Goal: Task Accomplishment & Management: Complete application form

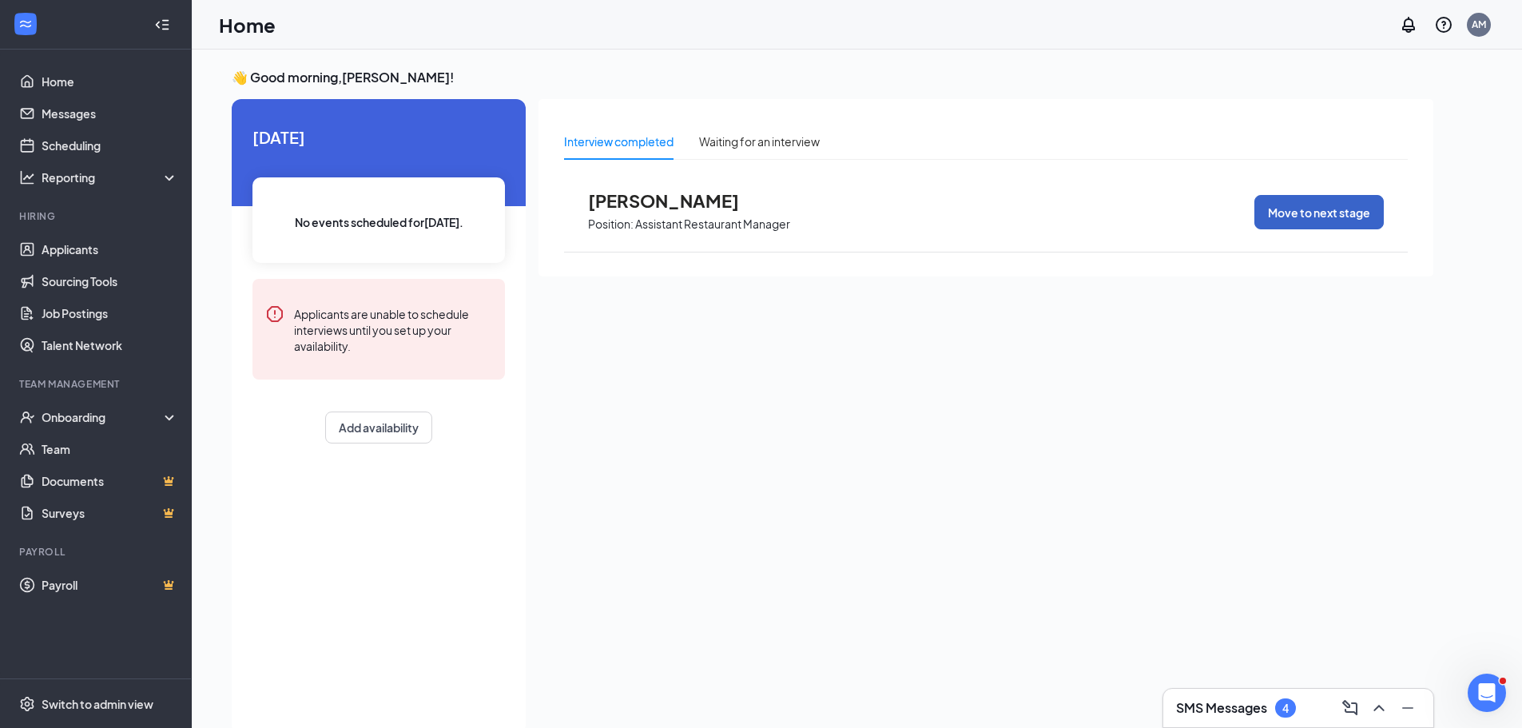
click at [1313, 213] on button "Move to next stage" at bounding box center [1318, 212] width 129 height 34
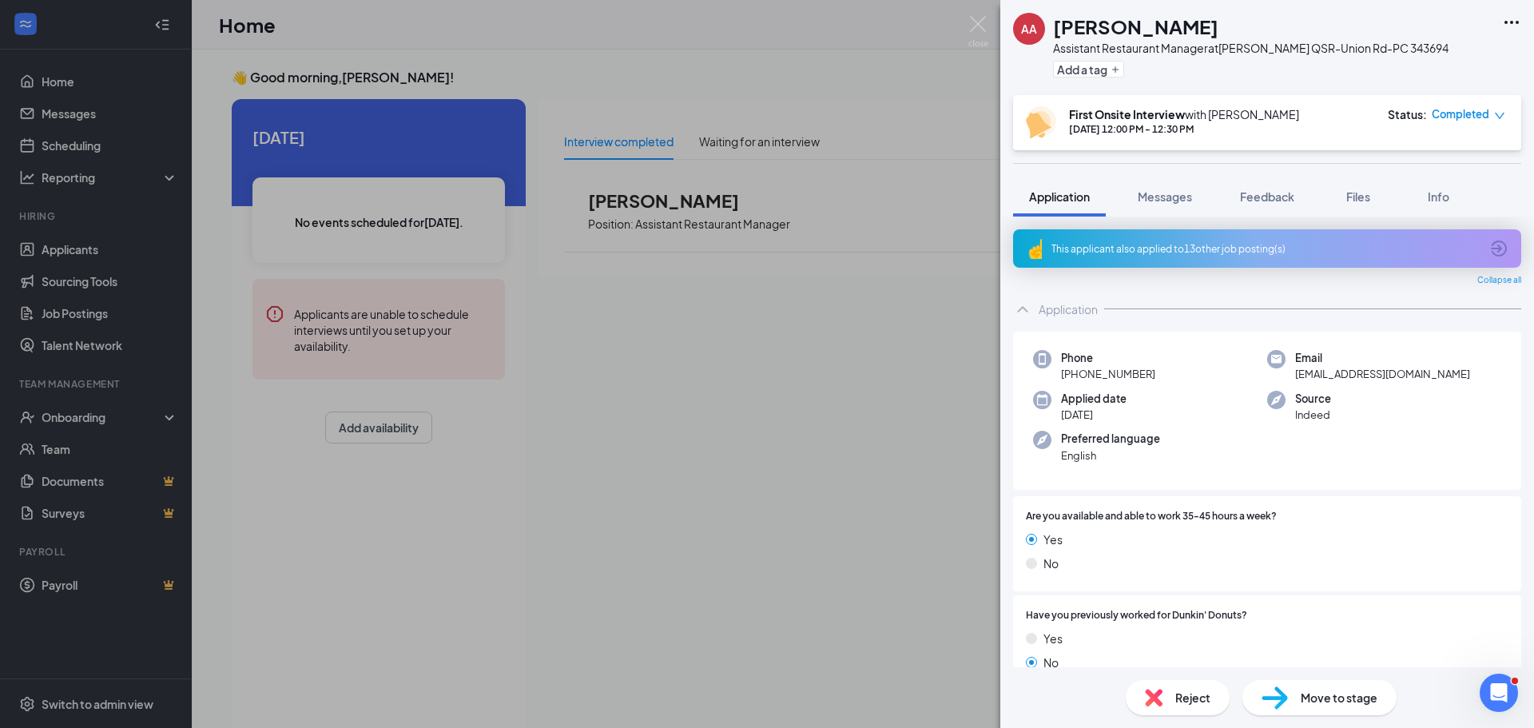
drag, startPoint x: 756, startPoint y: 300, endPoint x: 685, endPoint y: 304, distance: 71.2
click at [755, 300] on div "AA Angela Alahrag Assistant Restaurant Manager at Vyom QSR-Union Rd-PC 343694 A…" at bounding box center [767, 364] width 1534 height 728
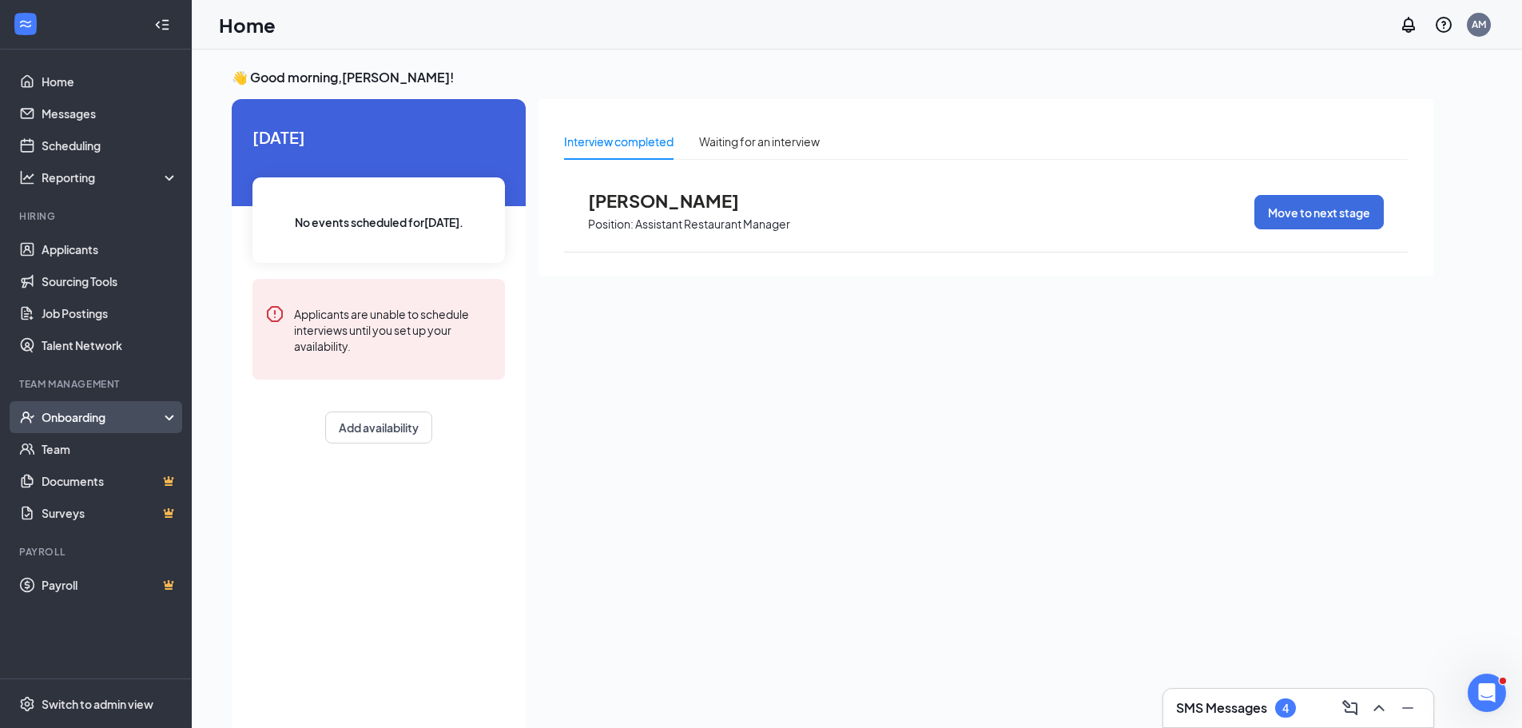
click at [78, 419] on div "Onboarding" at bounding box center [103, 417] width 123 height 16
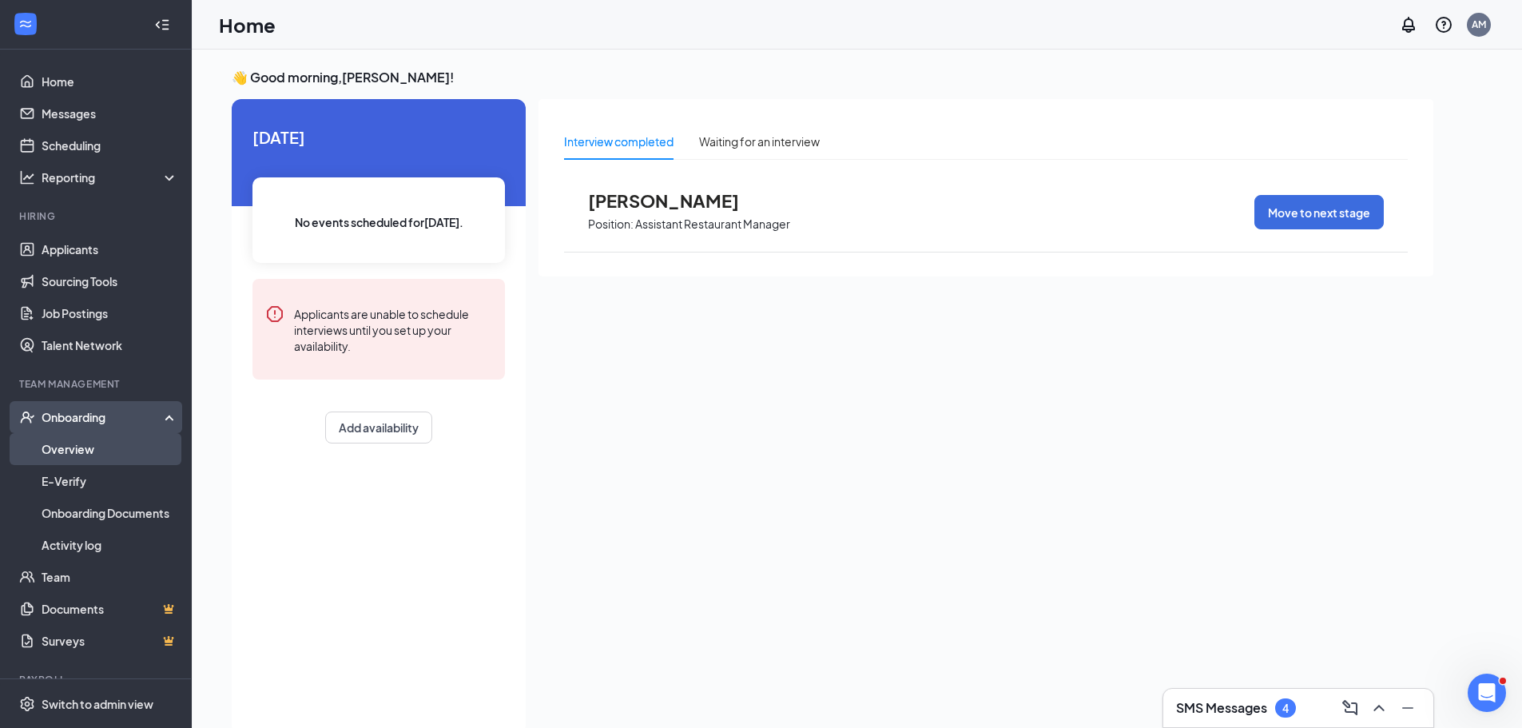
click at [70, 453] on link "Overview" at bounding box center [110, 449] width 137 height 32
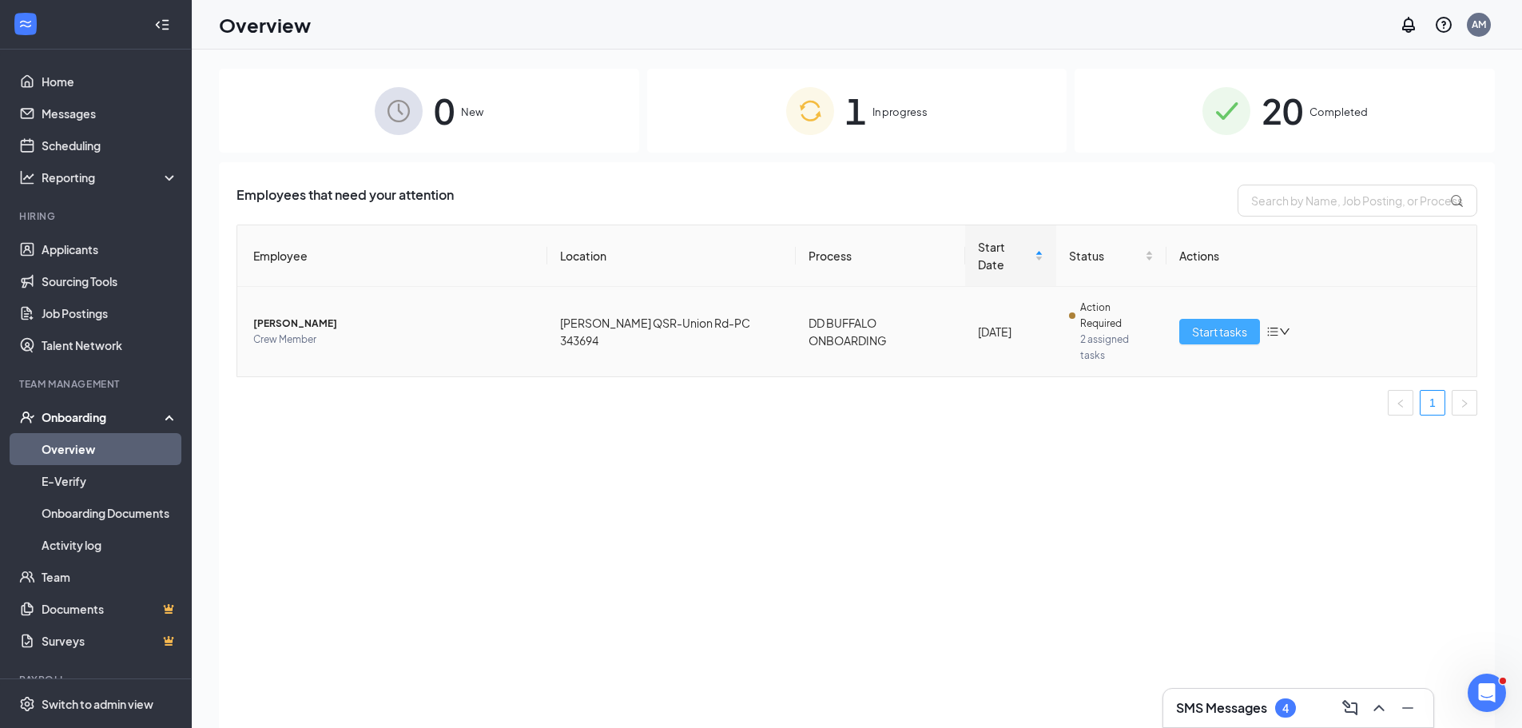
click at [1219, 323] on span "Start tasks" at bounding box center [1219, 332] width 55 height 18
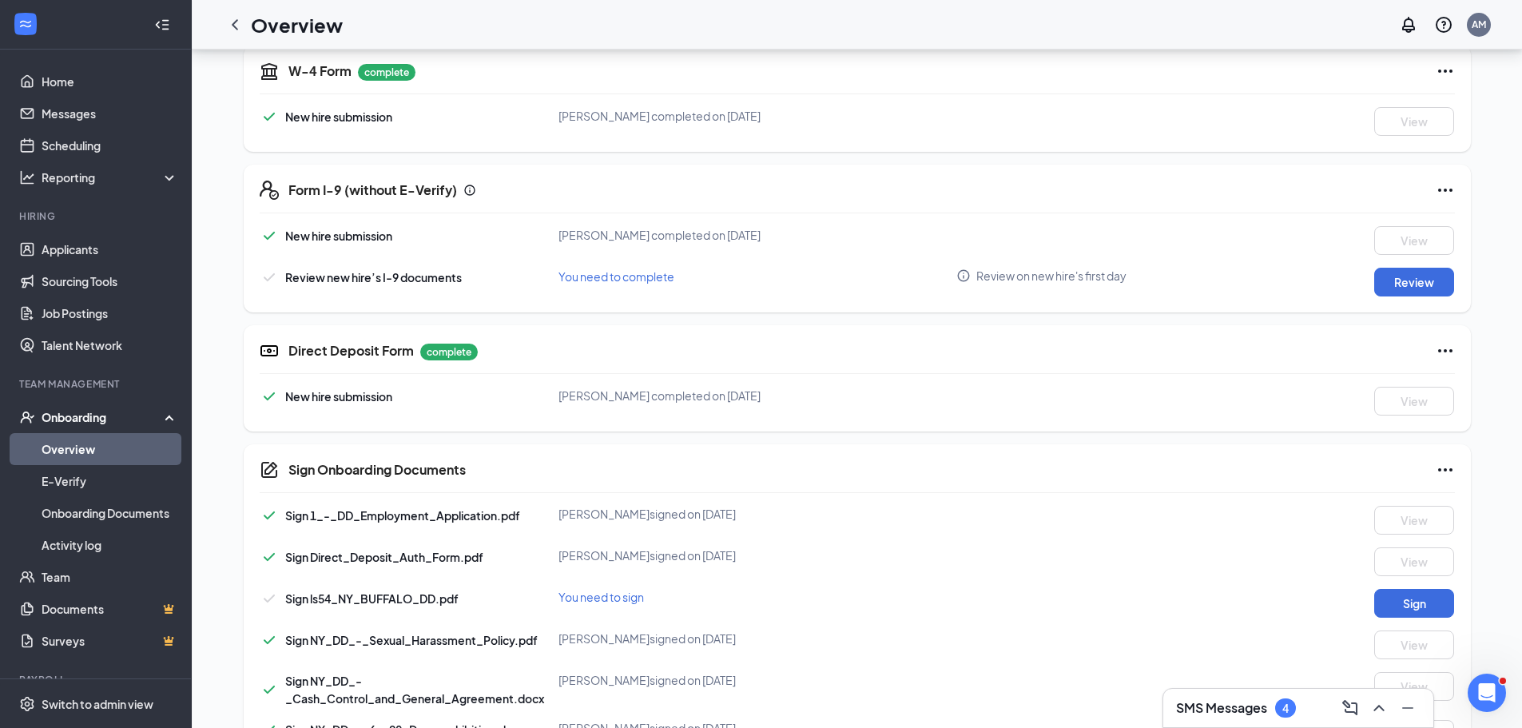
scroll to position [399, 0]
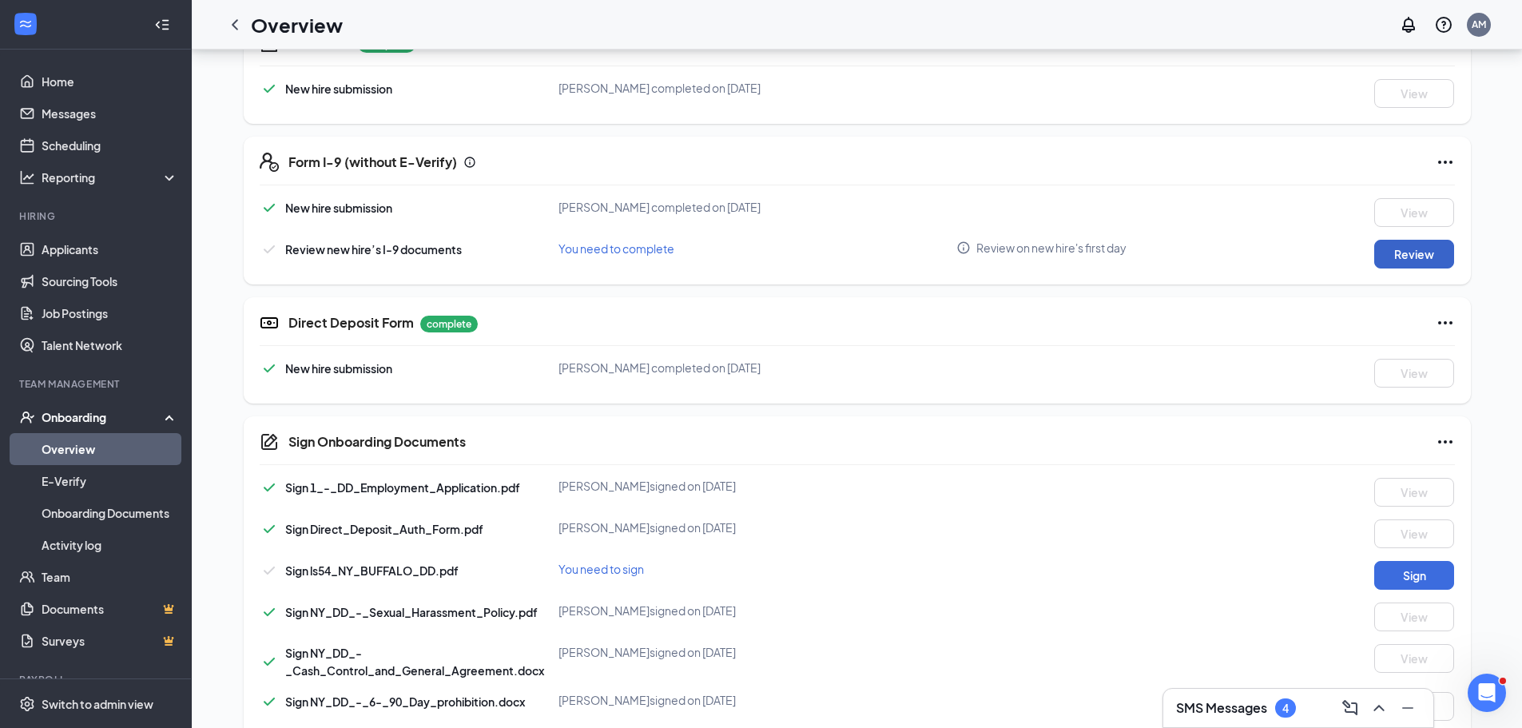
click at [1426, 250] on button "Review" at bounding box center [1414, 254] width 80 height 29
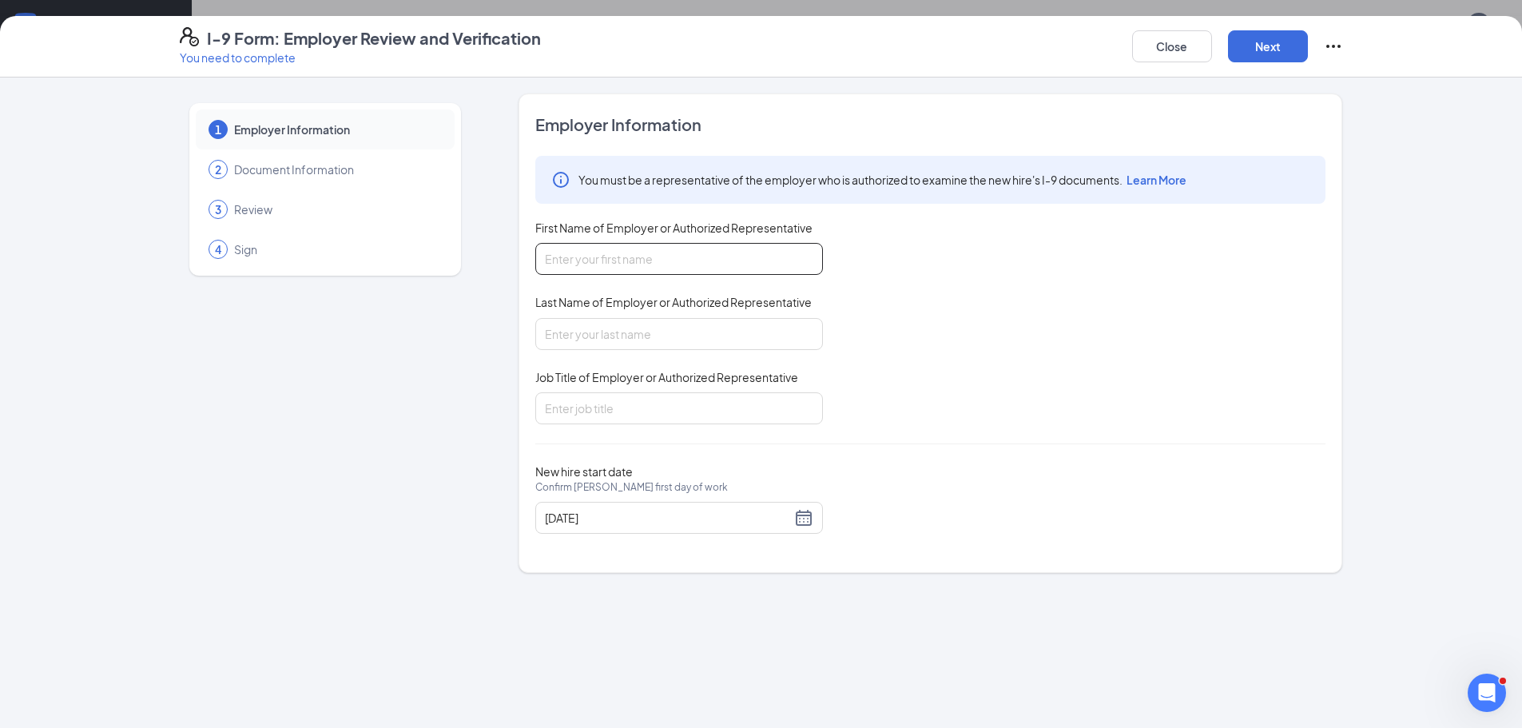
click at [557, 263] on input "First Name of Employer or Authorized Representative" at bounding box center [679, 259] width 288 height 32
type input "Angie"
type input "Missall"
click at [619, 408] on input "Job Title of Employer or Authorized Representative" at bounding box center [679, 408] width 288 height 32
type input "Manager"
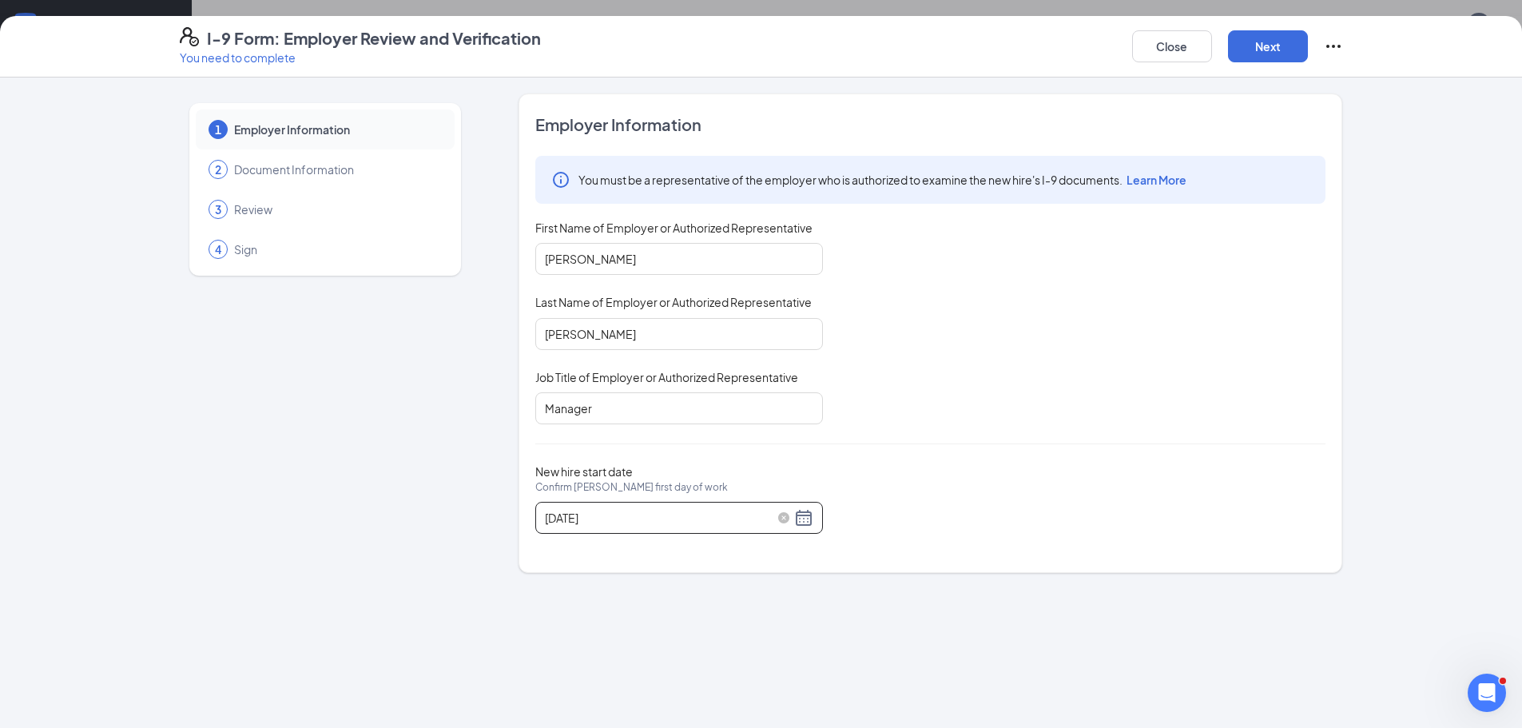
click at [807, 519] on div "09/14/2025" at bounding box center [679, 517] width 268 height 19
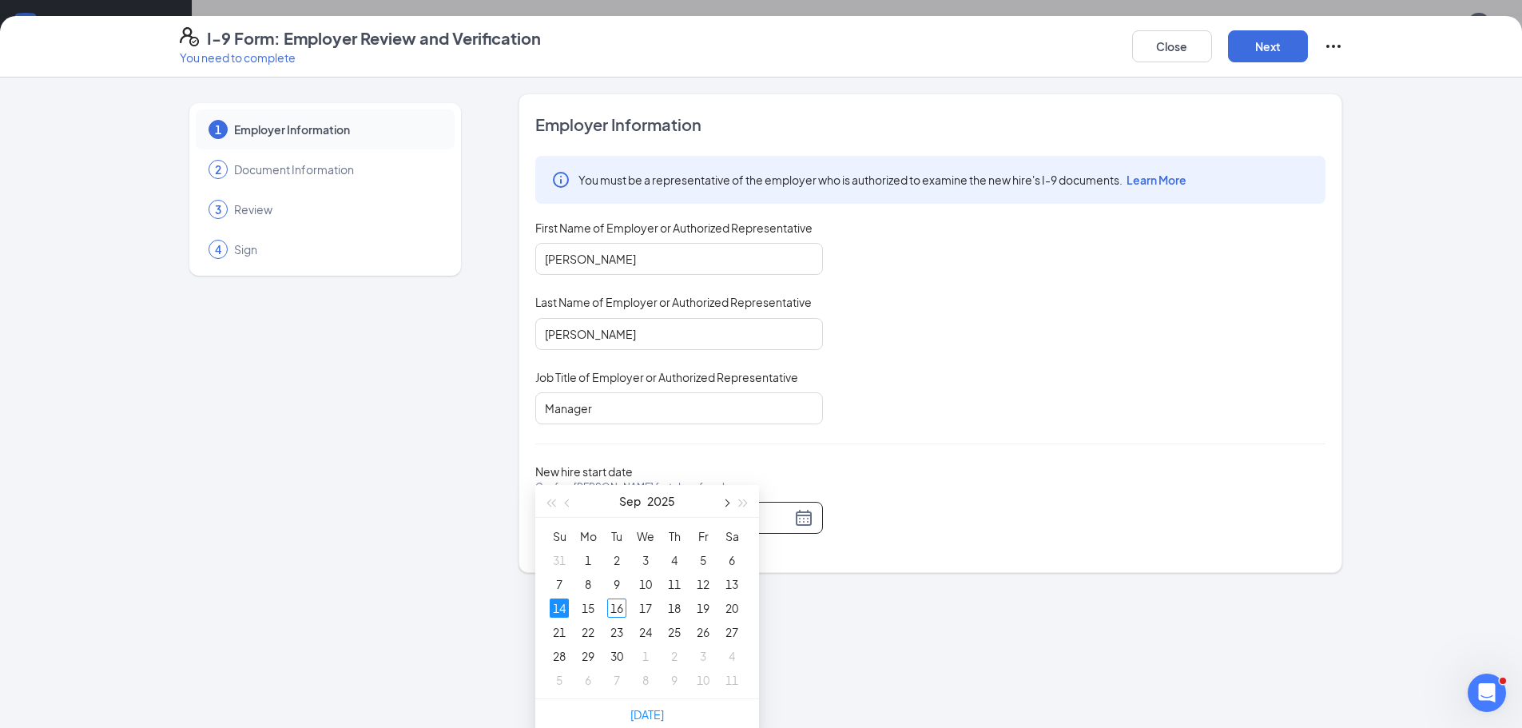
scroll to position [479, 0]
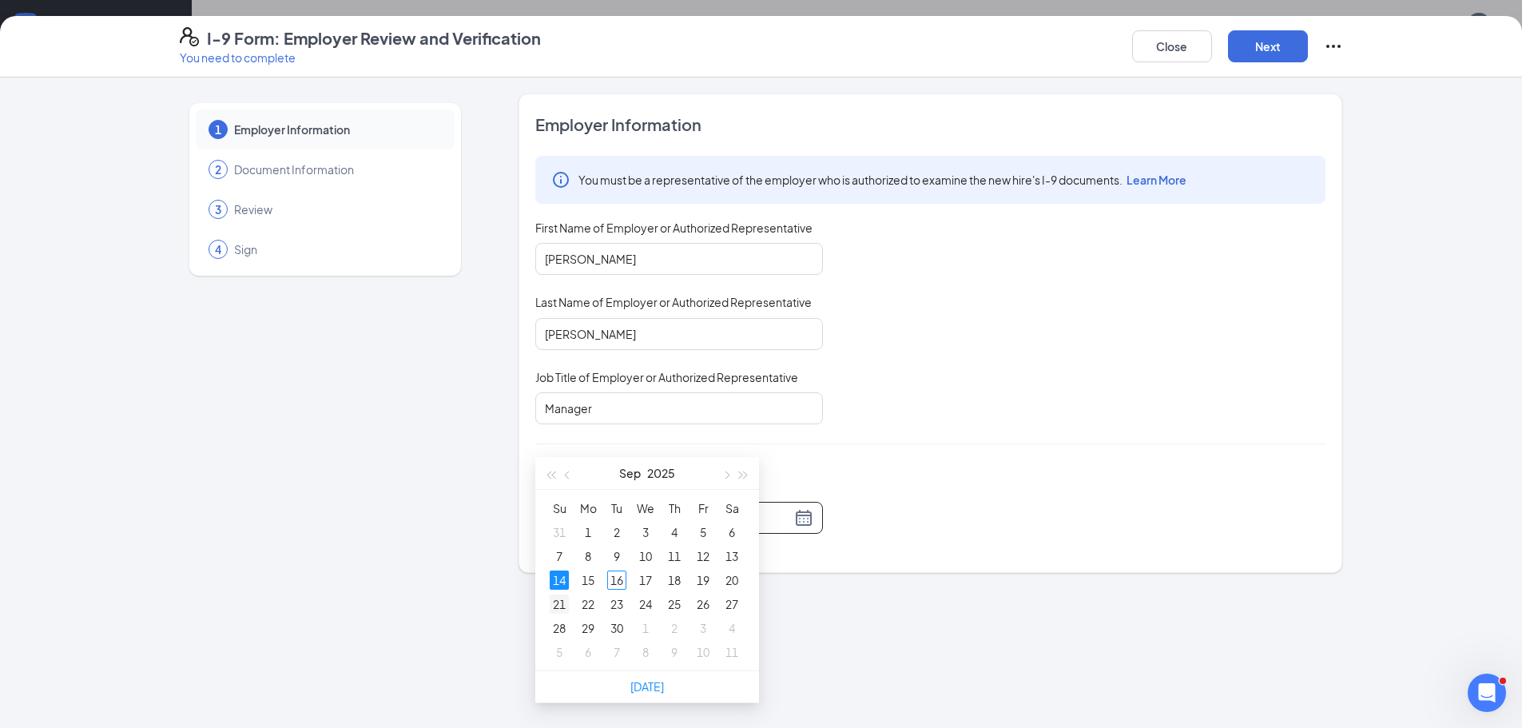
type input "09/21/2025"
click at [559, 609] on div "21" at bounding box center [559, 603] width 19 height 19
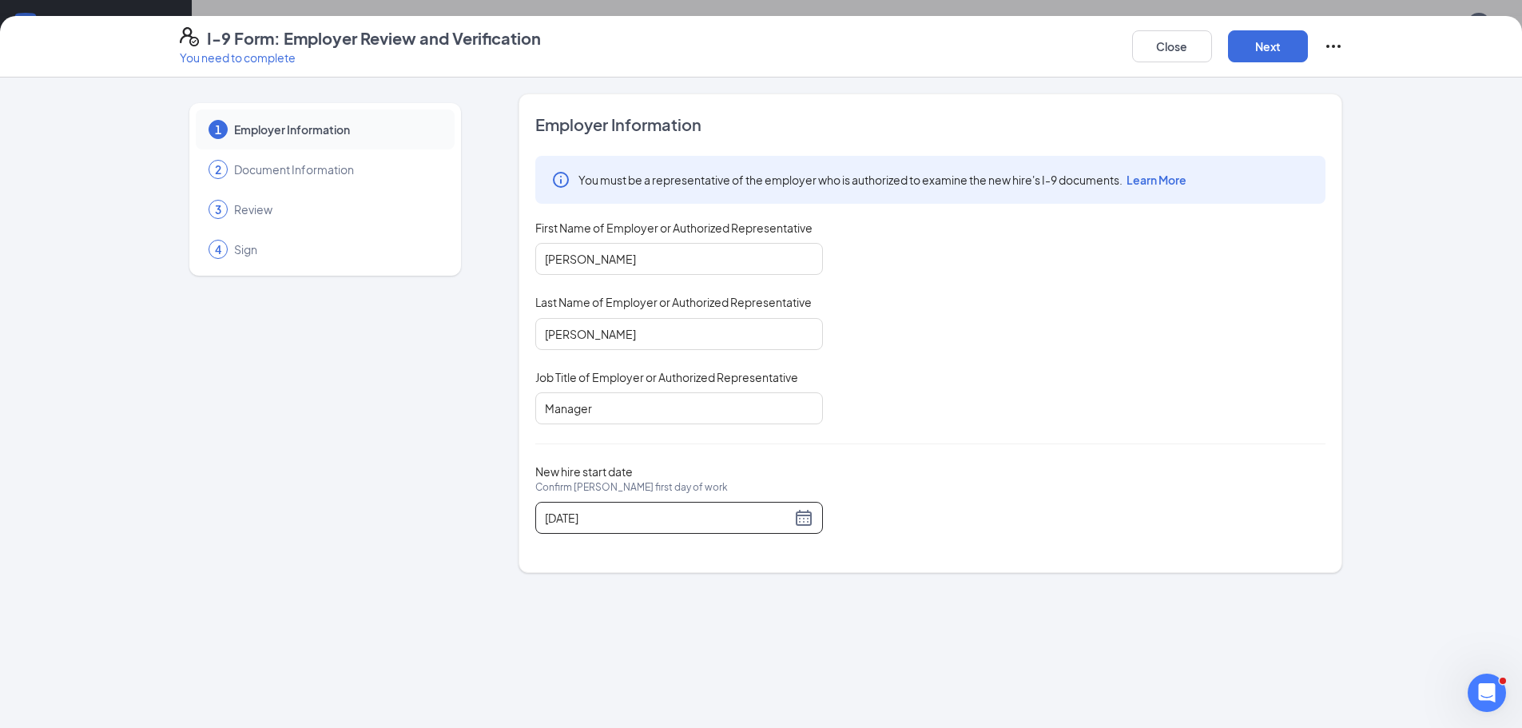
scroll to position [0, 0]
click at [1289, 52] on button "Next" at bounding box center [1268, 46] width 80 height 32
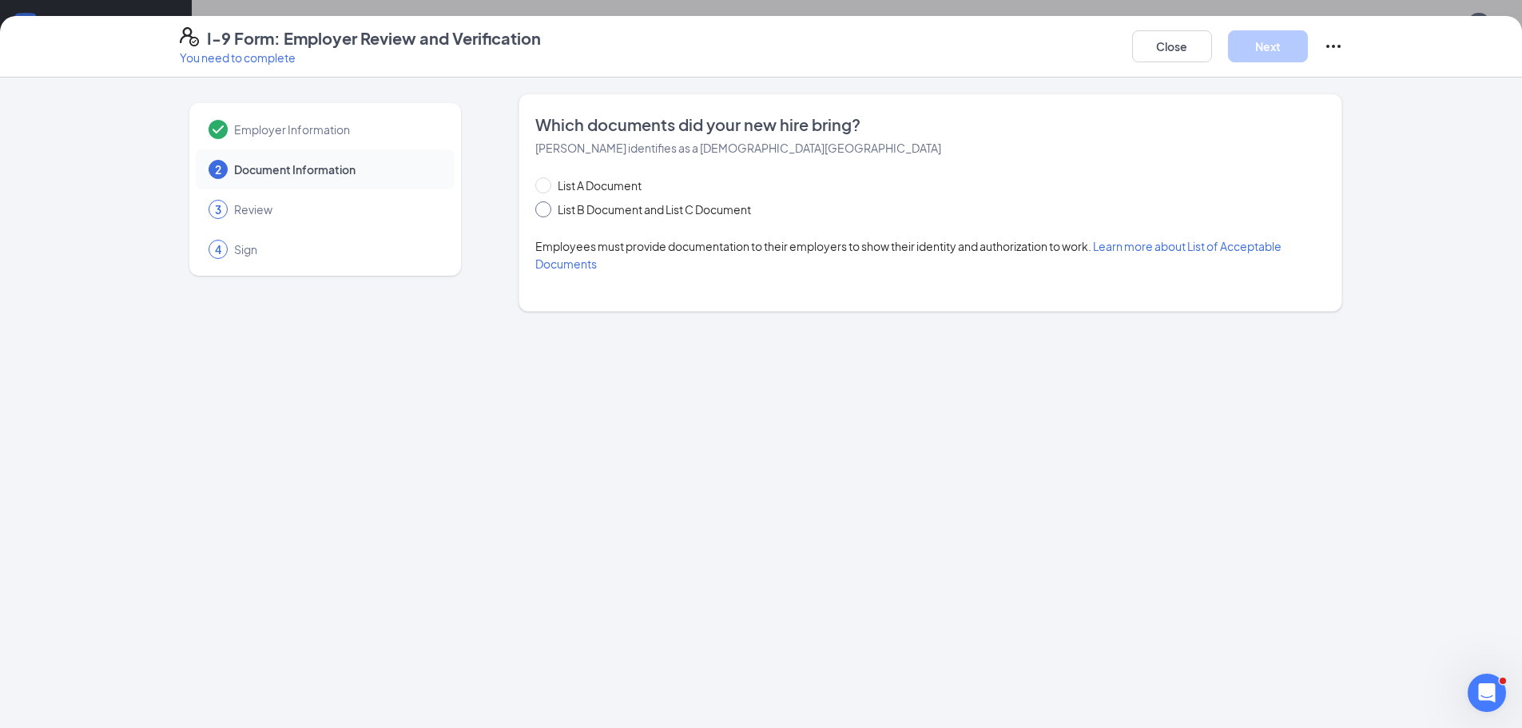
click at [551, 209] on span at bounding box center [543, 209] width 16 height 16
click at [546, 209] on input "List B Document and List C Document" at bounding box center [540, 206] width 11 height 11
radio input "true"
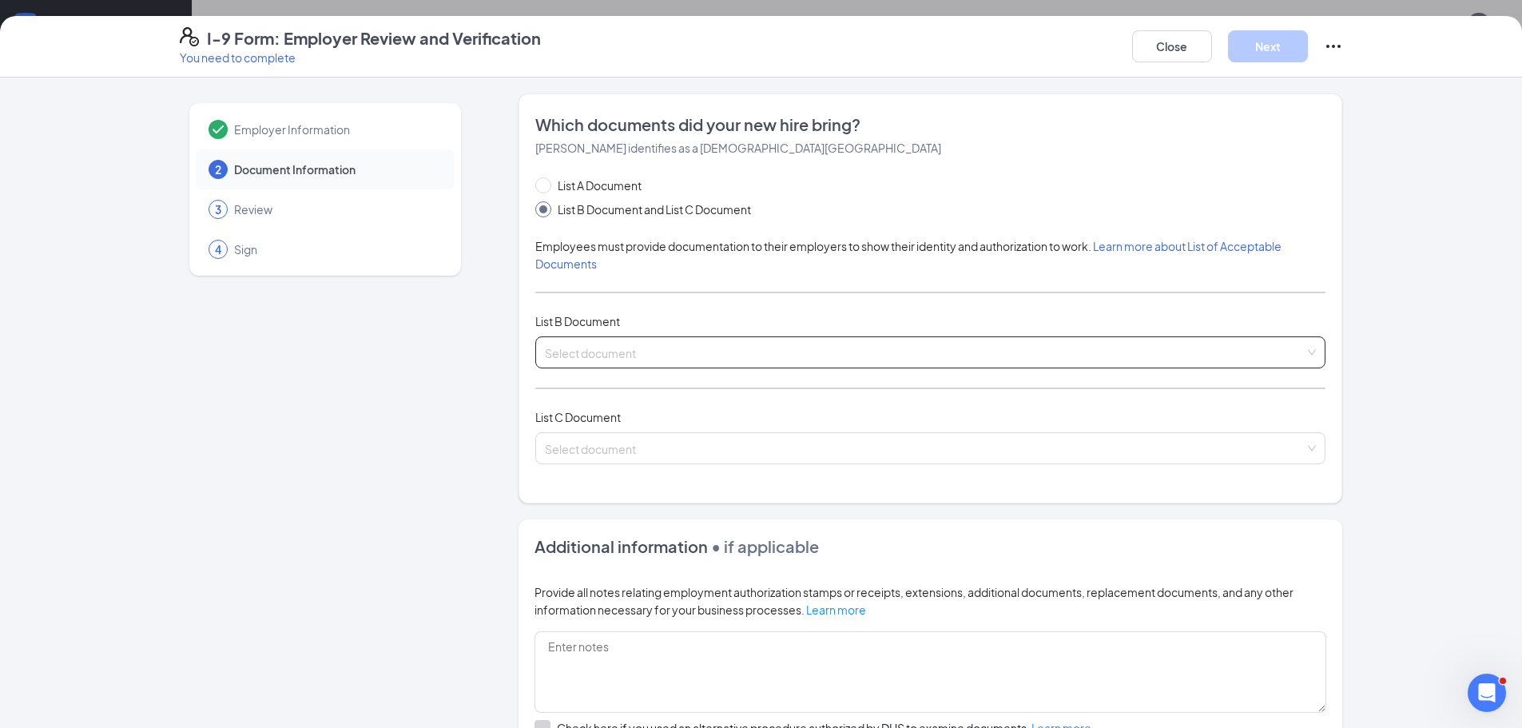
click at [559, 354] on input "search" at bounding box center [925, 349] width 760 height 24
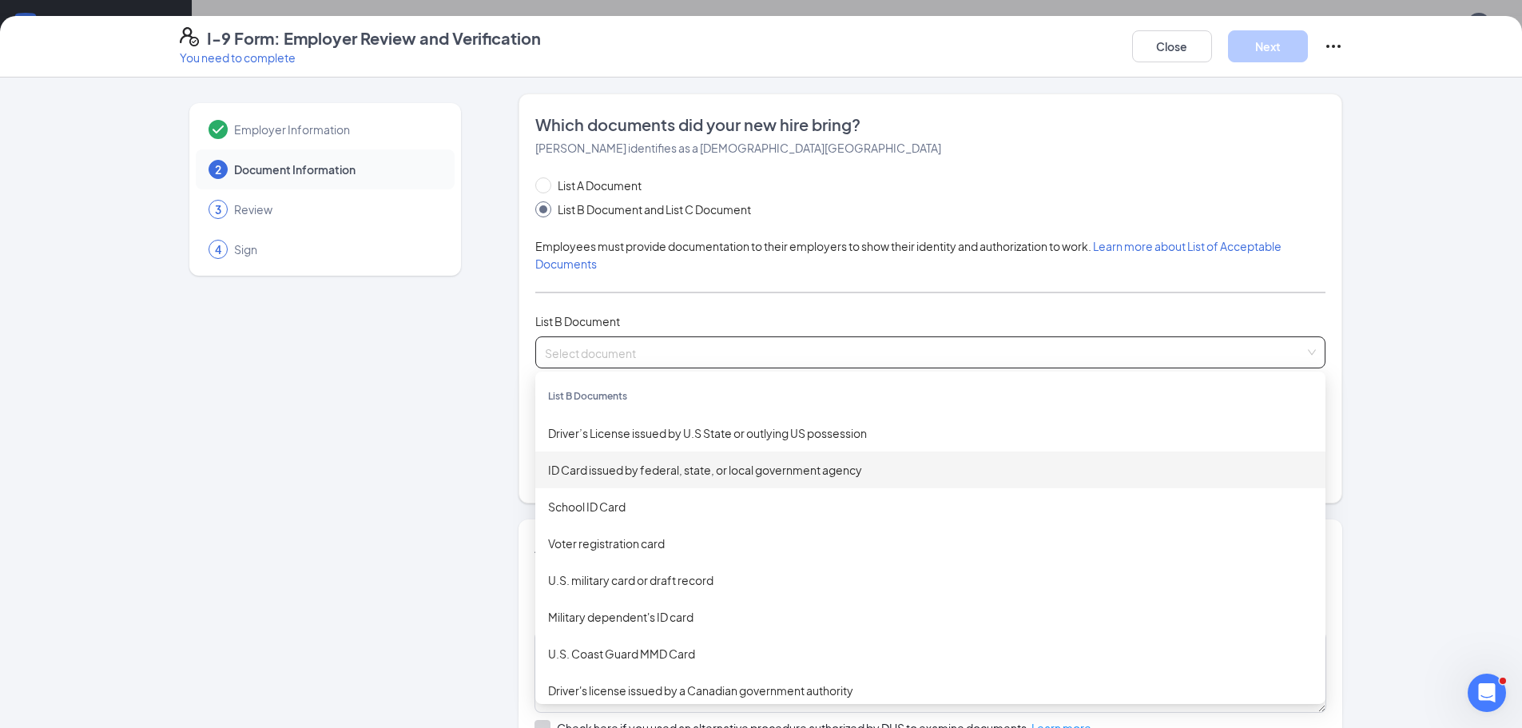
click at [579, 466] on div "ID Card issued by federal, state, or local government agency" at bounding box center [930, 470] width 765 height 18
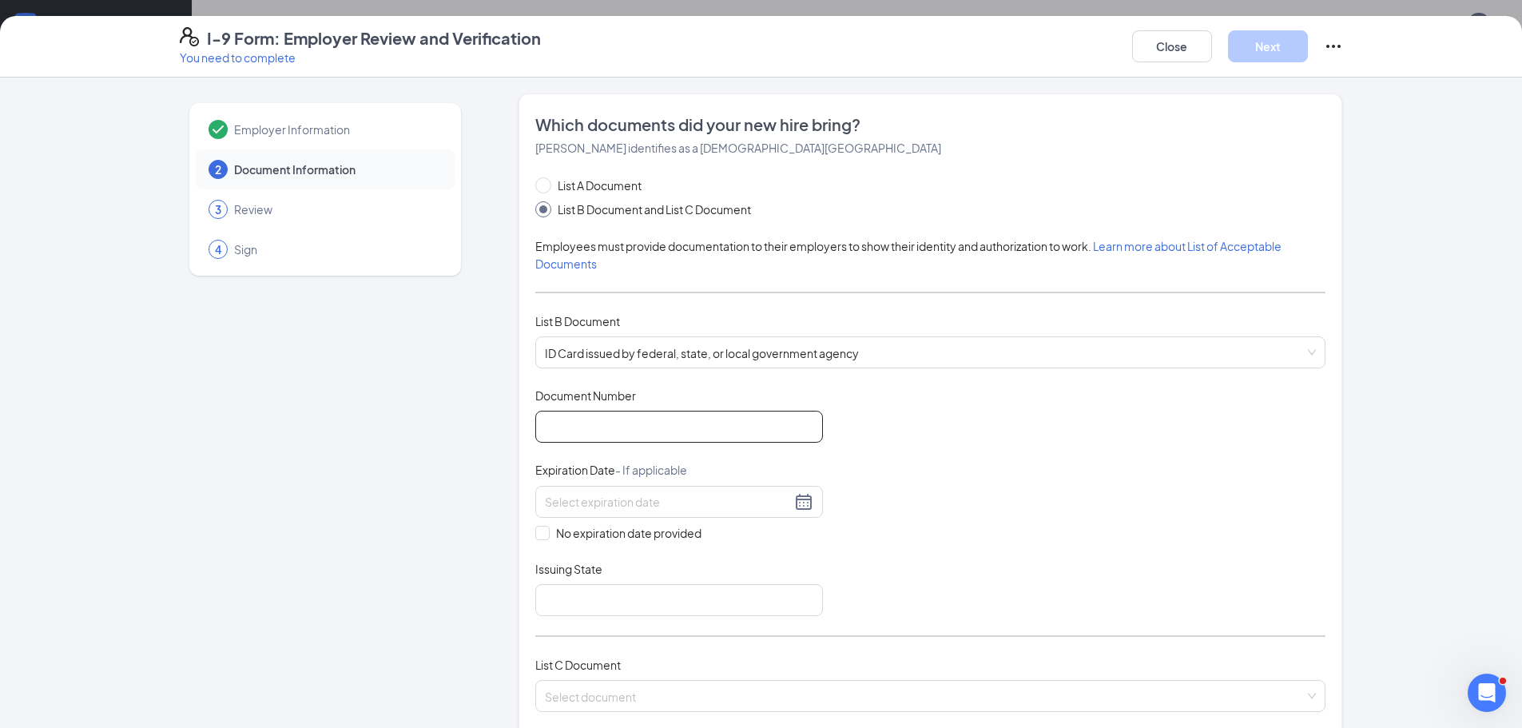
click at [574, 433] on input "Document Number" at bounding box center [679, 427] width 288 height 32
type input "137676040"
click at [640, 501] on input at bounding box center [668, 502] width 246 height 18
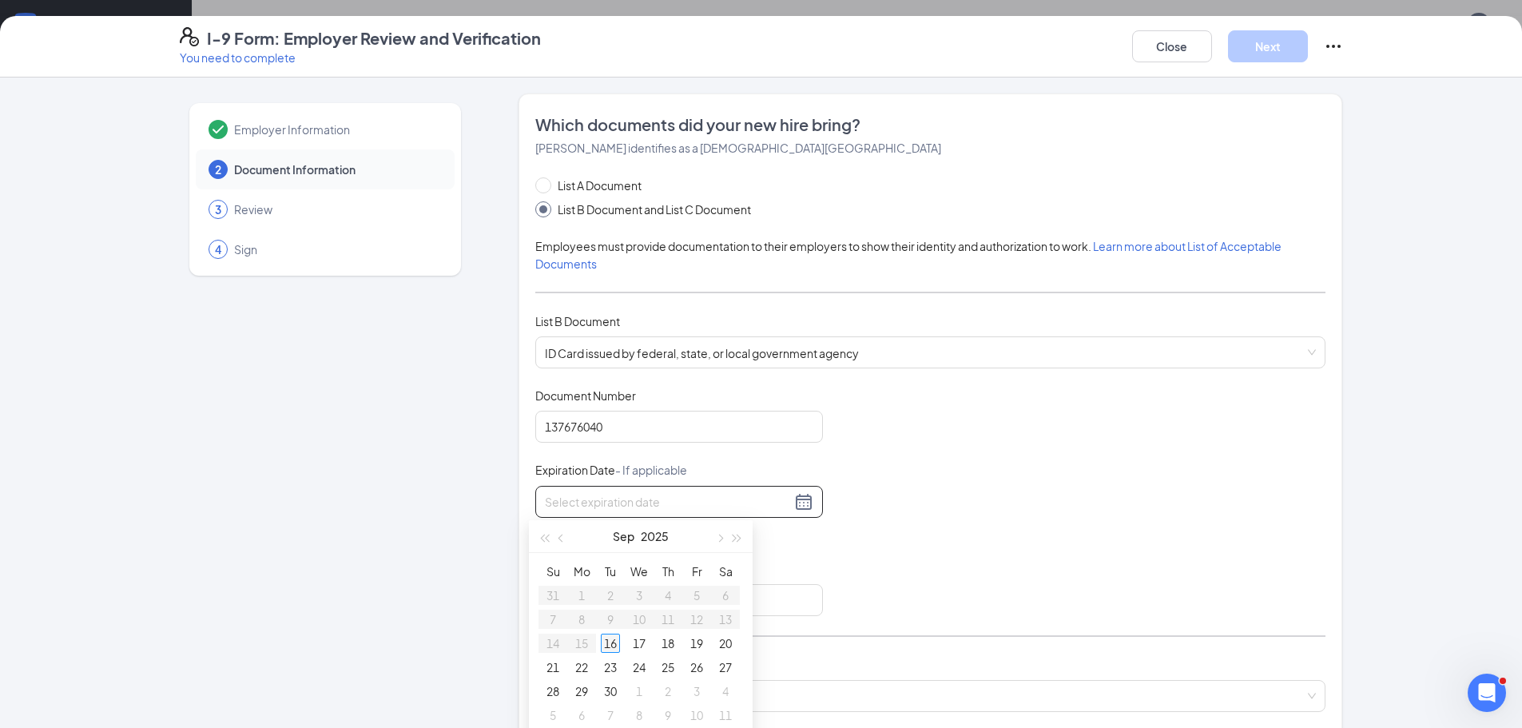
type input "09/16/2025"
type input "12/07/2026"
click at [833, 539] on div "Document Title ID Card issued by federal, state, or local government agency Doc…" at bounding box center [930, 502] width 790 height 229
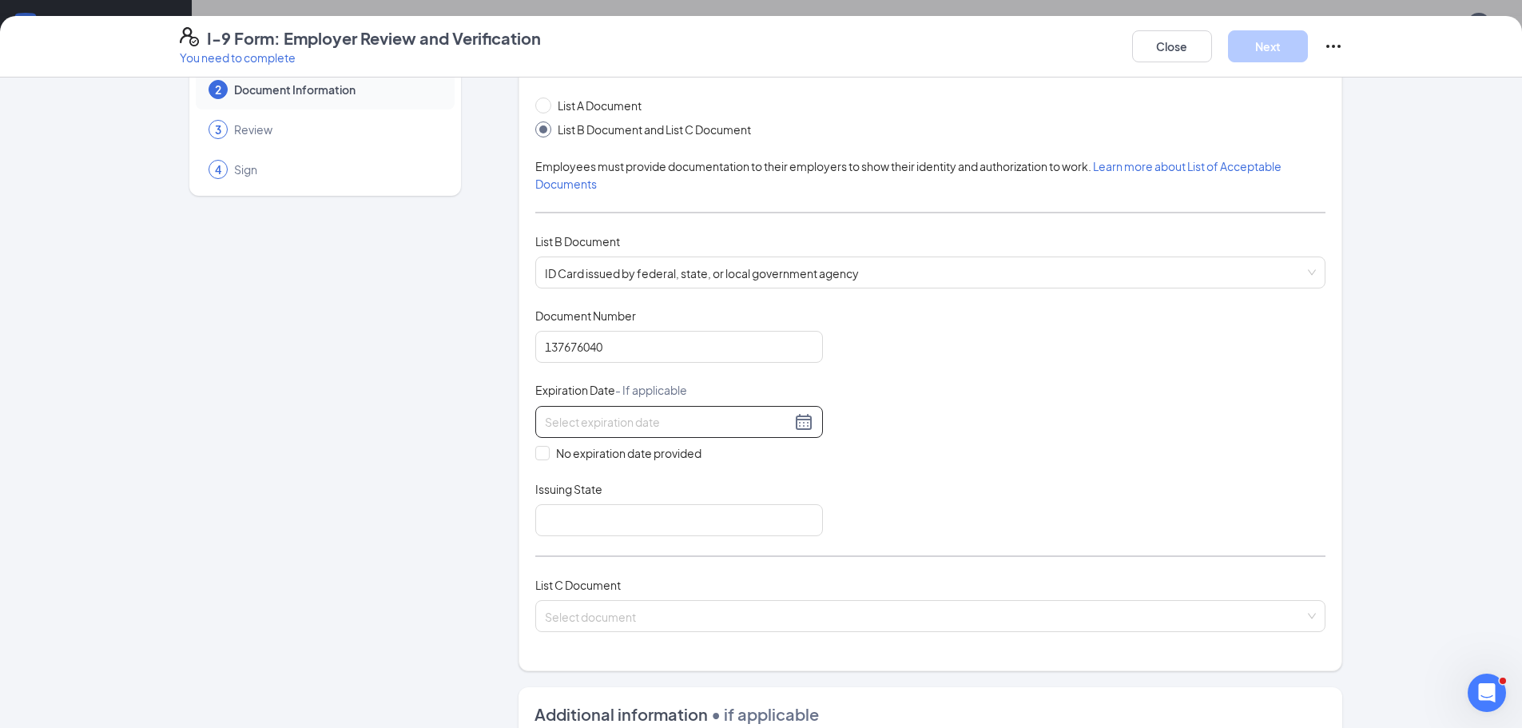
click at [612, 424] on input at bounding box center [668, 422] width 246 height 18
type input "12/05/2026"
type input "12/07/2026"
click at [578, 539] on div "7" at bounding box center [581, 539] width 19 height 19
click at [591, 515] on input "Issuing State" at bounding box center [679, 520] width 288 height 32
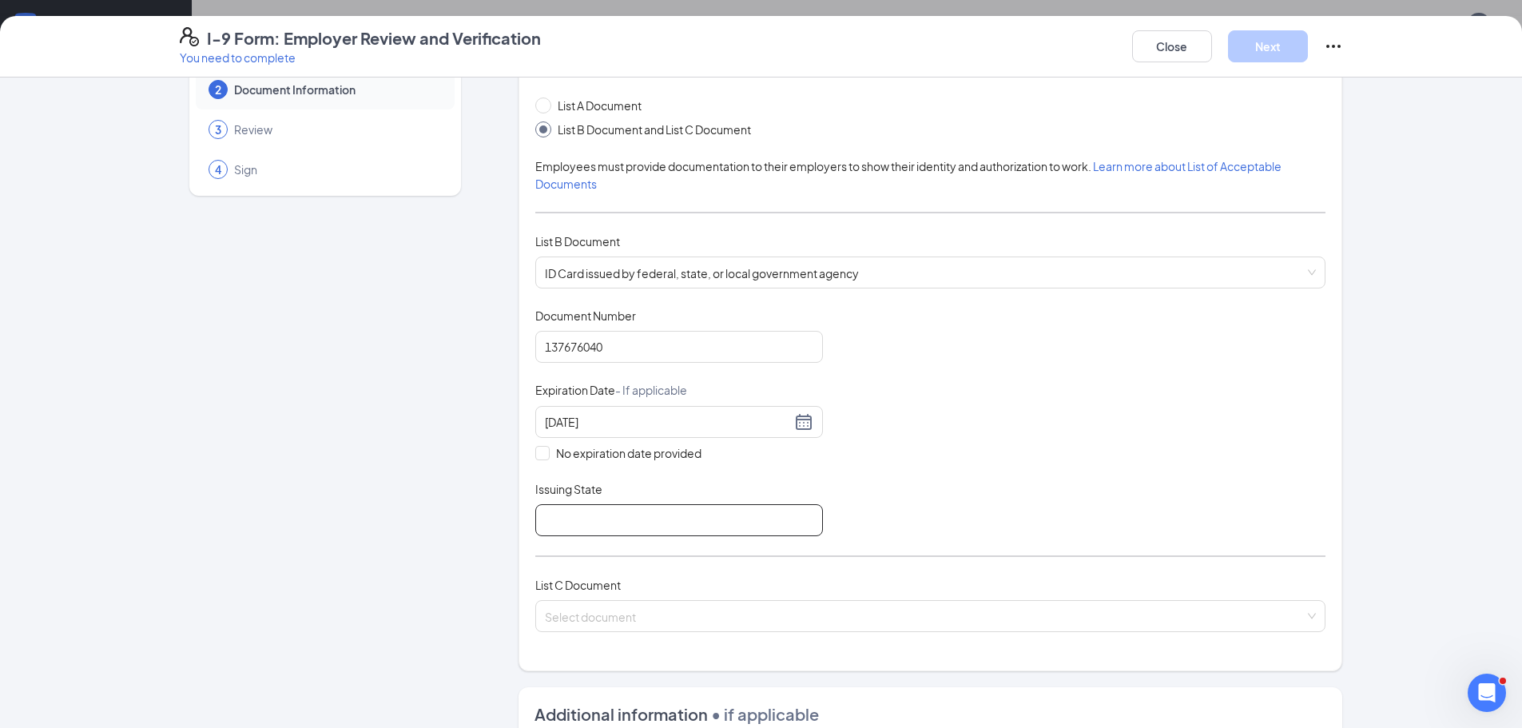
type input "NY"
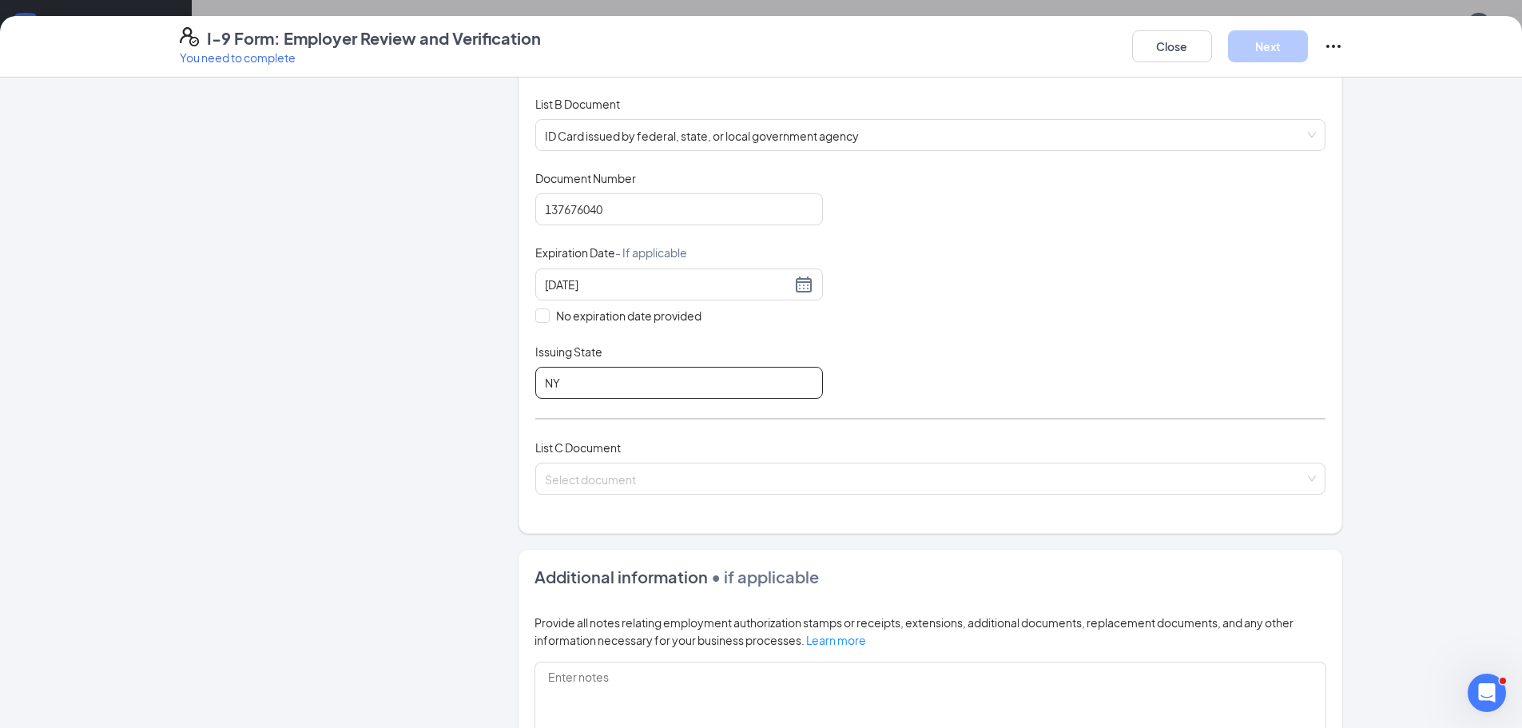
scroll to position [320, 0]
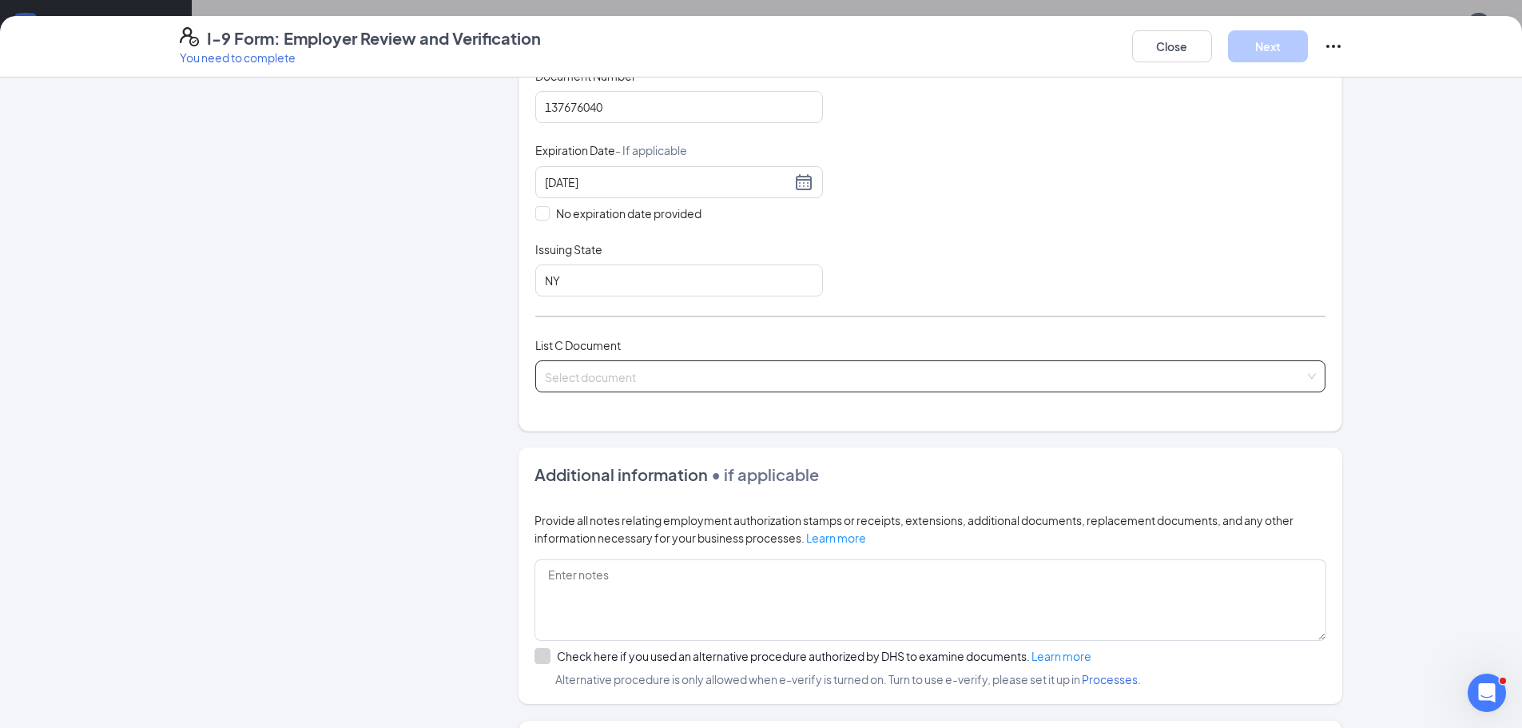
click at [599, 376] on input "search" at bounding box center [925, 373] width 760 height 24
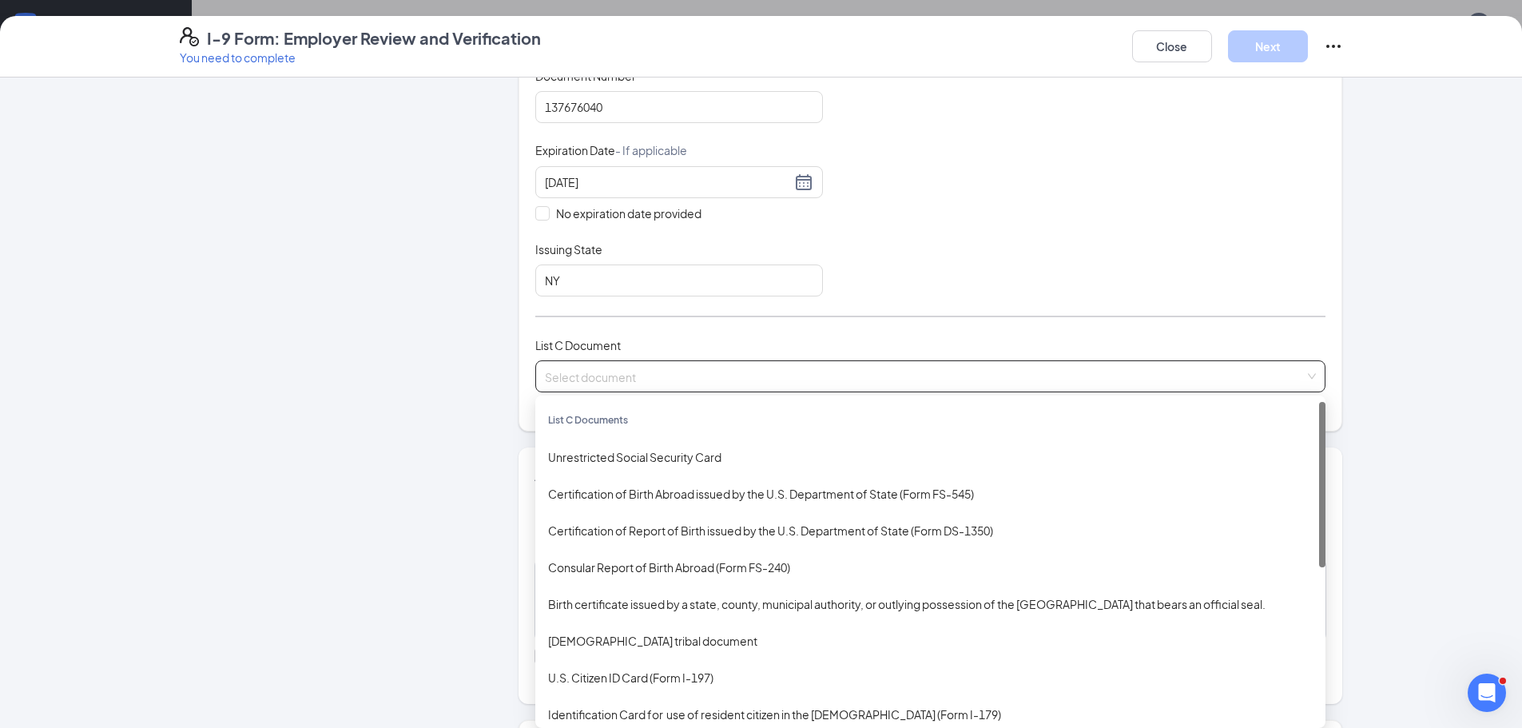
scroll to position [399, 0]
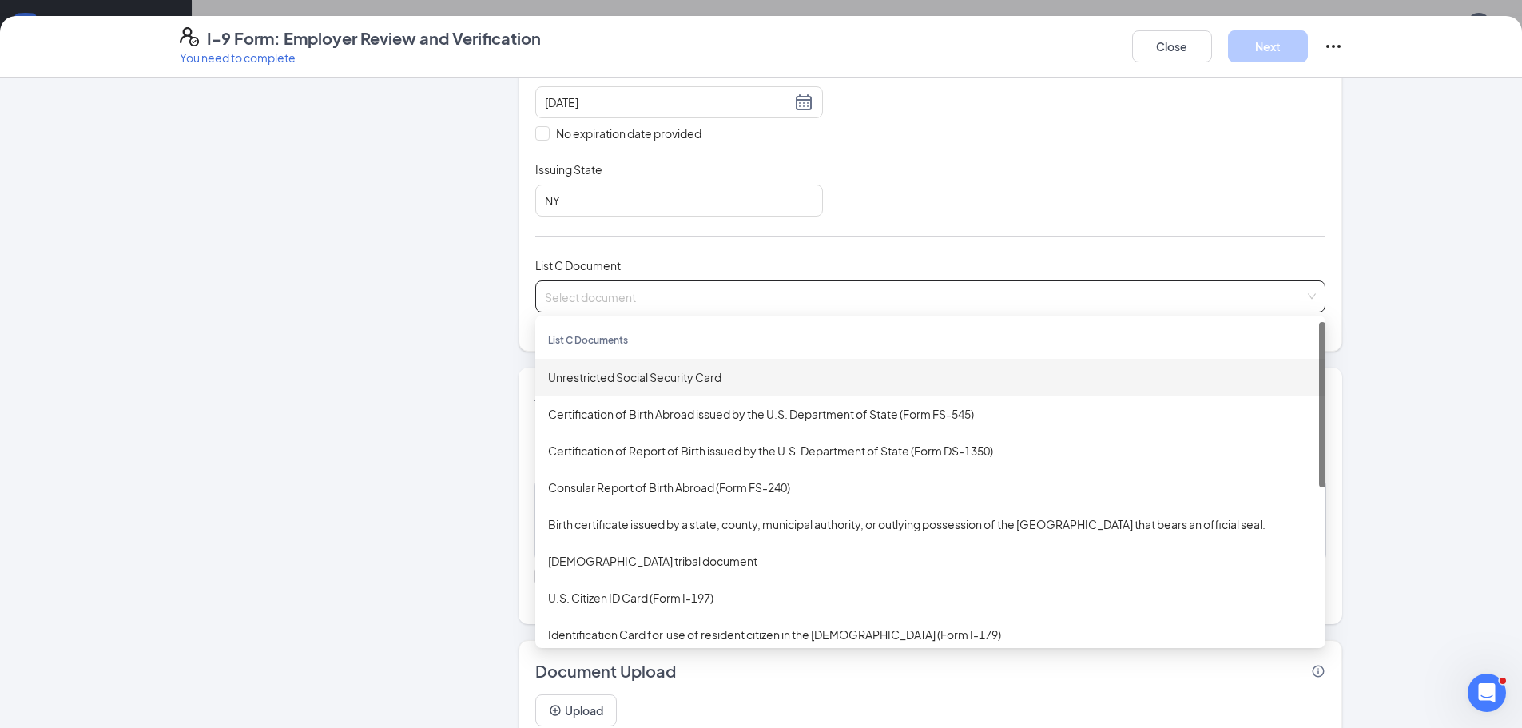
click at [584, 380] on div "Unrestricted Social Security Card" at bounding box center [930, 377] width 765 height 18
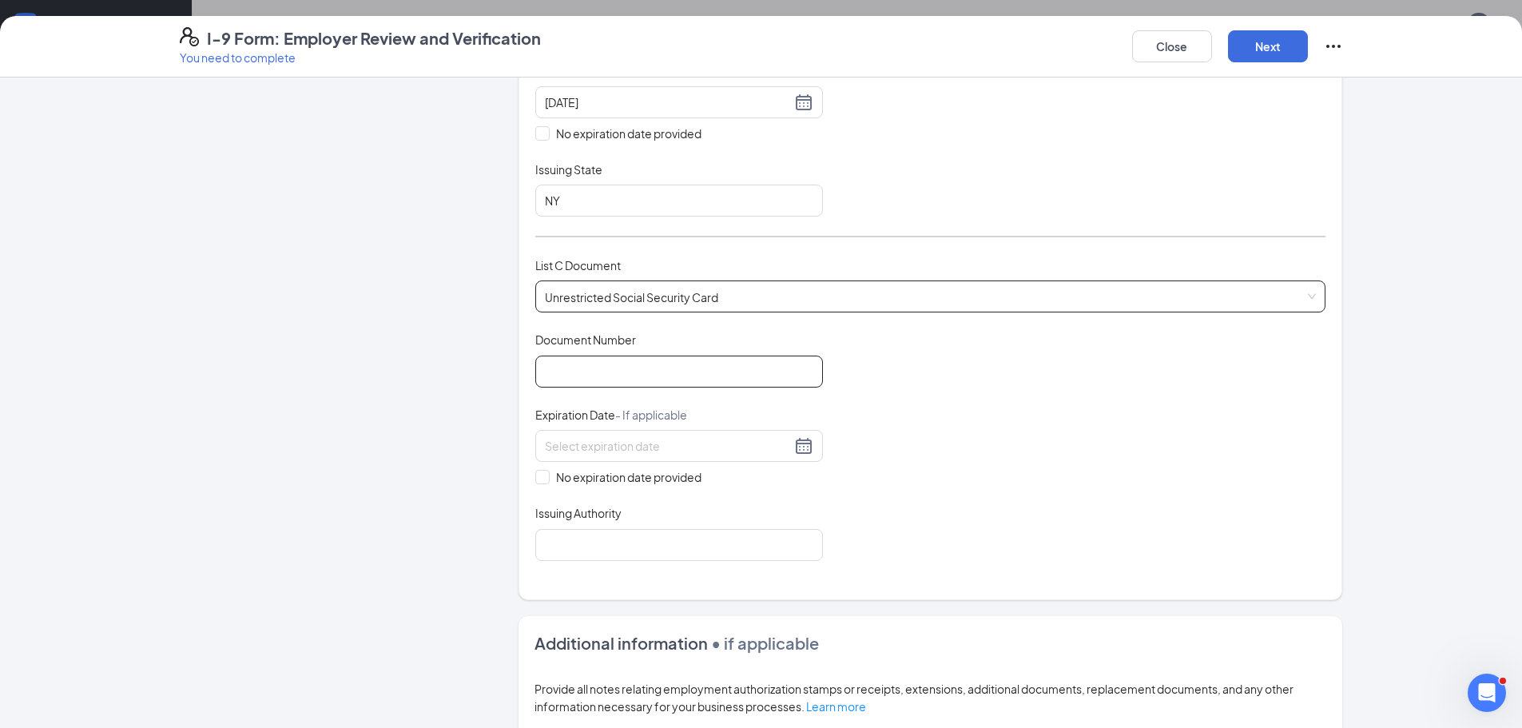
click at [584, 380] on input "Document Number" at bounding box center [679, 372] width 288 height 32
type input "574-15-8148"
click at [642, 439] on input at bounding box center [668, 446] width 246 height 18
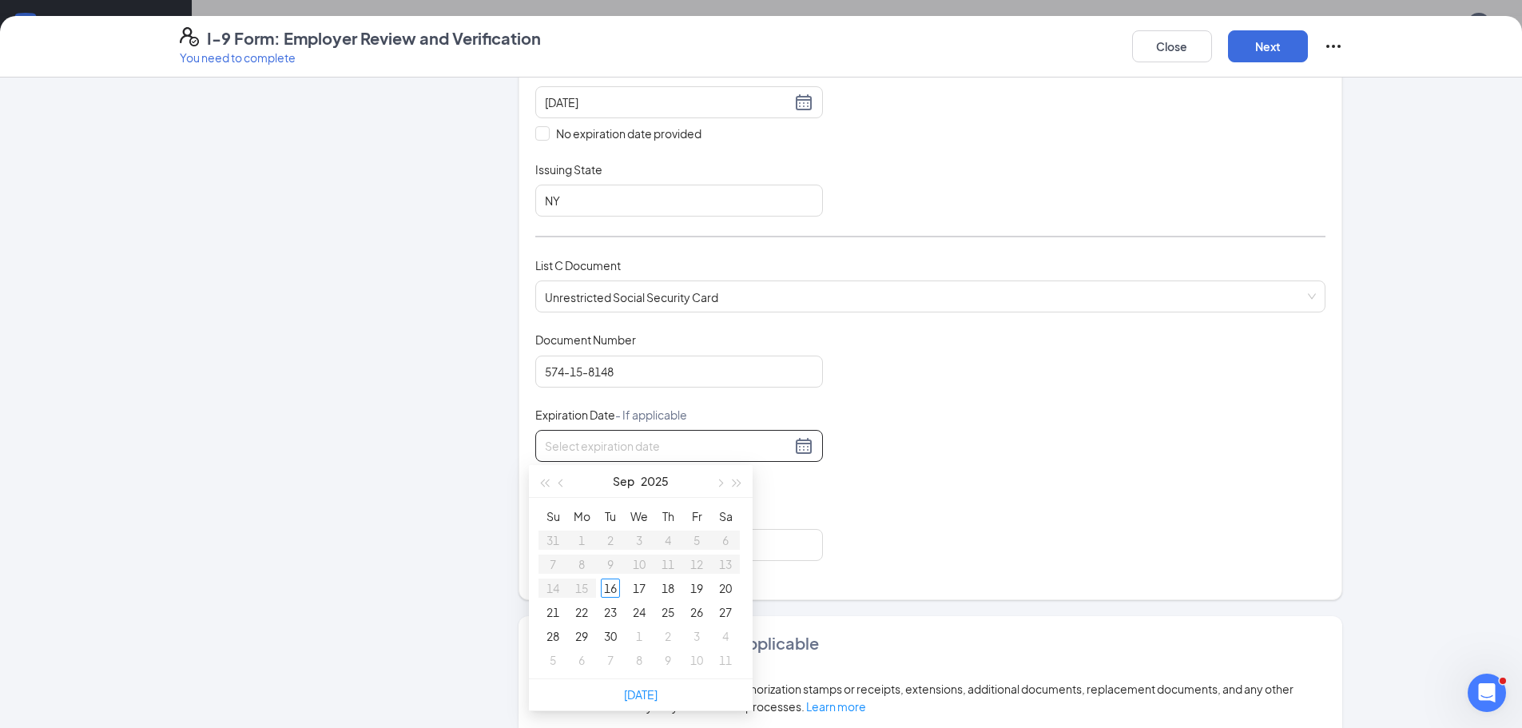
click at [812, 501] on div "Document Title Unrestricted Social Security Card Document Number 574-15-8148 Ex…" at bounding box center [930, 446] width 790 height 229
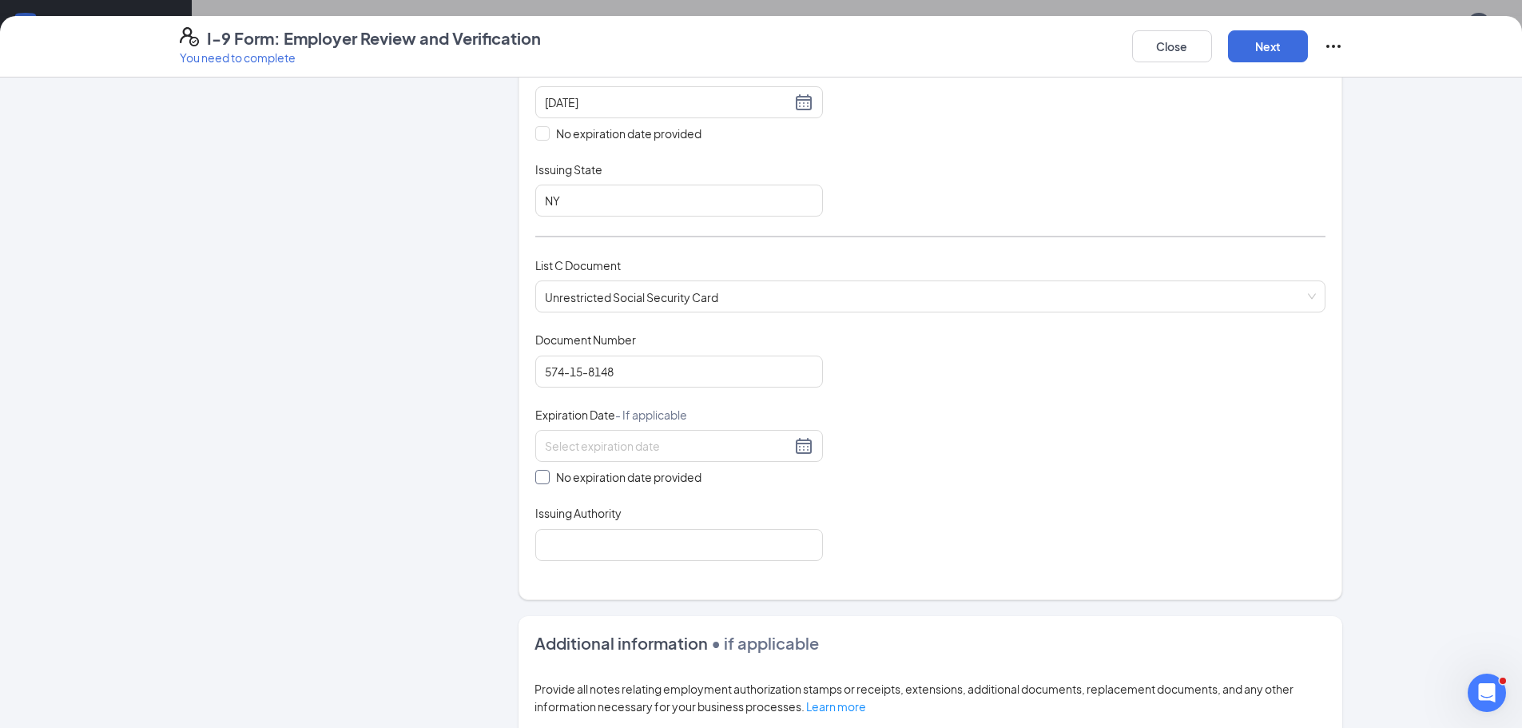
click at [540, 475] on input "No expiration date provided" at bounding box center [540, 475] width 11 height 11
checkbox input "true"
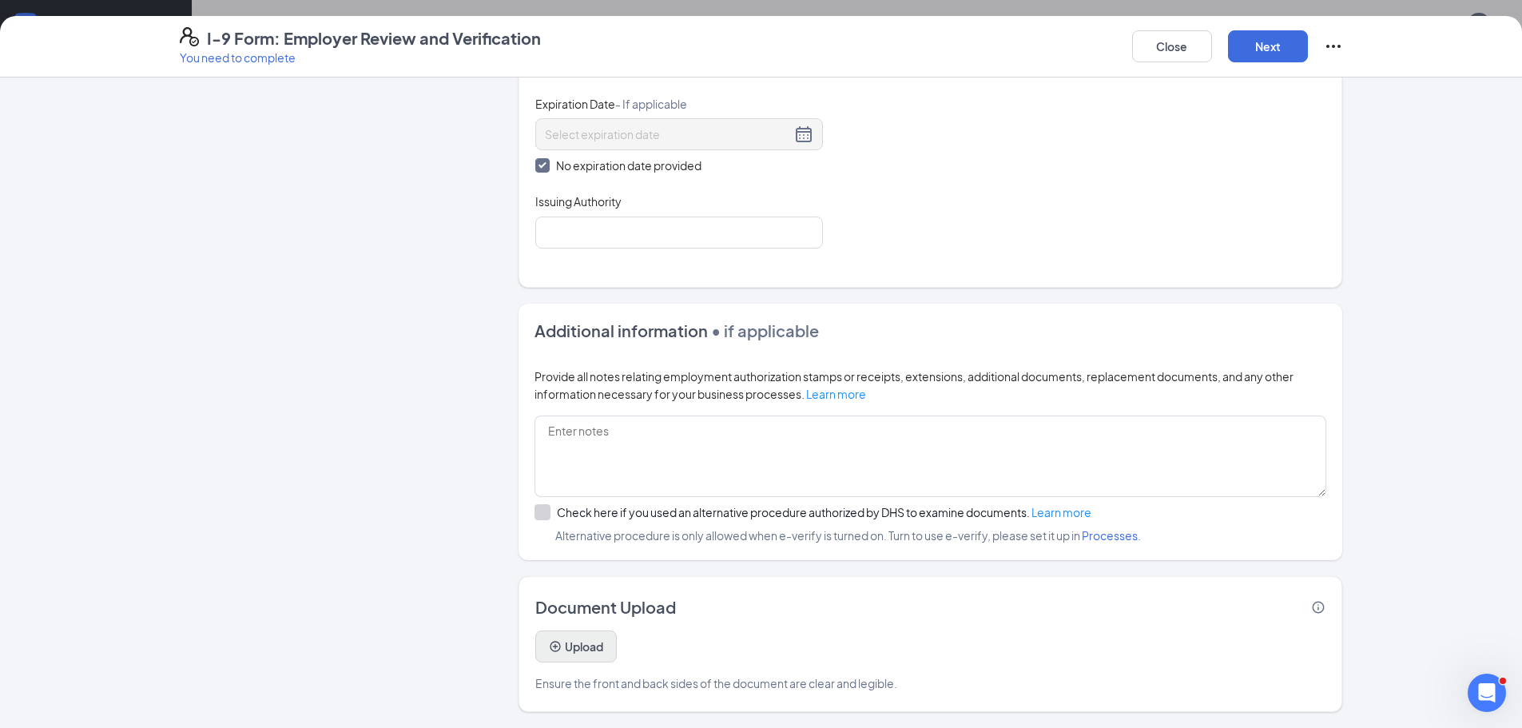
scroll to position [479, 0]
click at [577, 650] on button "Upload" at bounding box center [575, 646] width 81 height 32
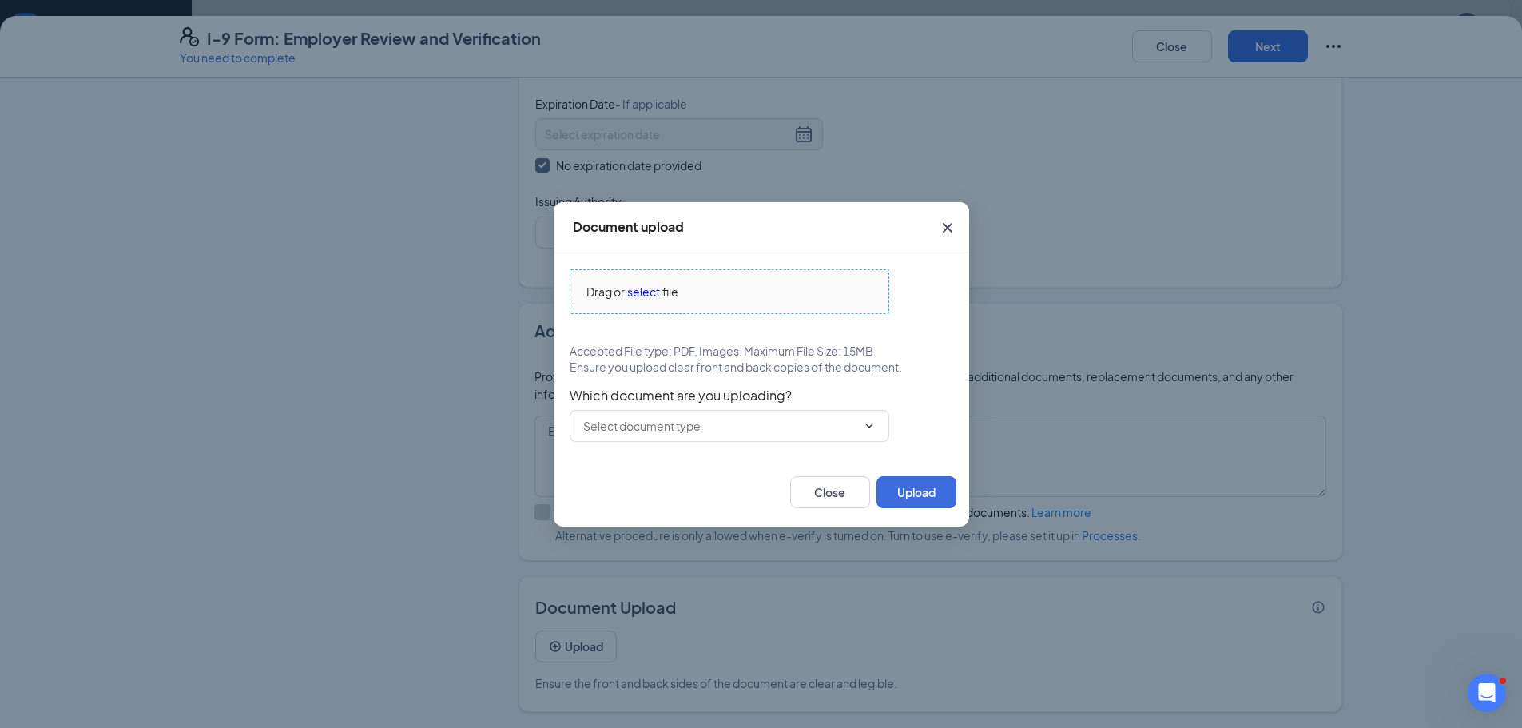
click at [726, 298] on div "Drag or select file" at bounding box center [729, 292] width 318 height 18
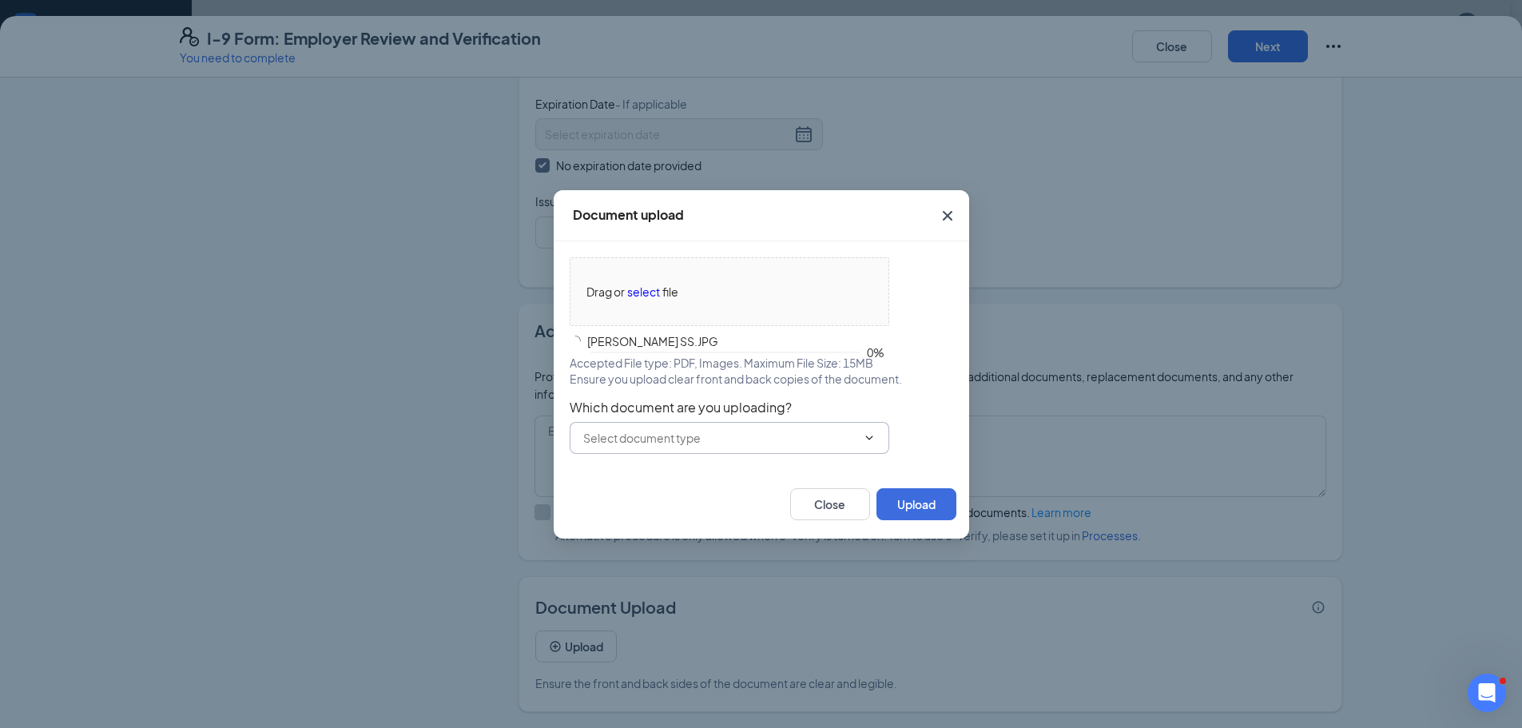
click at [874, 436] on icon "ChevronDown" at bounding box center [869, 437] width 13 height 13
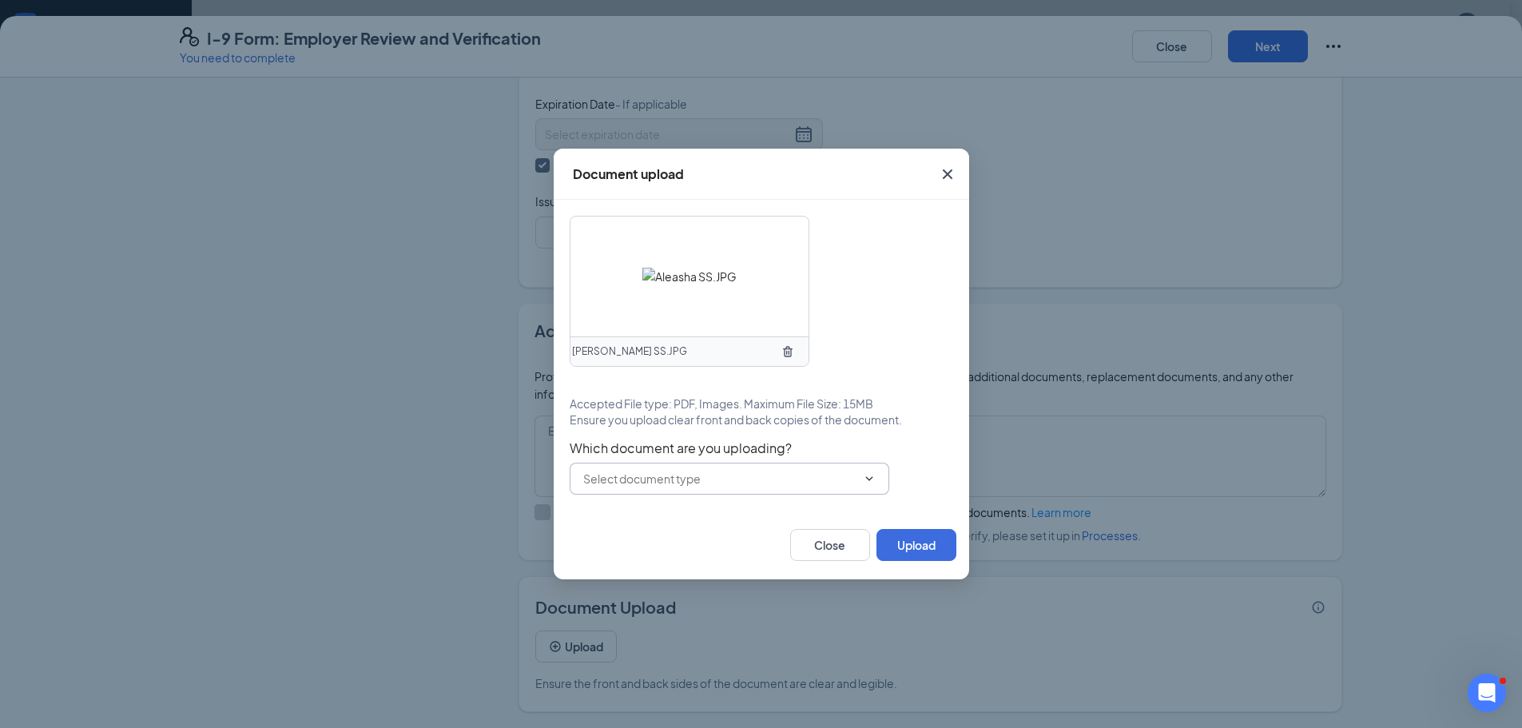
click at [707, 483] on input "text" at bounding box center [719, 479] width 273 height 18
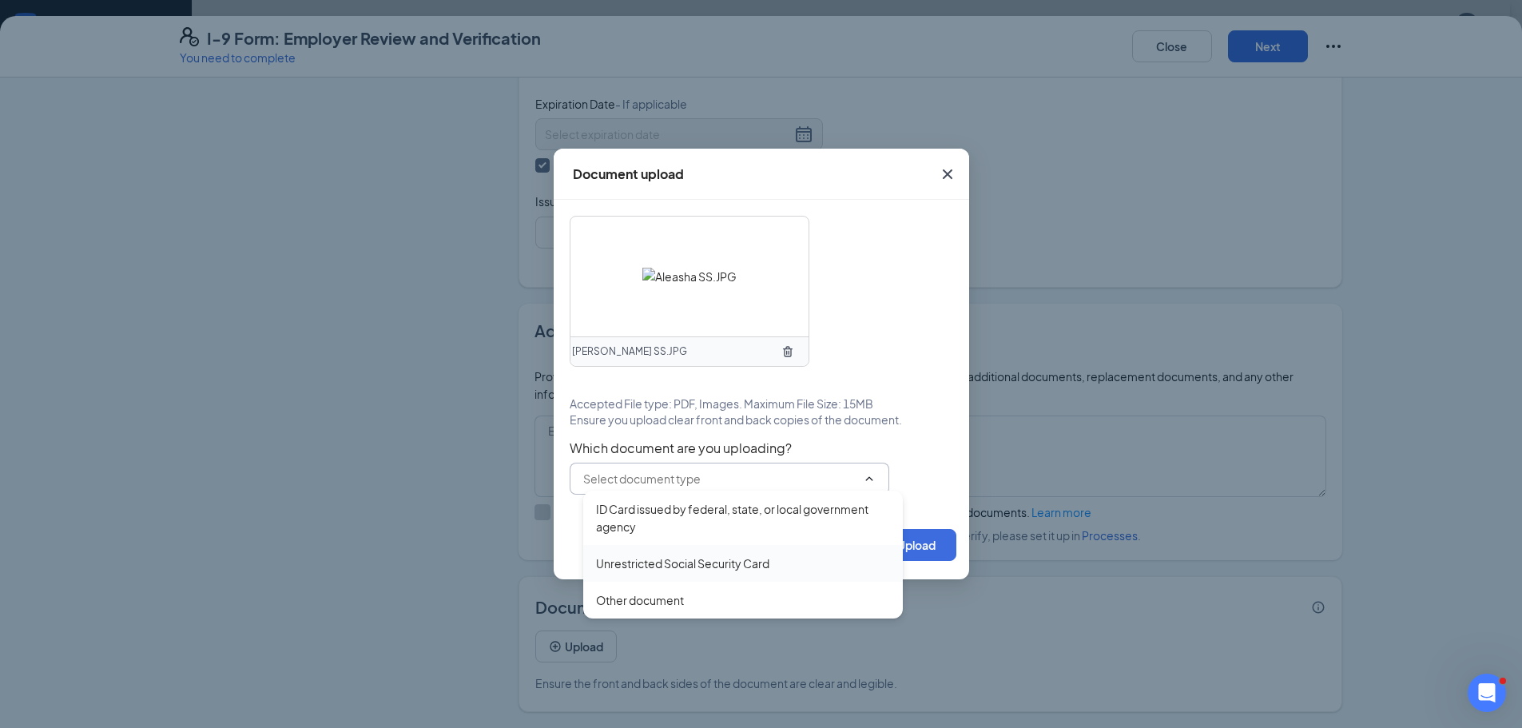
click at [694, 561] on div "Unrestricted Social Security Card" at bounding box center [682, 563] width 173 height 18
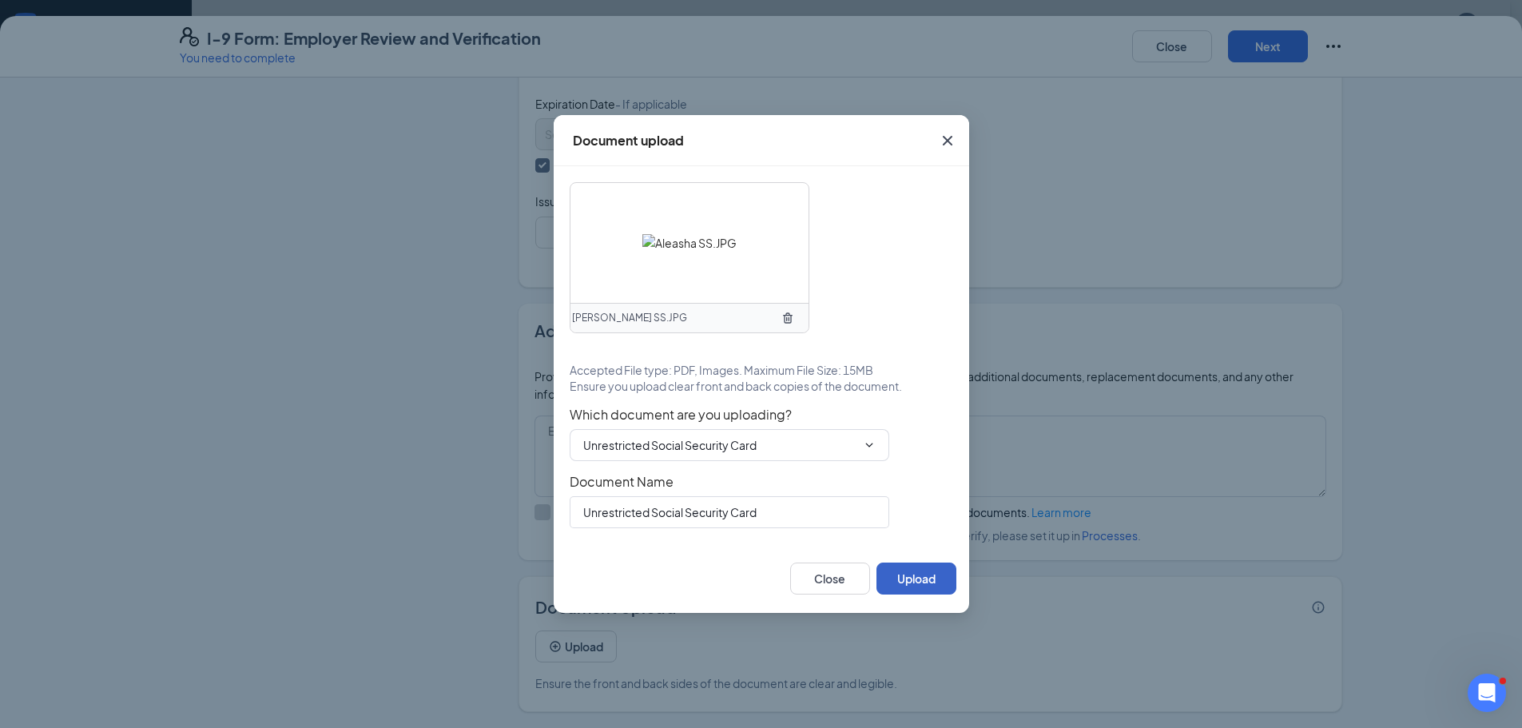
click at [908, 574] on button "Upload" at bounding box center [916, 578] width 80 height 32
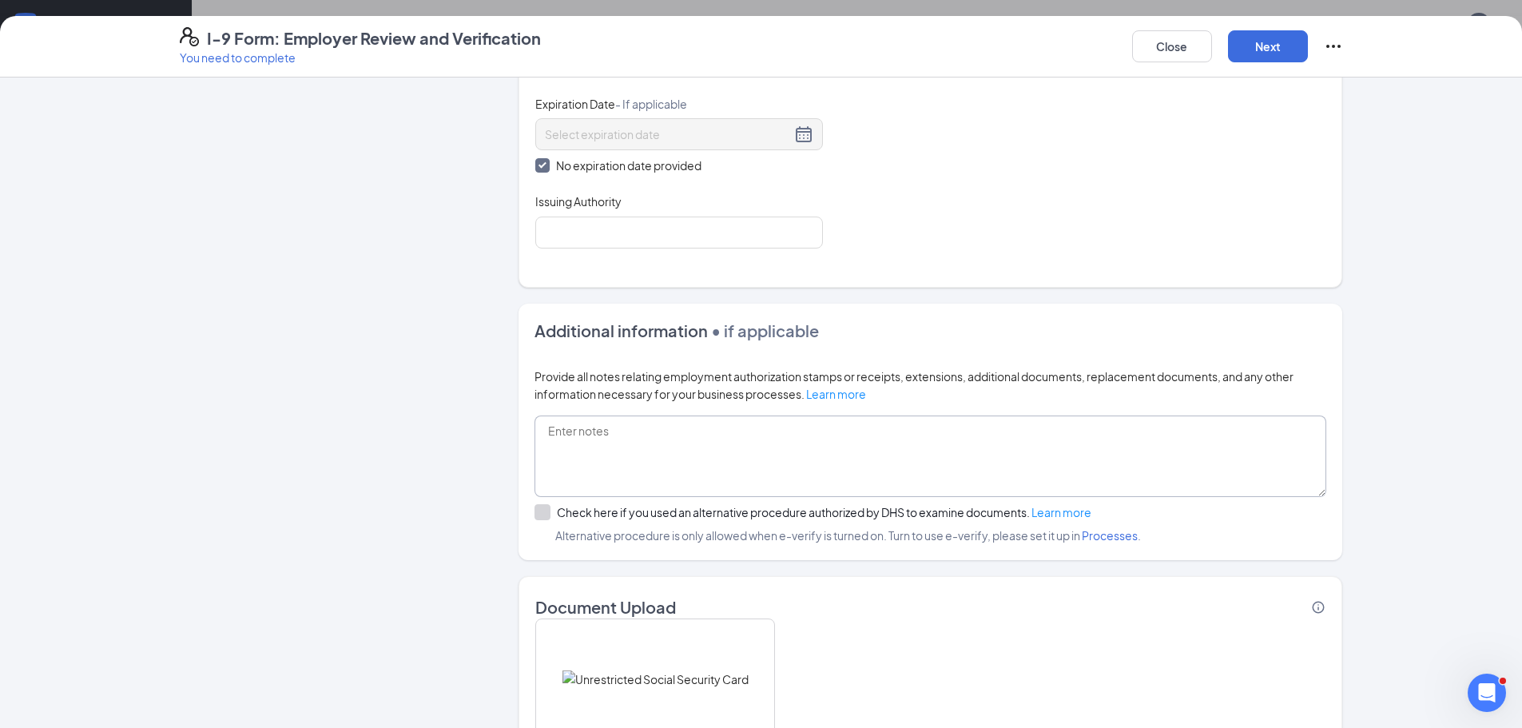
scroll to position [865, 0]
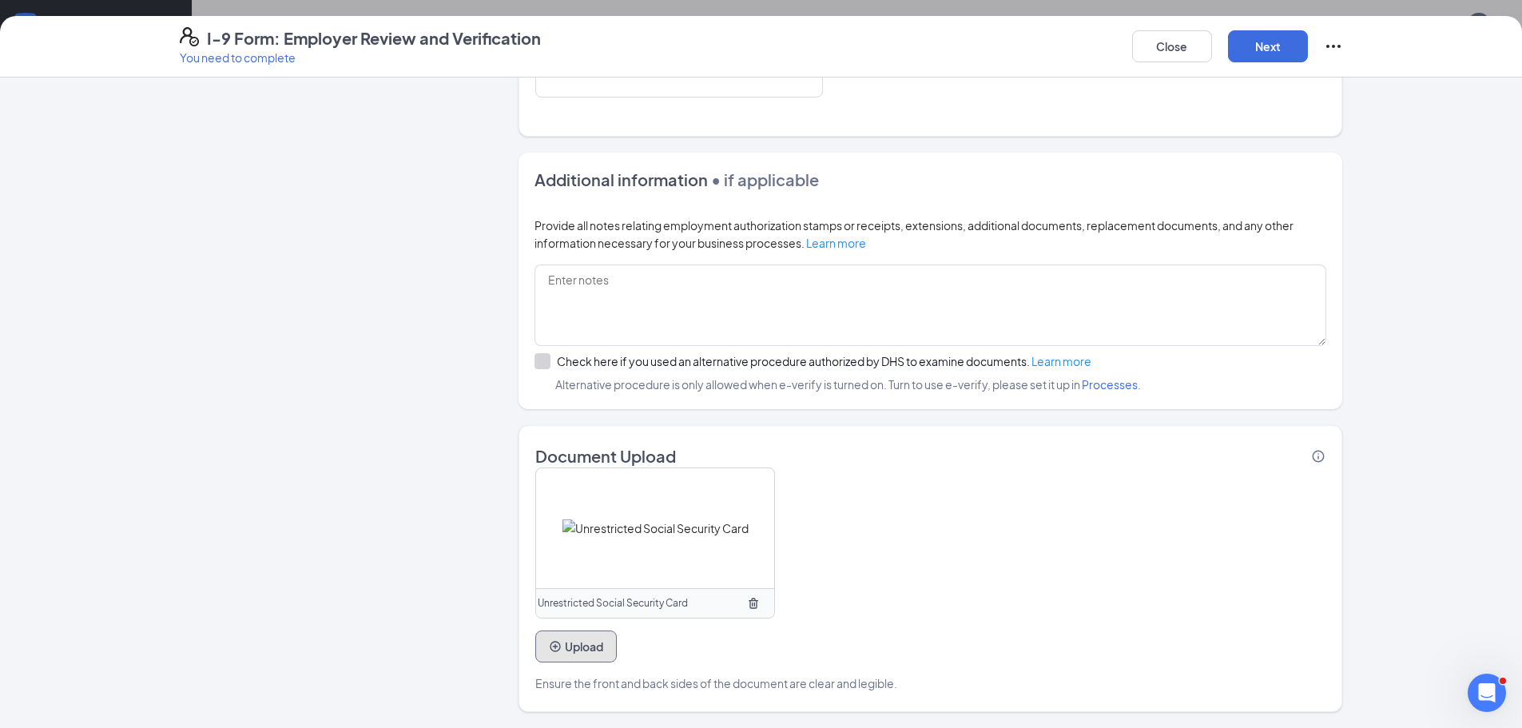
click at [591, 651] on button "Upload" at bounding box center [575, 646] width 81 height 32
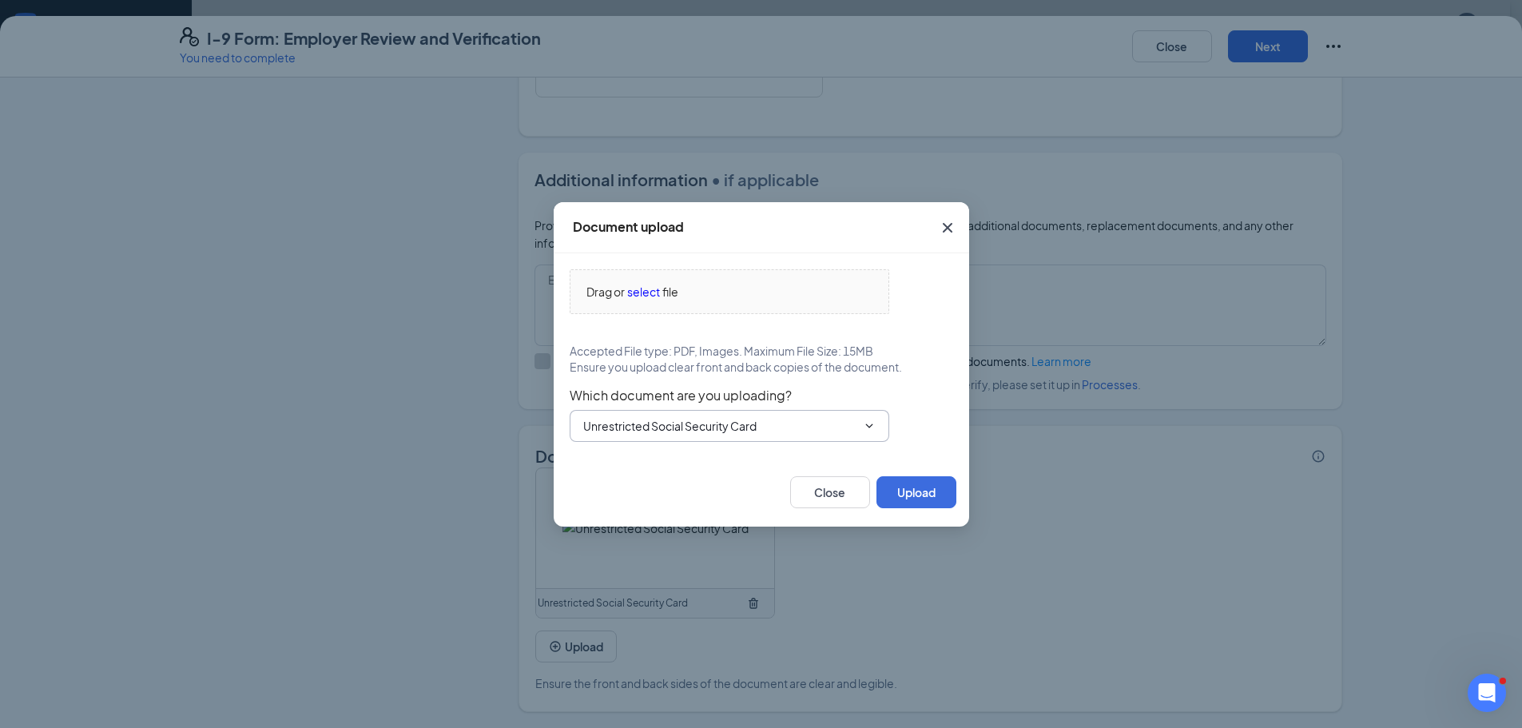
click at [872, 425] on icon "ChevronDown" at bounding box center [869, 425] width 13 height 13
click at [748, 288] on div "Drag or select file" at bounding box center [729, 292] width 318 height 18
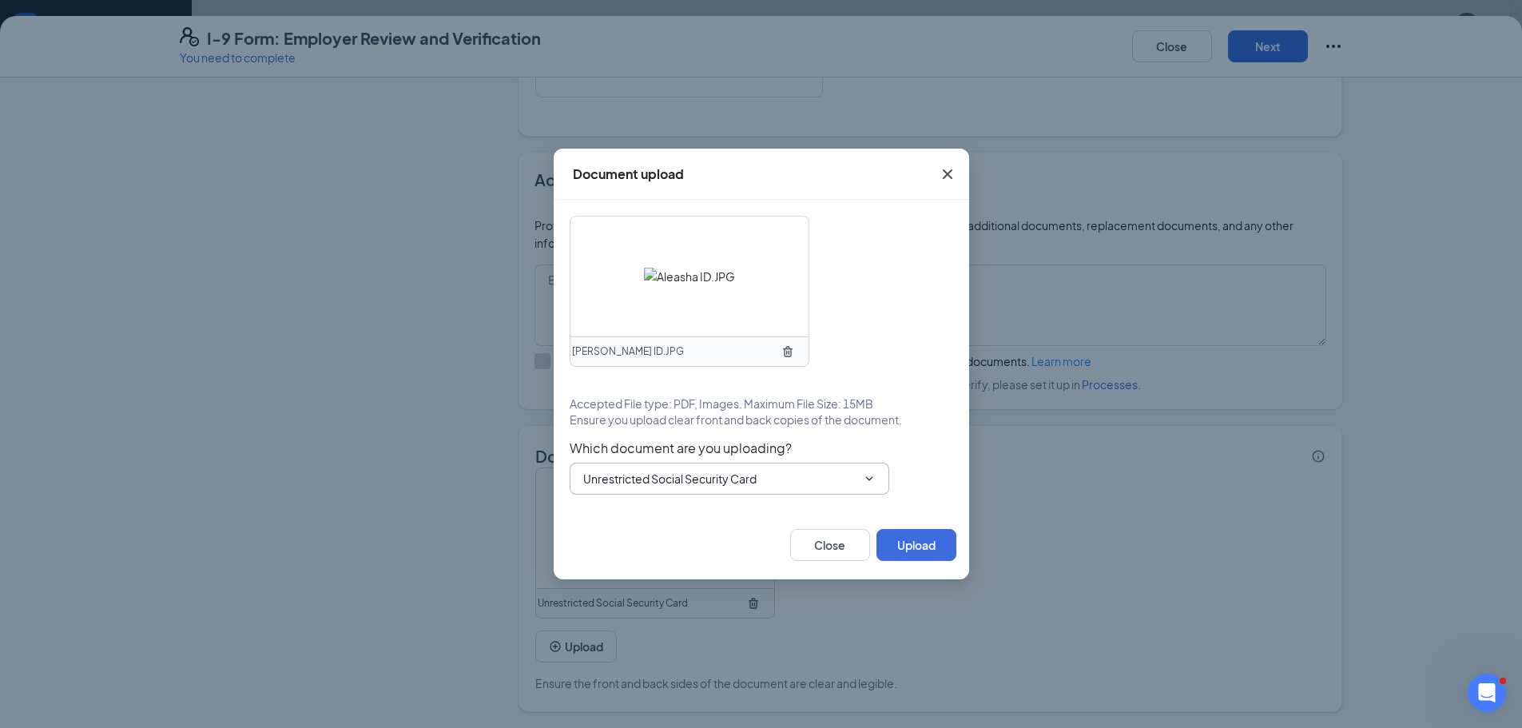
click at [868, 478] on icon "ChevronDown" at bounding box center [869, 478] width 13 height 13
click at [815, 477] on input "Unrestricted Social Security Card" at bounding box center [719, 479] width 273 height 18
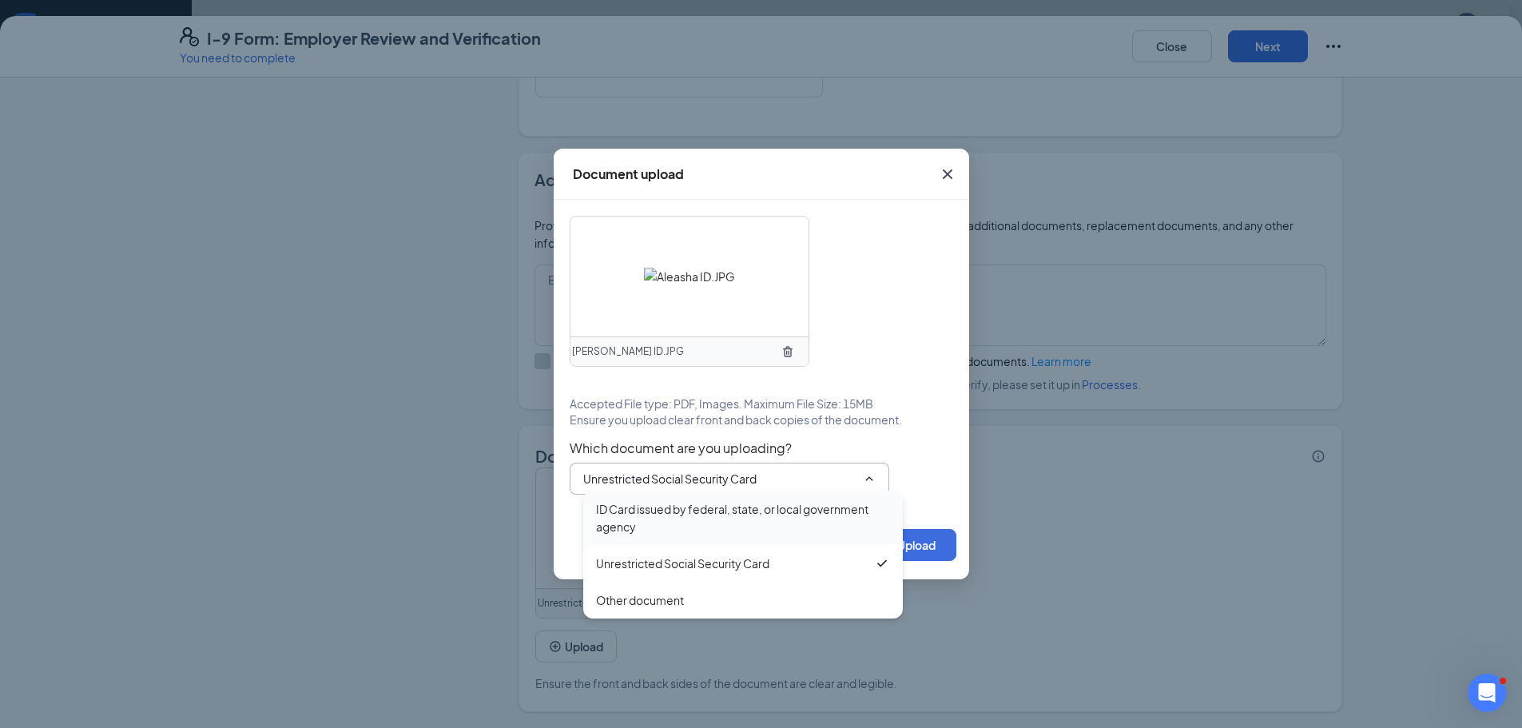
click at [779, 507] on div "ID Card issued by federal, state, or local government agency" at bounding box center [743, 517] width 294 height 35
type input "ID Card issued by federal, state, or local government agency"
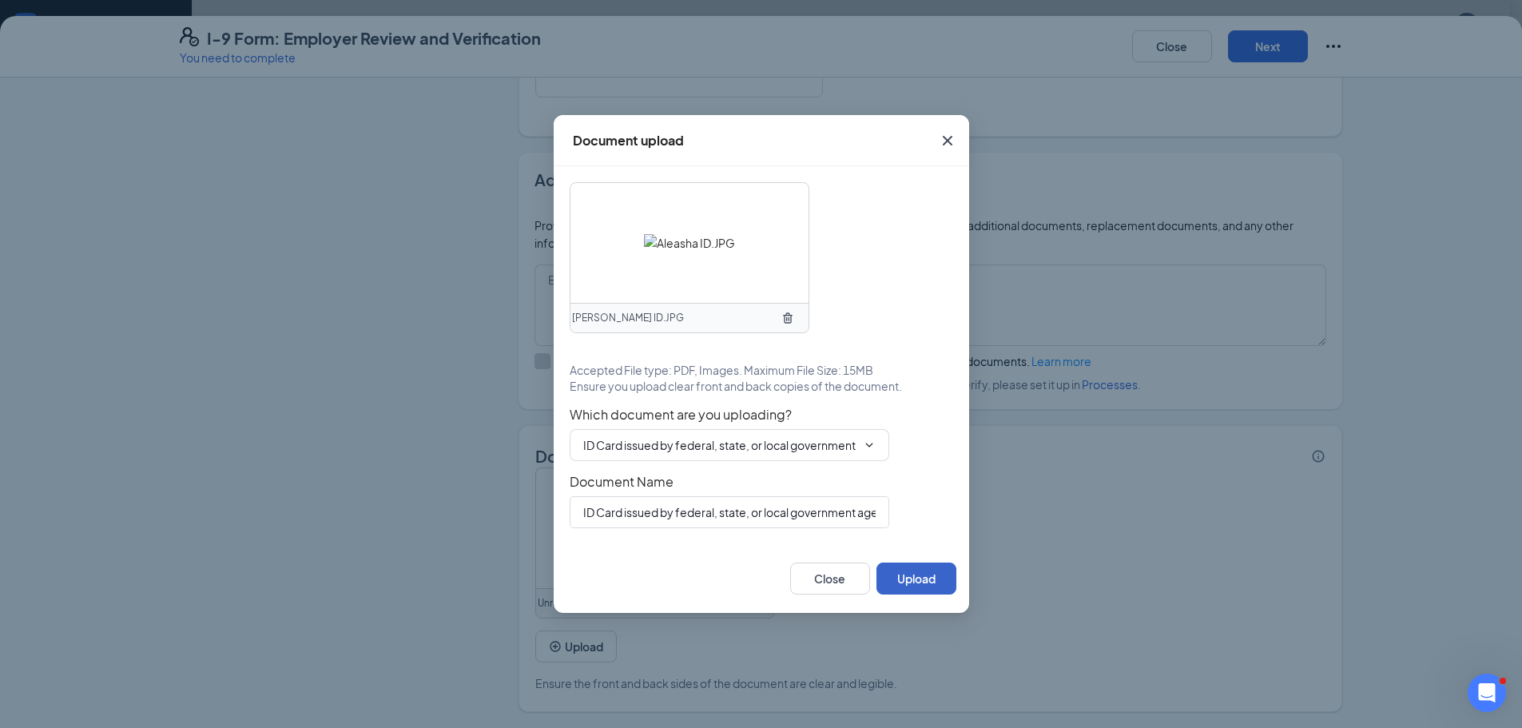
click at [900, 582] on button "Upload" at bounding box center [916, 578] width 80 height 32
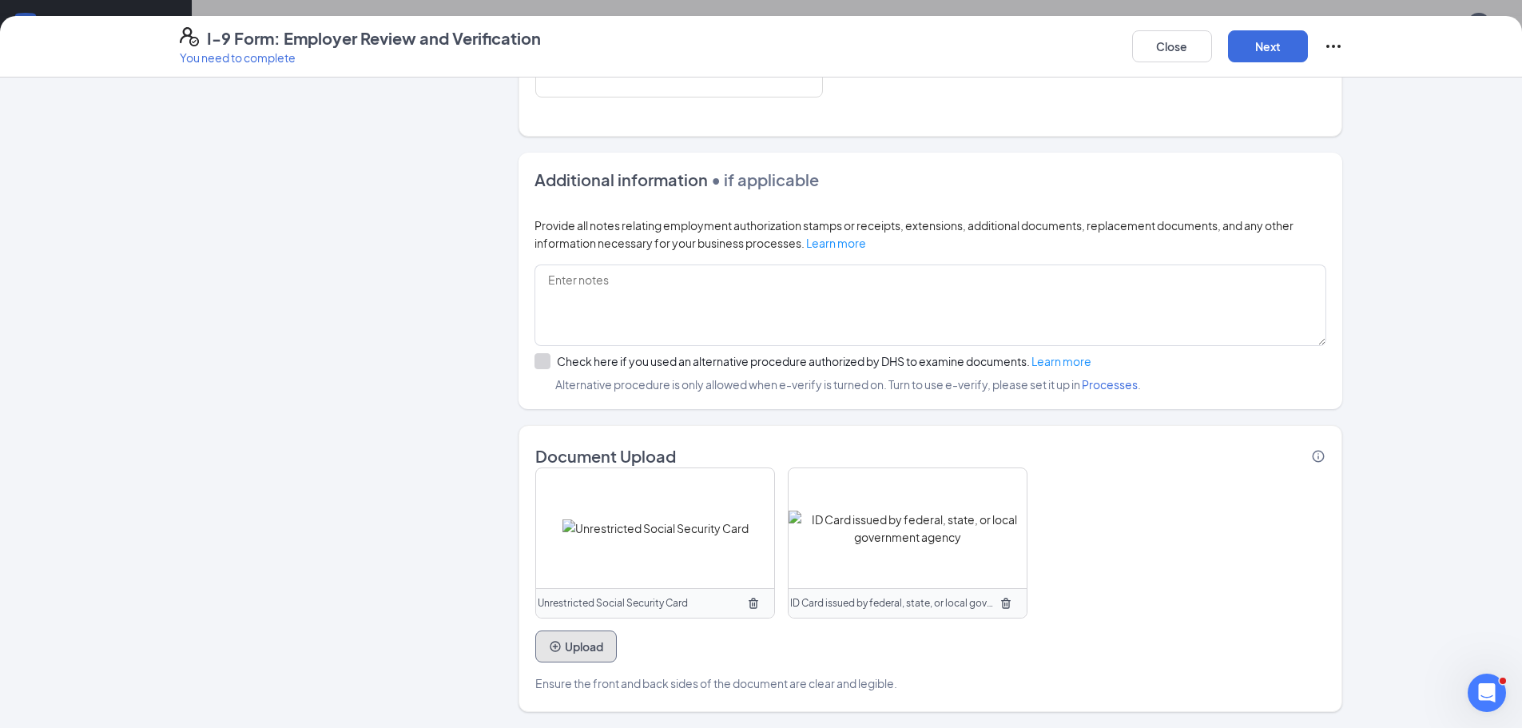
scroll to position [306, 0]
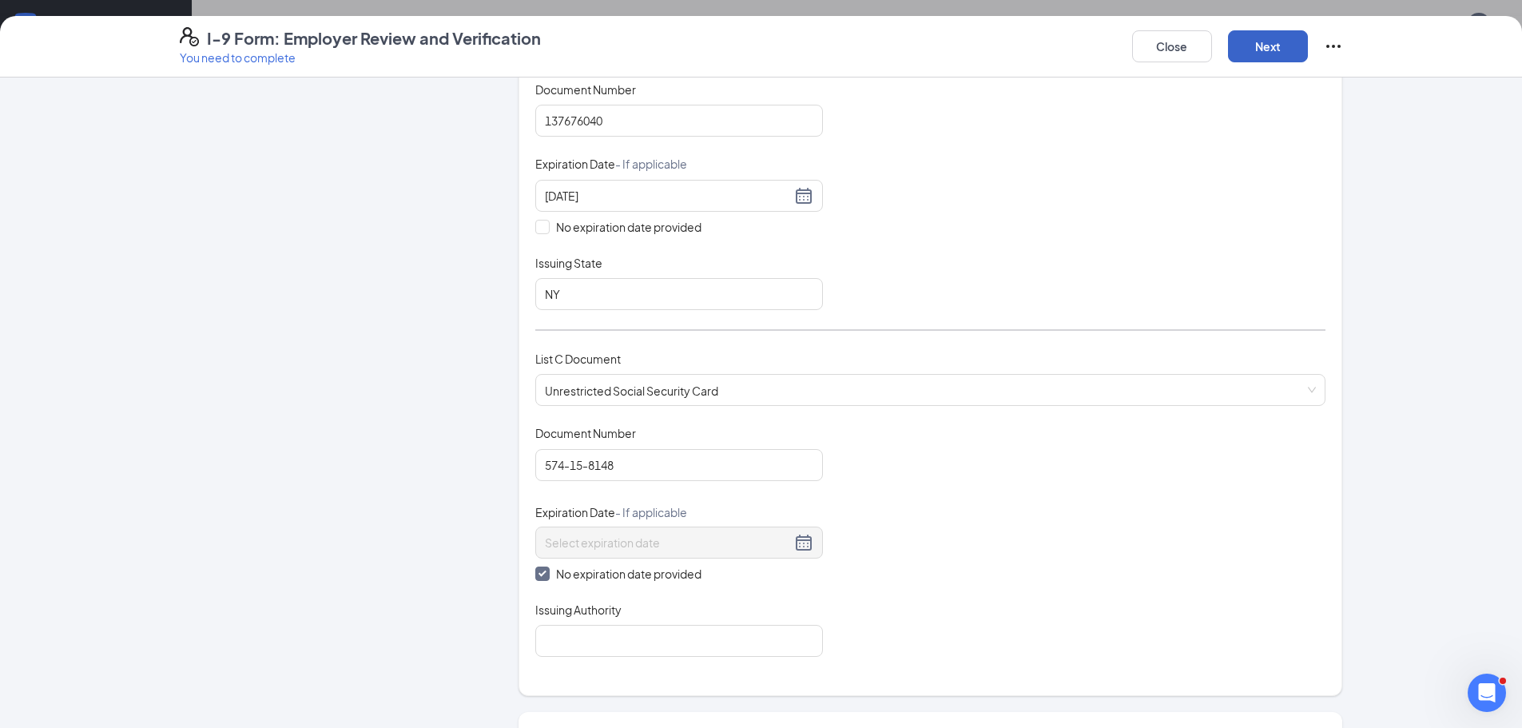
click at [1257, 46] on button "Next" at bounding box center [1268, 46] width 80 height 32
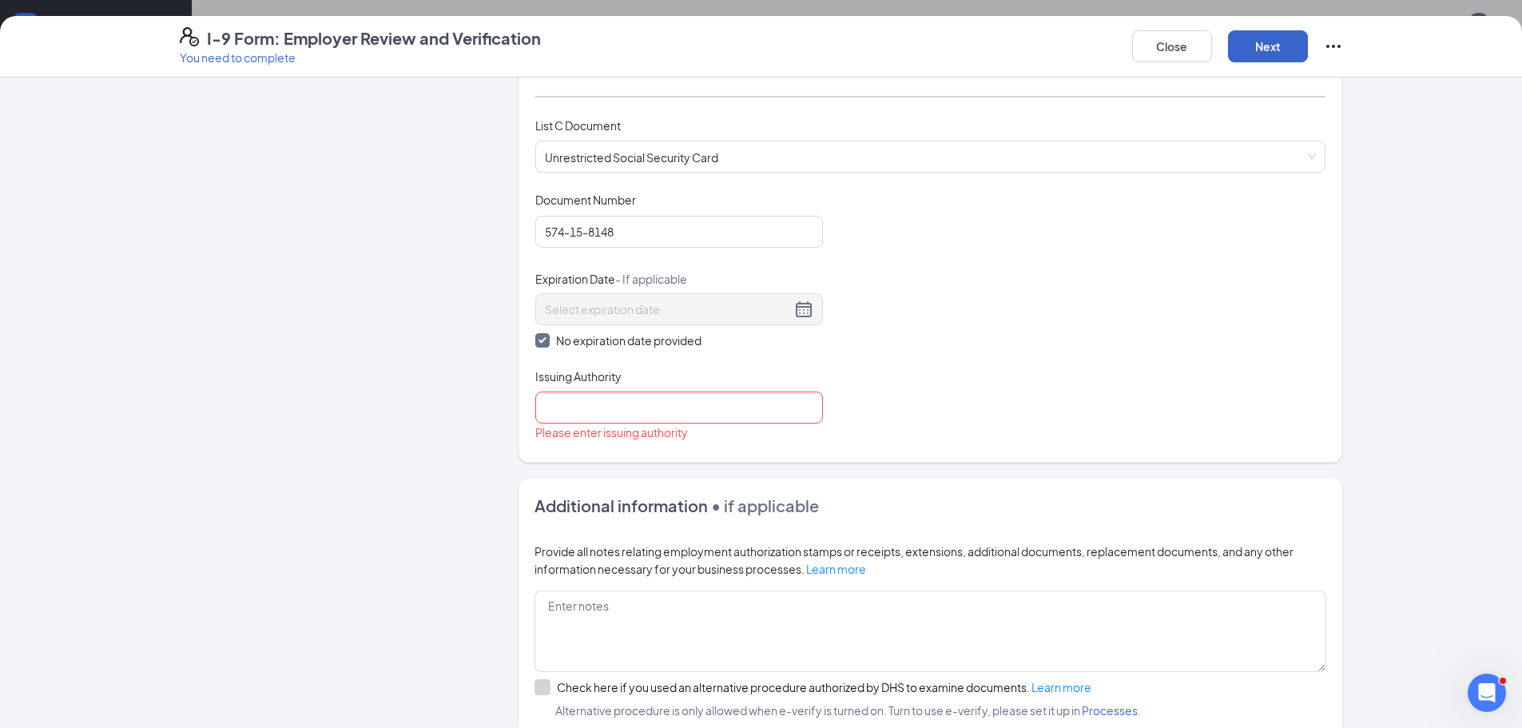
scroll to position [546, 0]
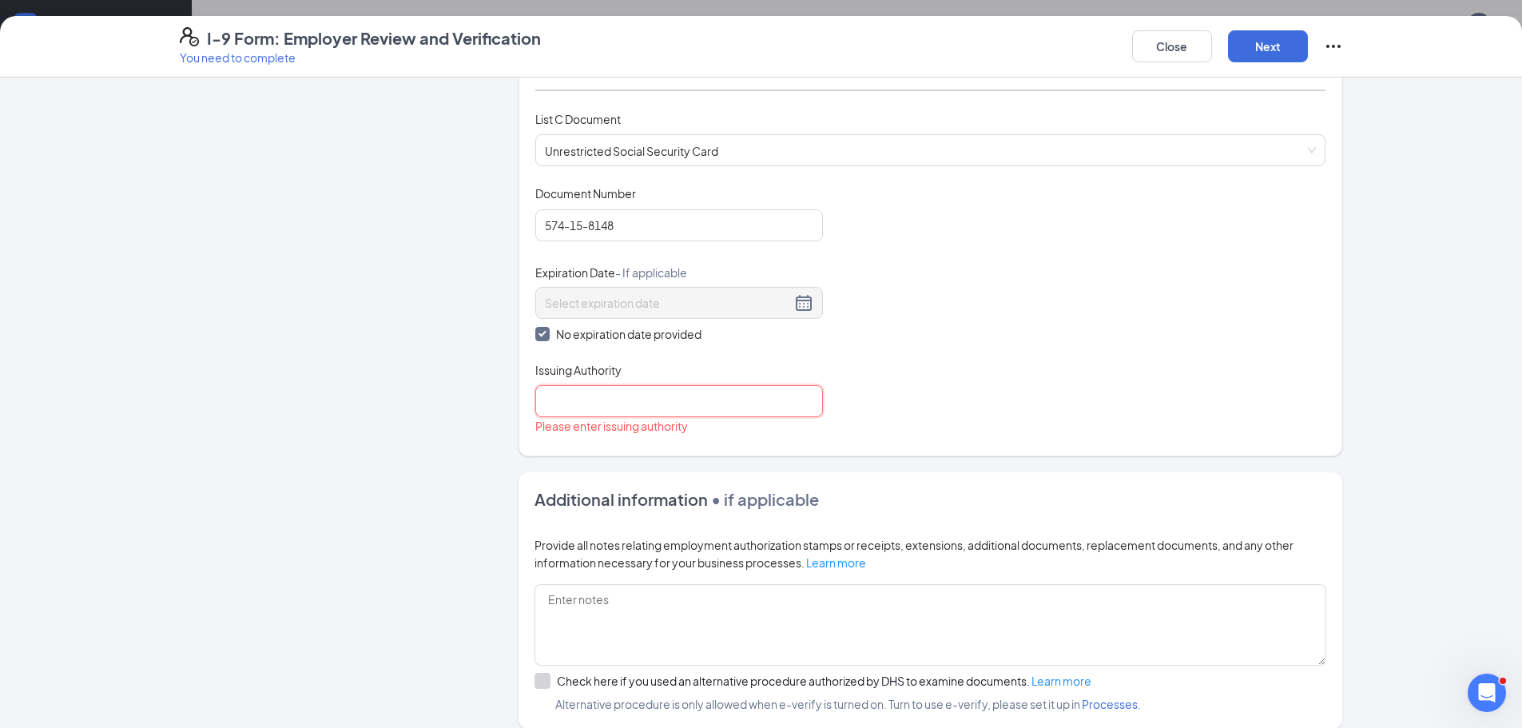
click at [582, 399] on input "Issuing Authority" at bounding box center [679, 401] width 288 height 32
type input "SS Admin"
click at [1277, 50] on button "Next" at bounding box center [1268, 46] width 80 height 32
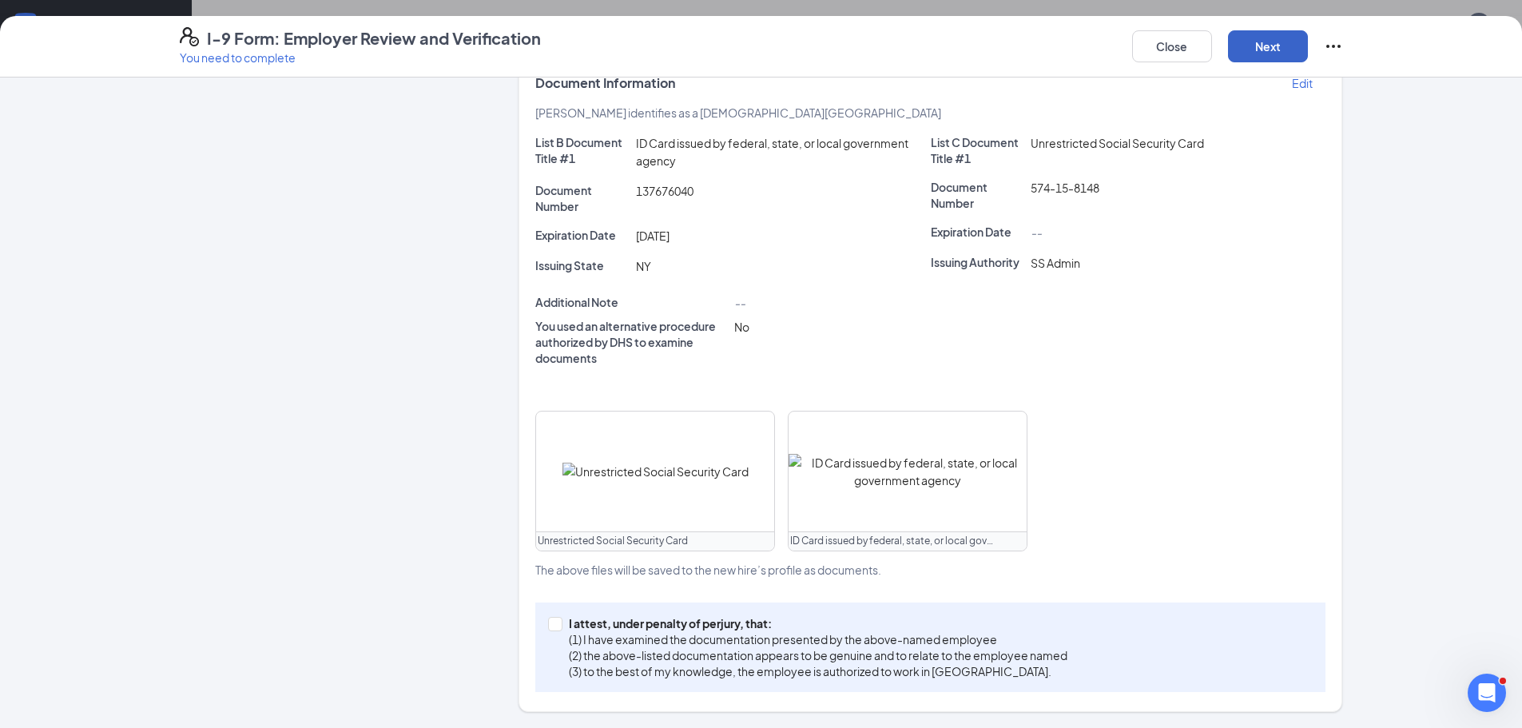
scroll to position [274, 0]
click at [550, 626] on input "I attest, under penalty of perjury, that: (1) I have examined the documentation…" at bounding box center [553, 622] width 11 height 11
checkbox input "true"
click at [1253, 51] on button "Next" at bounding box center [1268, 46] width 80 height 32
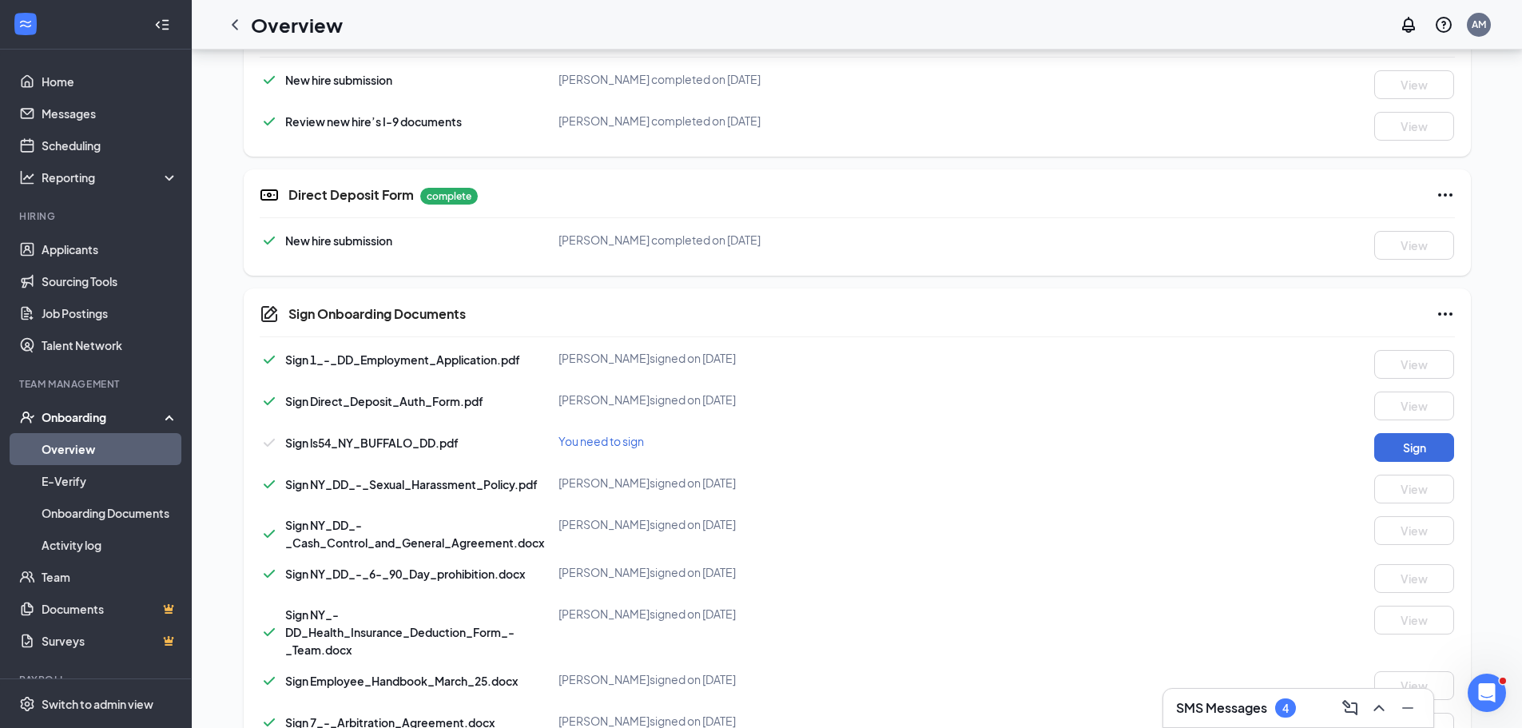
scroll to position [576, 0]
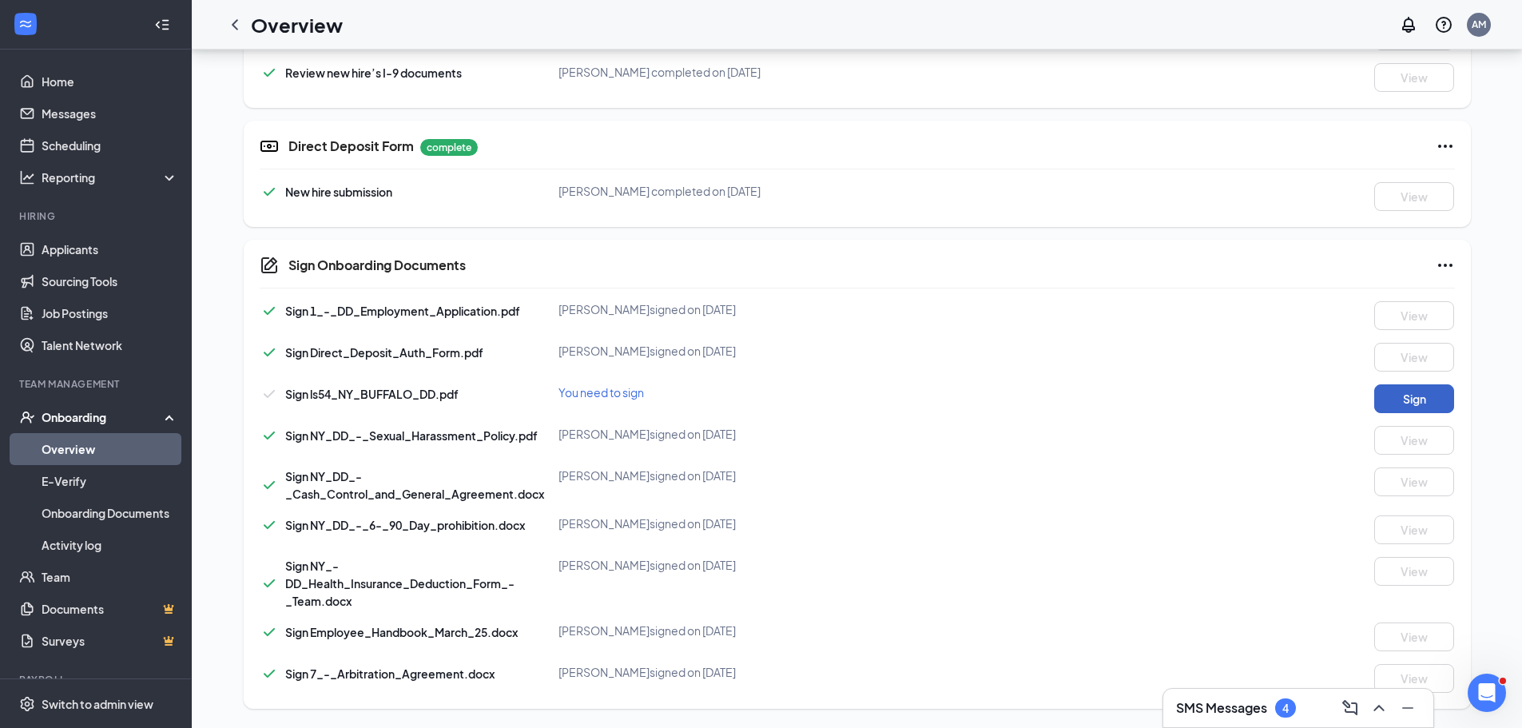
click at [1438, 402] on button "Sign" at bounding box center [1414, 398] width 80 height 29
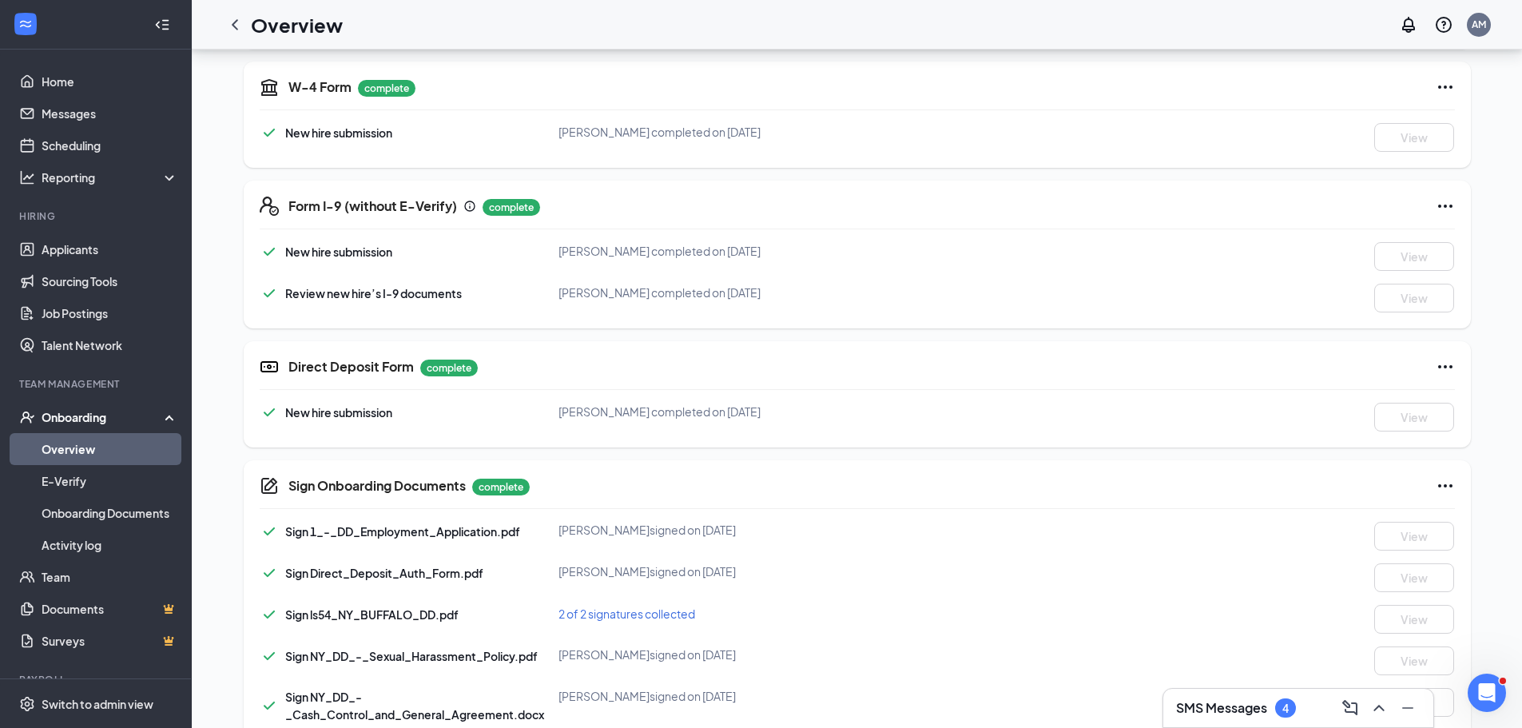
scroll to position [17, 0]
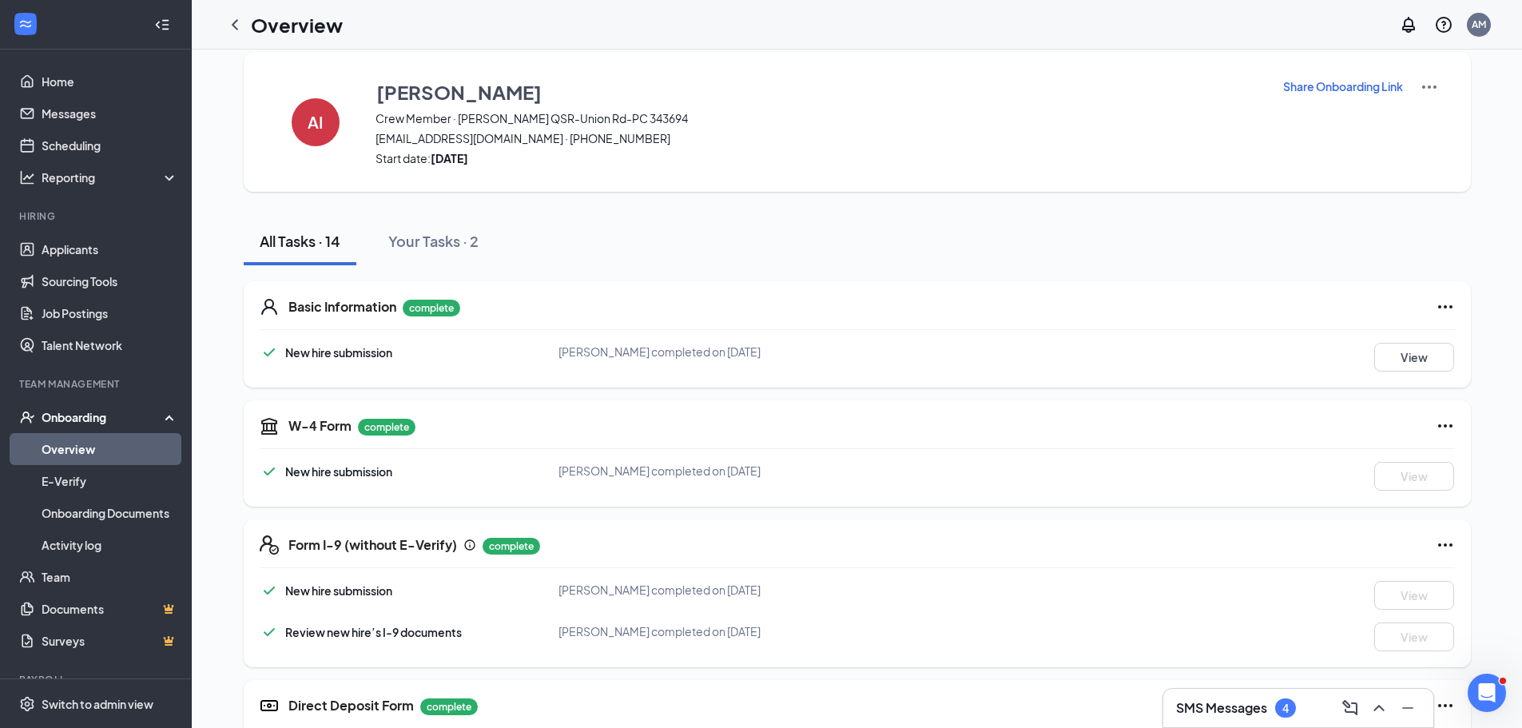
click at [110, 415] on div "Onboarding" at bounding box center [103, 417] width 123 height 16
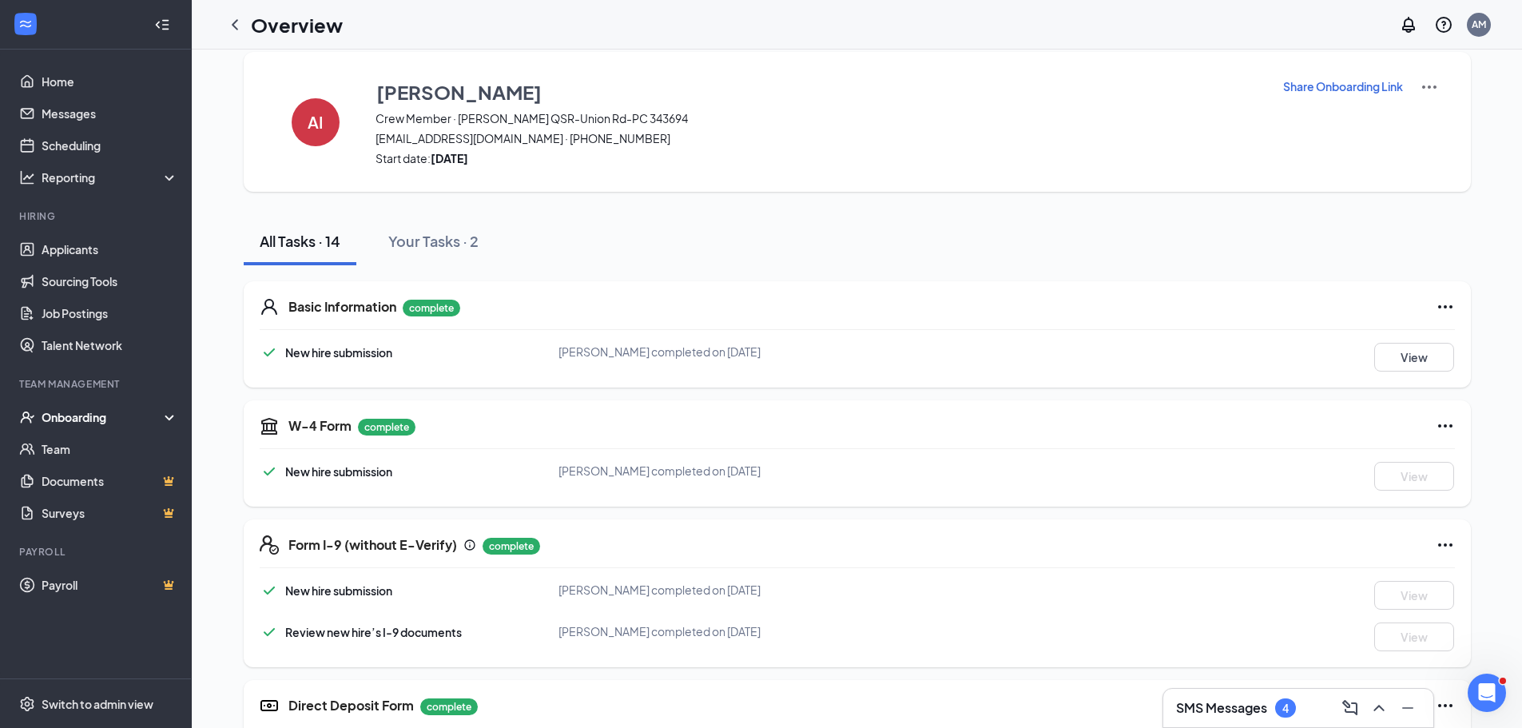
click at [96, 419] on div "Onboarding" at bounding box center [103, 417] width 123 height 16
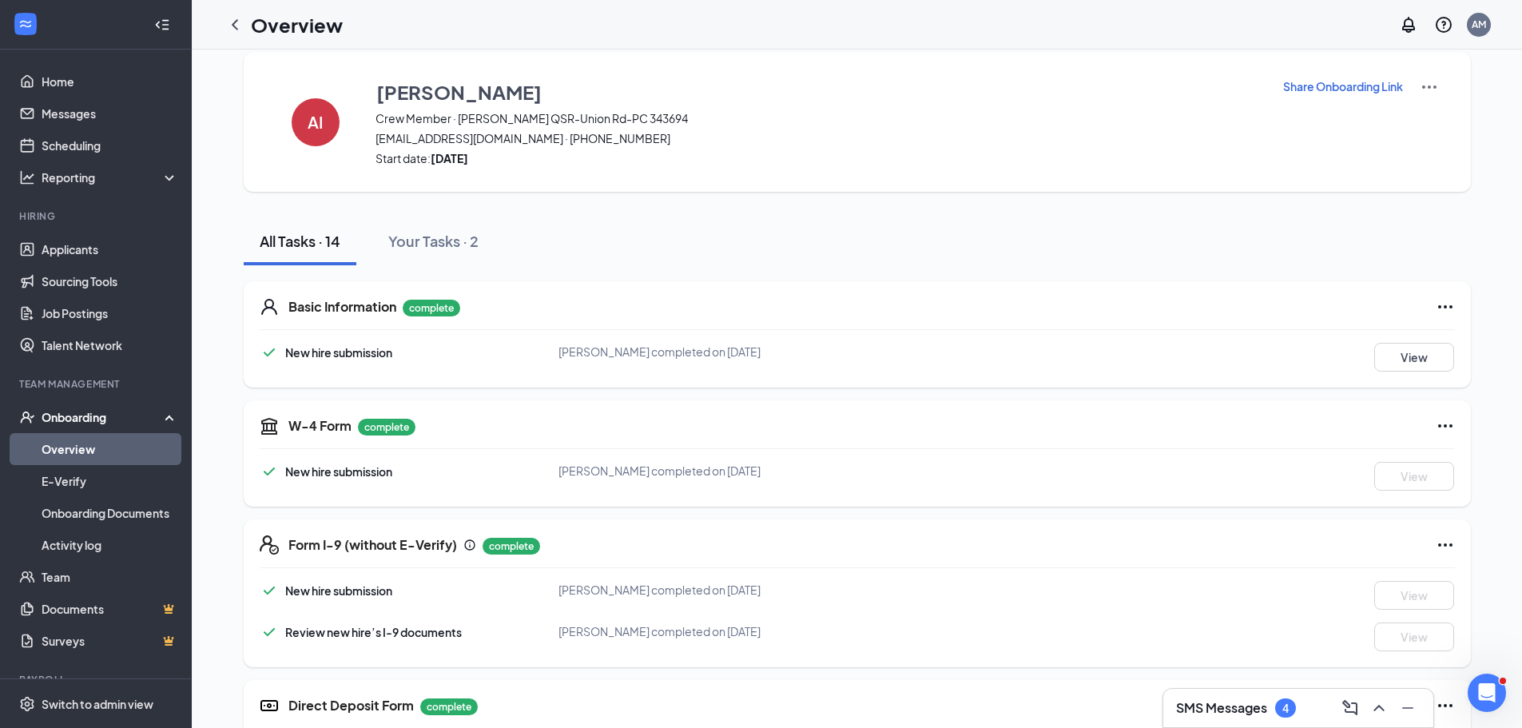
click at [87, 451] on link "Overview" at bounding box center [110, 449] width 137 height 32
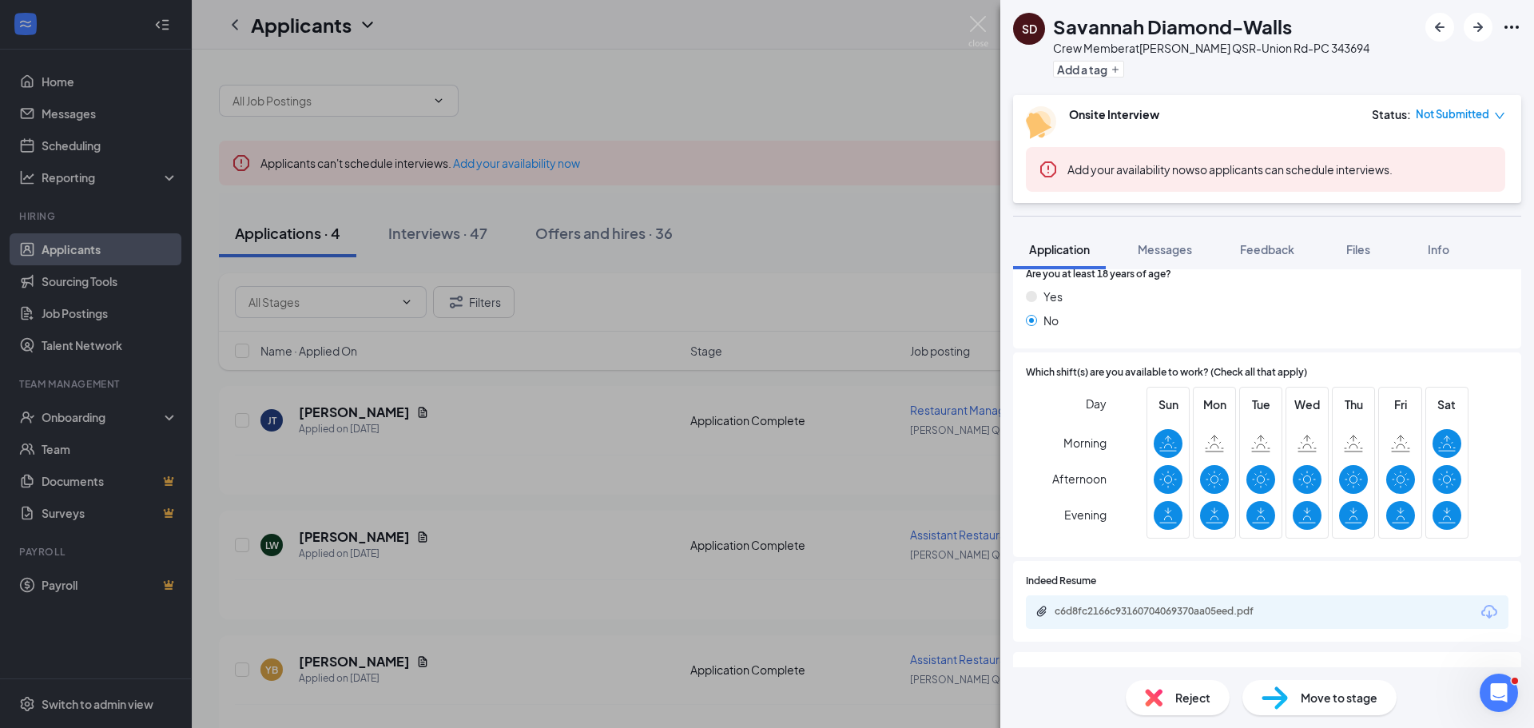
scroll to position [719, 0]
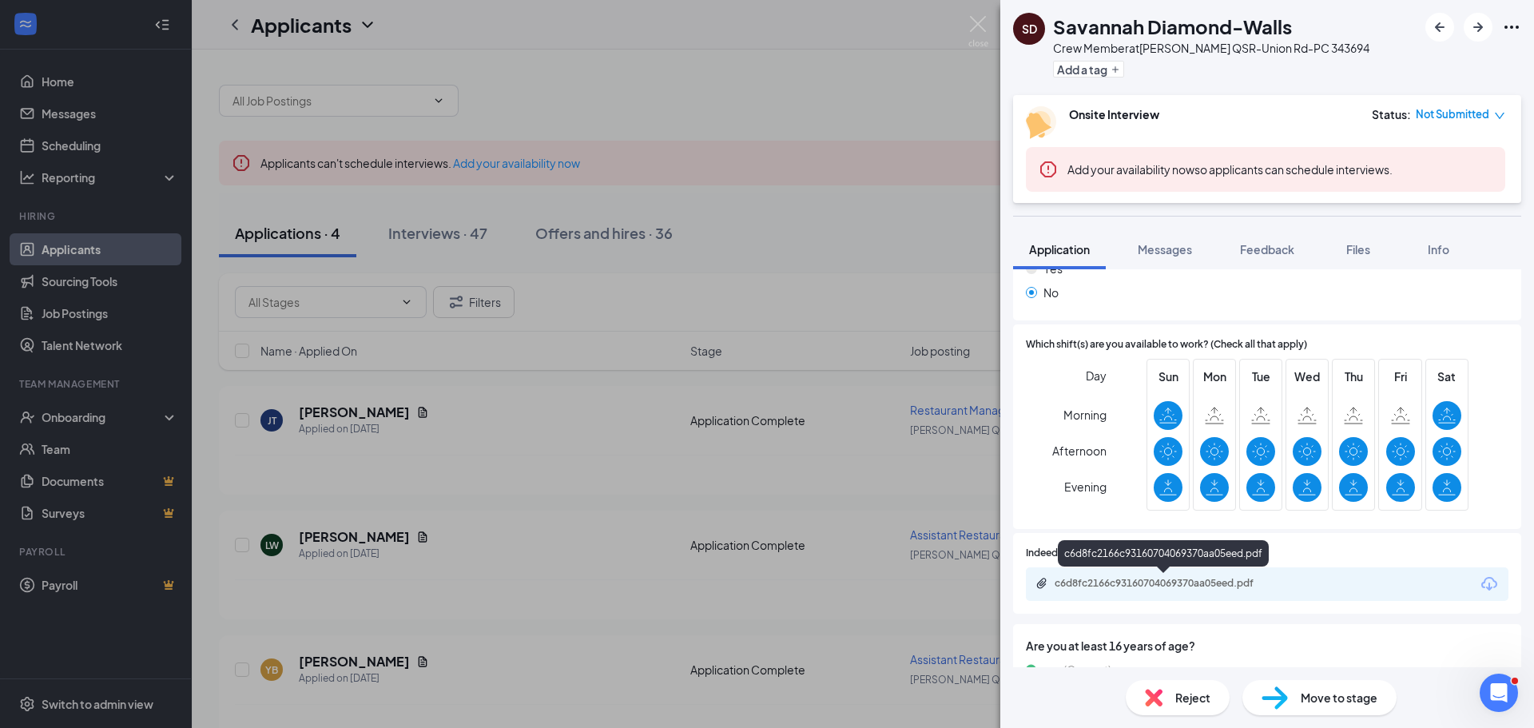
click at [1177, 579] on div "c6d8fc2166c93160704069370aa05eed.pdf" at bounding box center [1167, 583] width 224 height 13
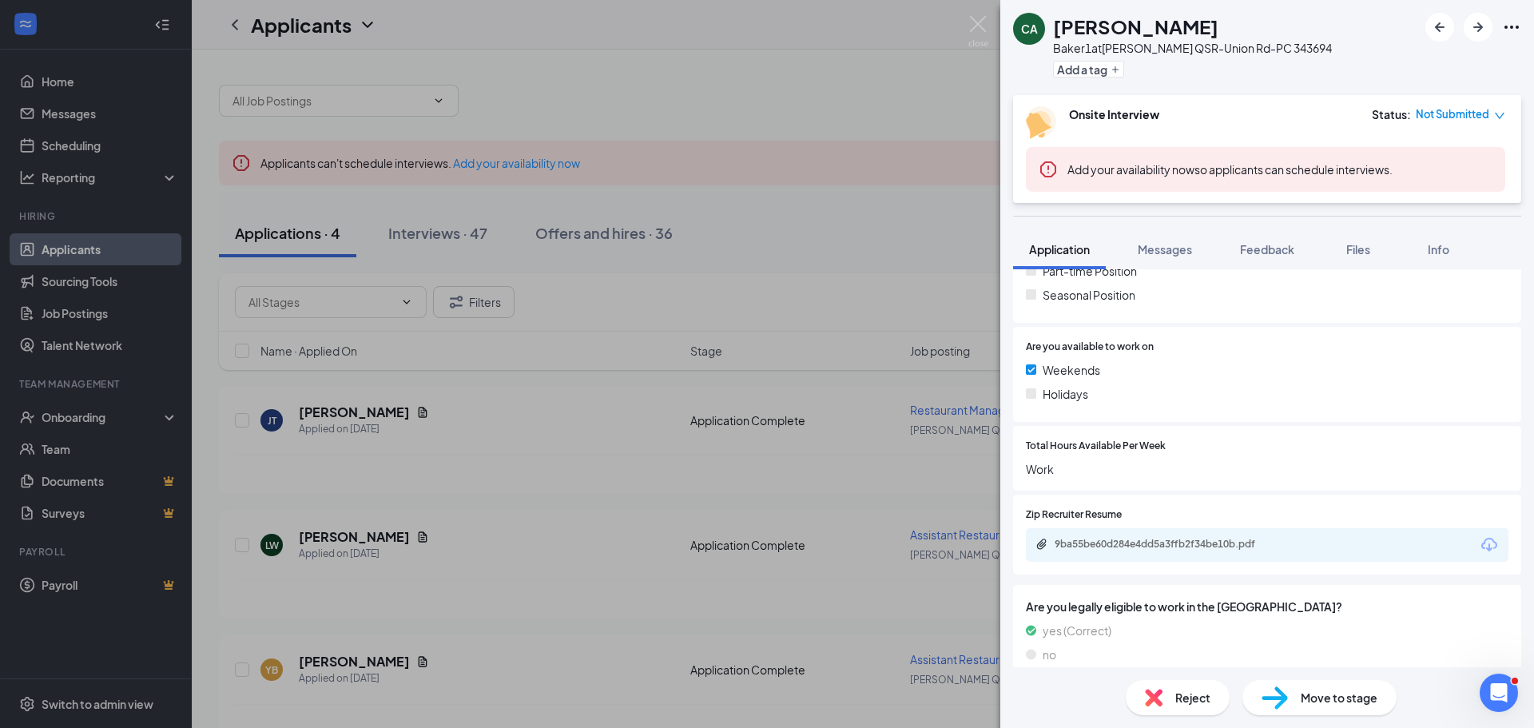
scroll to position [419, 0]
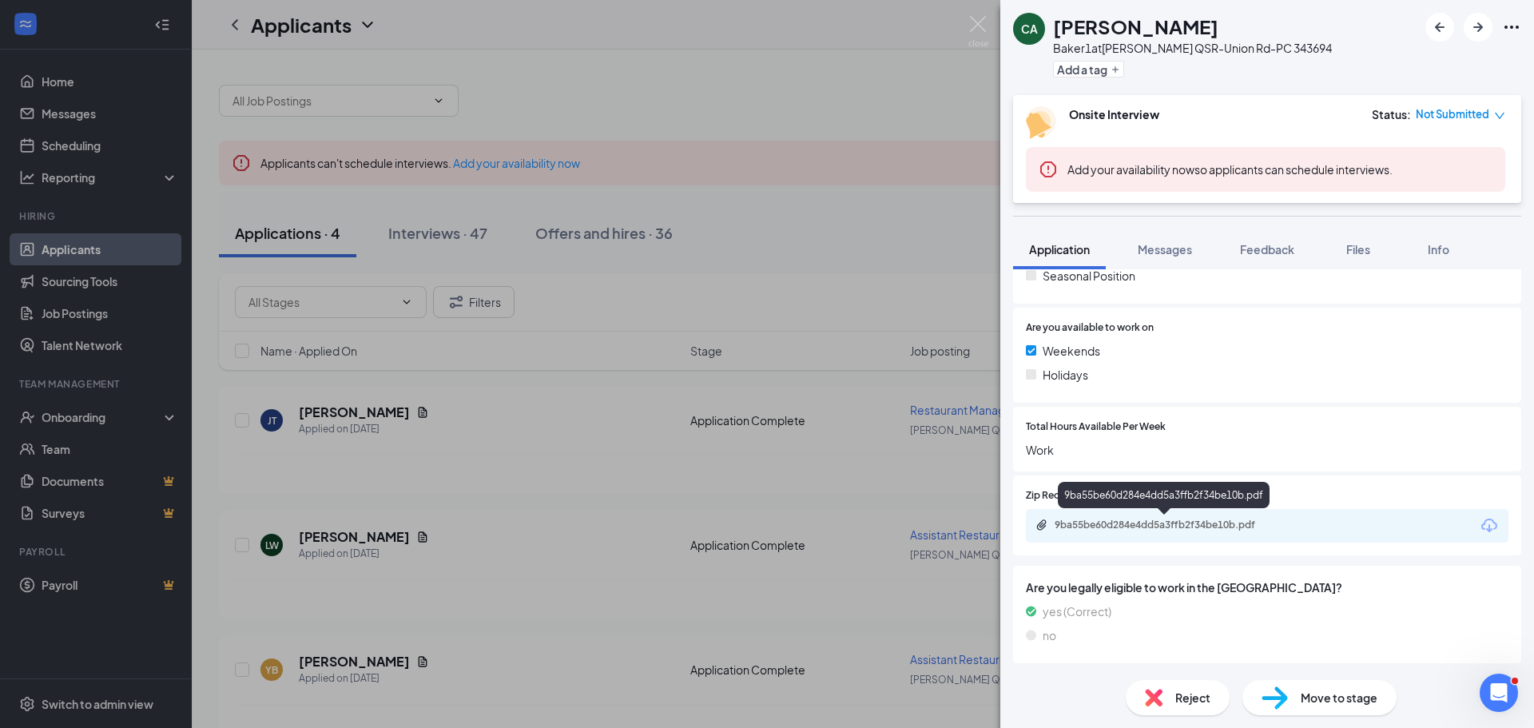
click at [1126, 523] on div "9ba55be60d284e4dd5a3ffb2f34be10b.pdf" at bounding box center [1167, 525] width 224 height 13
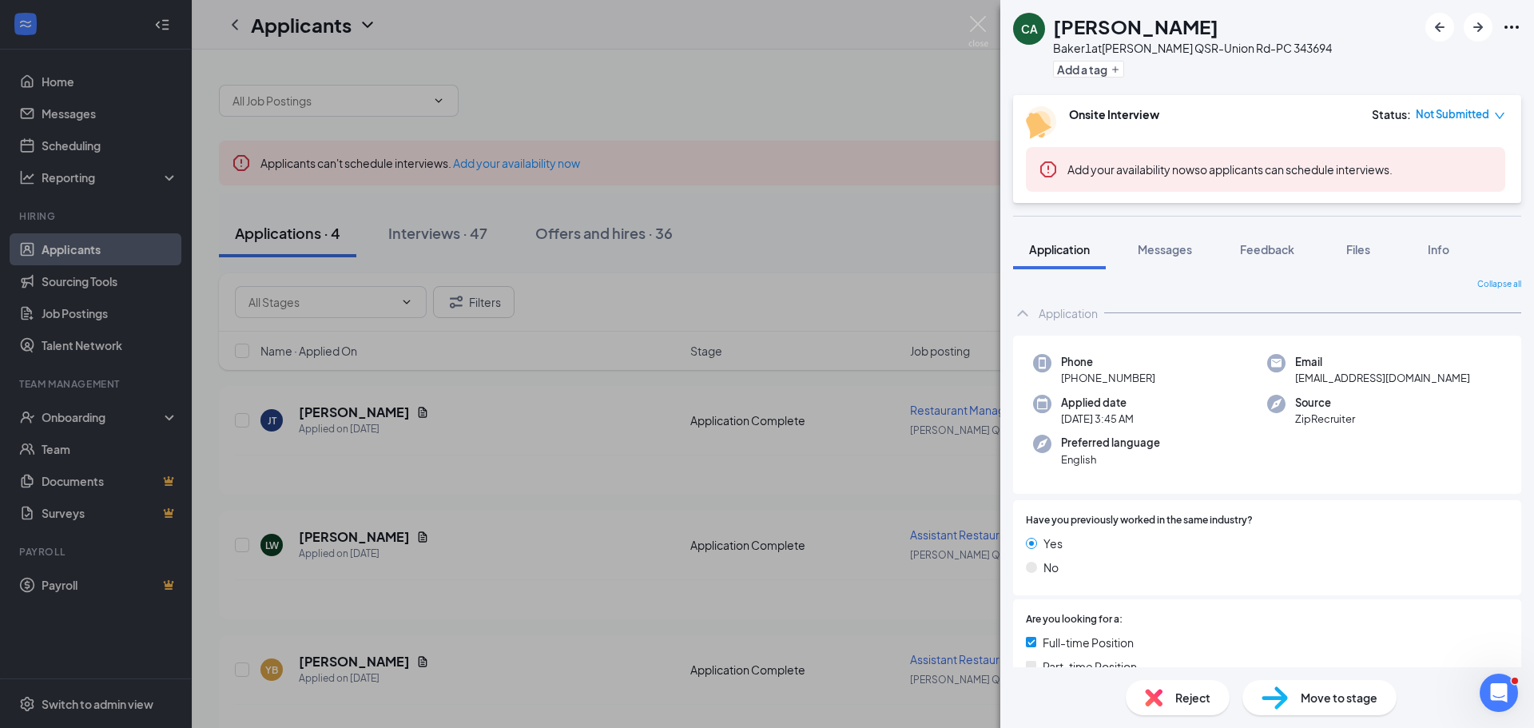
scroll to position [0, 0]
click at [1508, 27] on icon "Ellipses" at bounding box center [1511, 27] width 19 height 19
click at [1425, 56] on link "View full application" at bounding box center [1425, 64] width 173 height 16
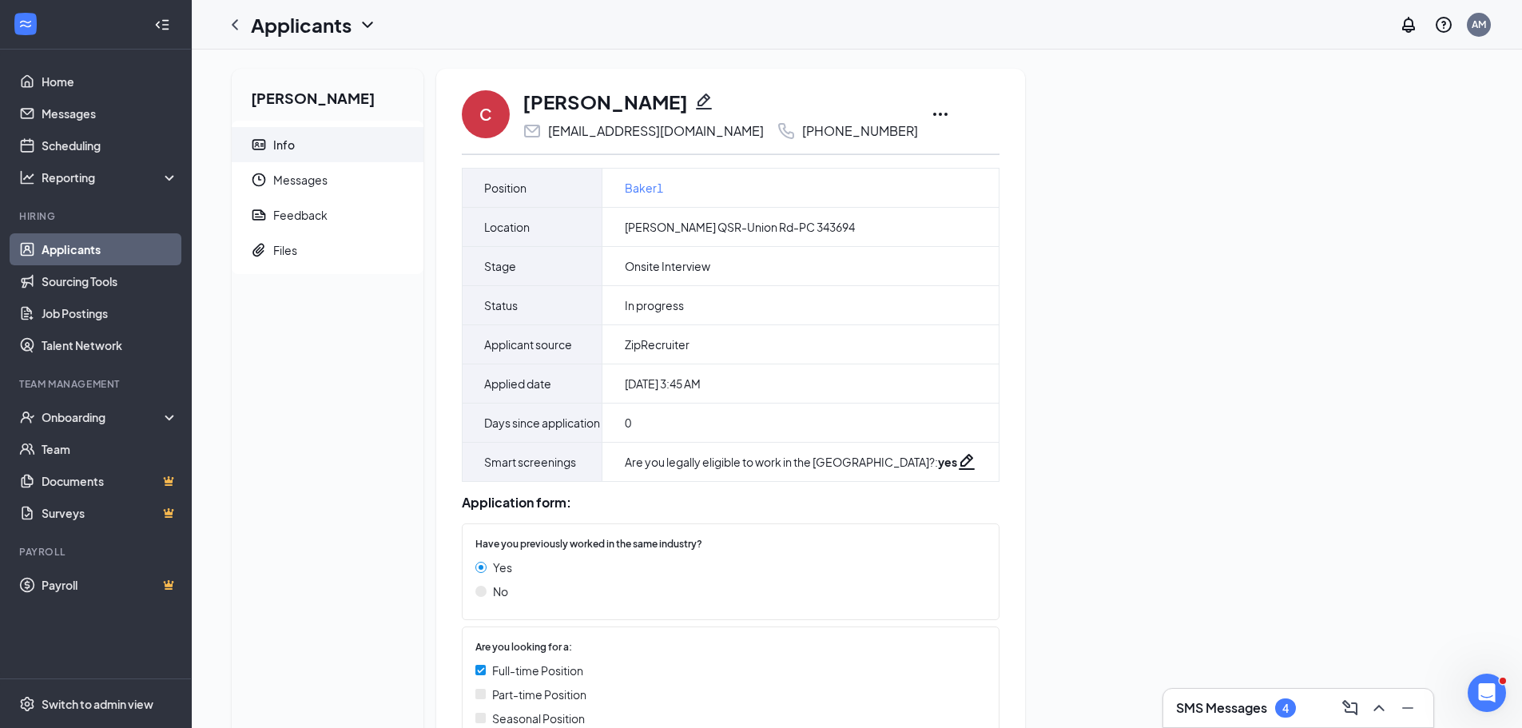
click at [933, 114] on icon "Ellipses" at bounding box center [940, 114] width 14 height 3
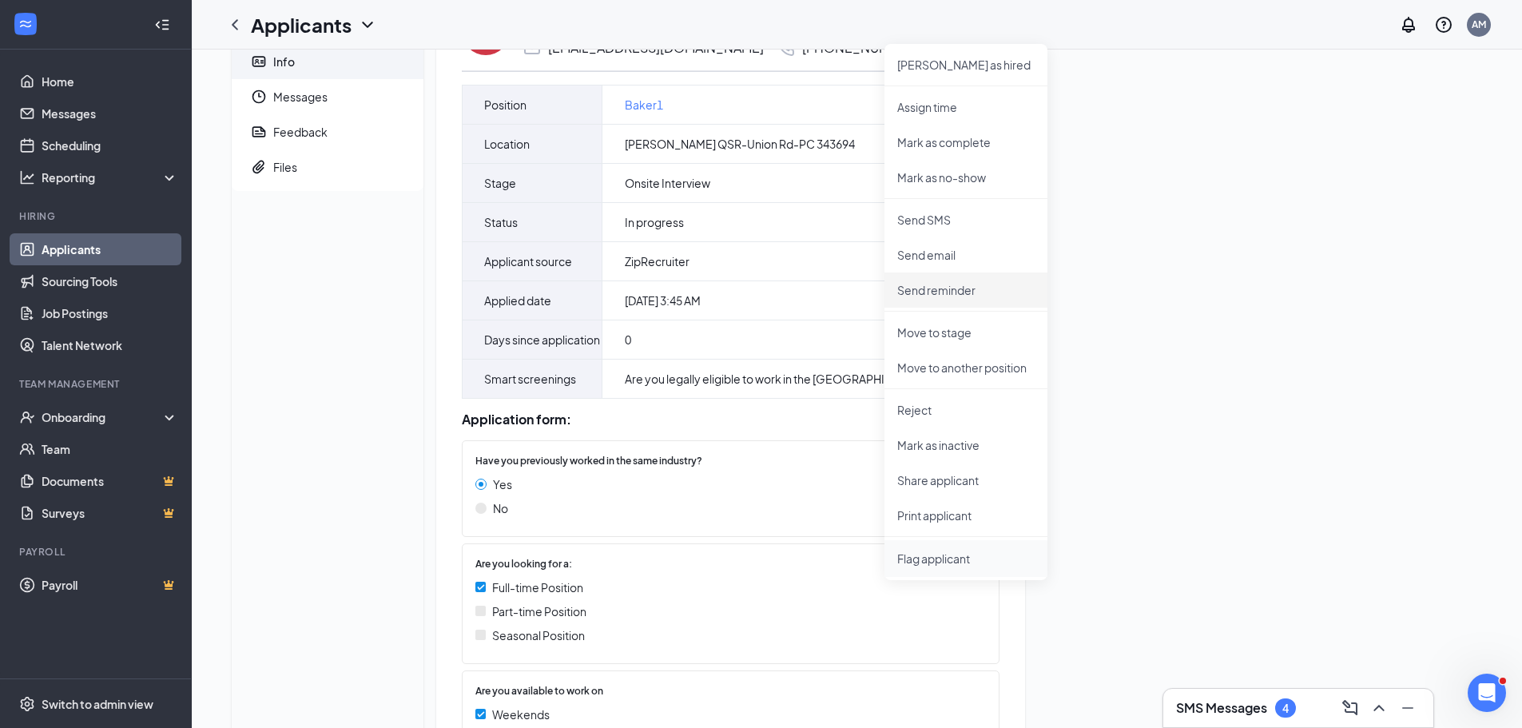
scroll to position [240, 0]
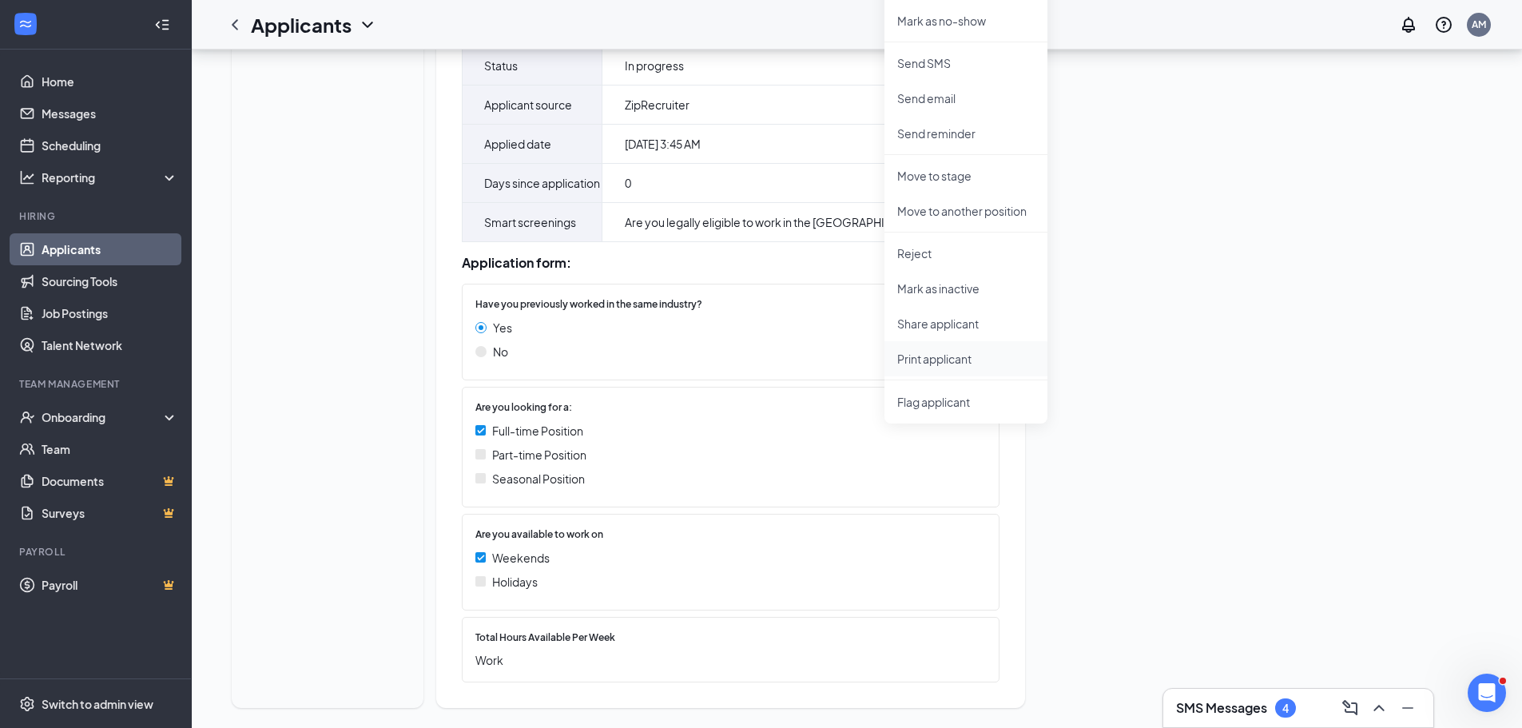
click at [922, 356] on p "Print applicant" at bounding box center [965, 359] width 137 height 16
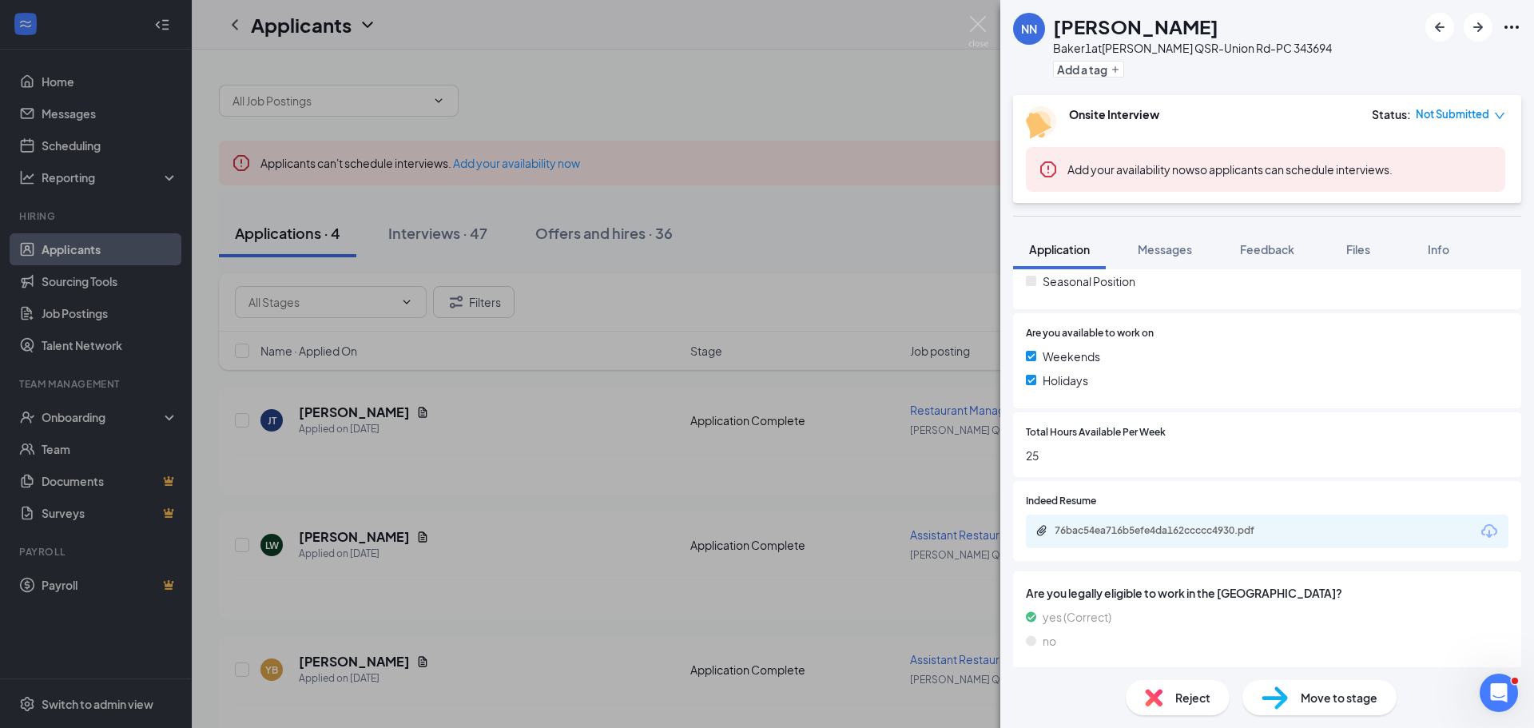
scroll to position [419, 0]
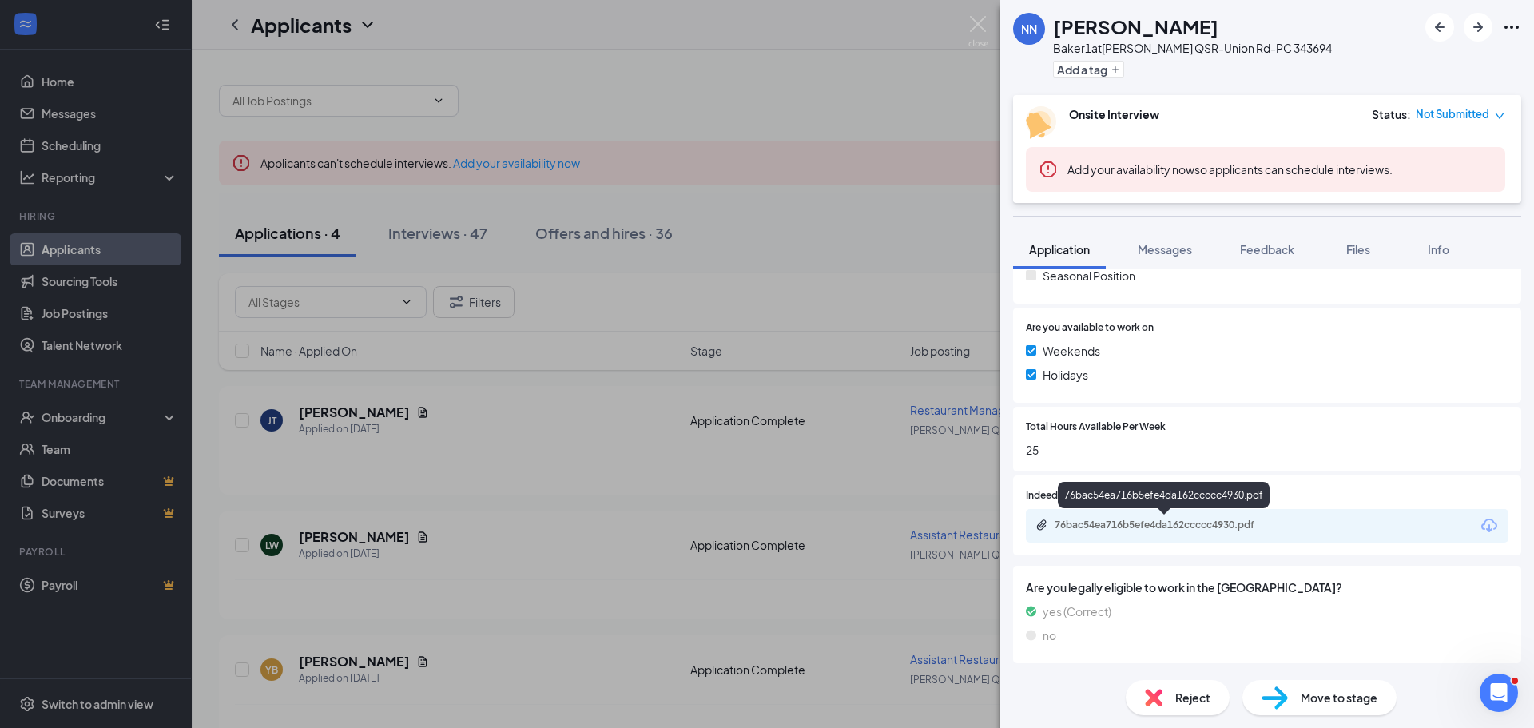
click at [1112, 520] on div "76bac54ea716b5efe4da162ccccc4930.pdf" at bounding box center [1167, 525] width 224 height 13
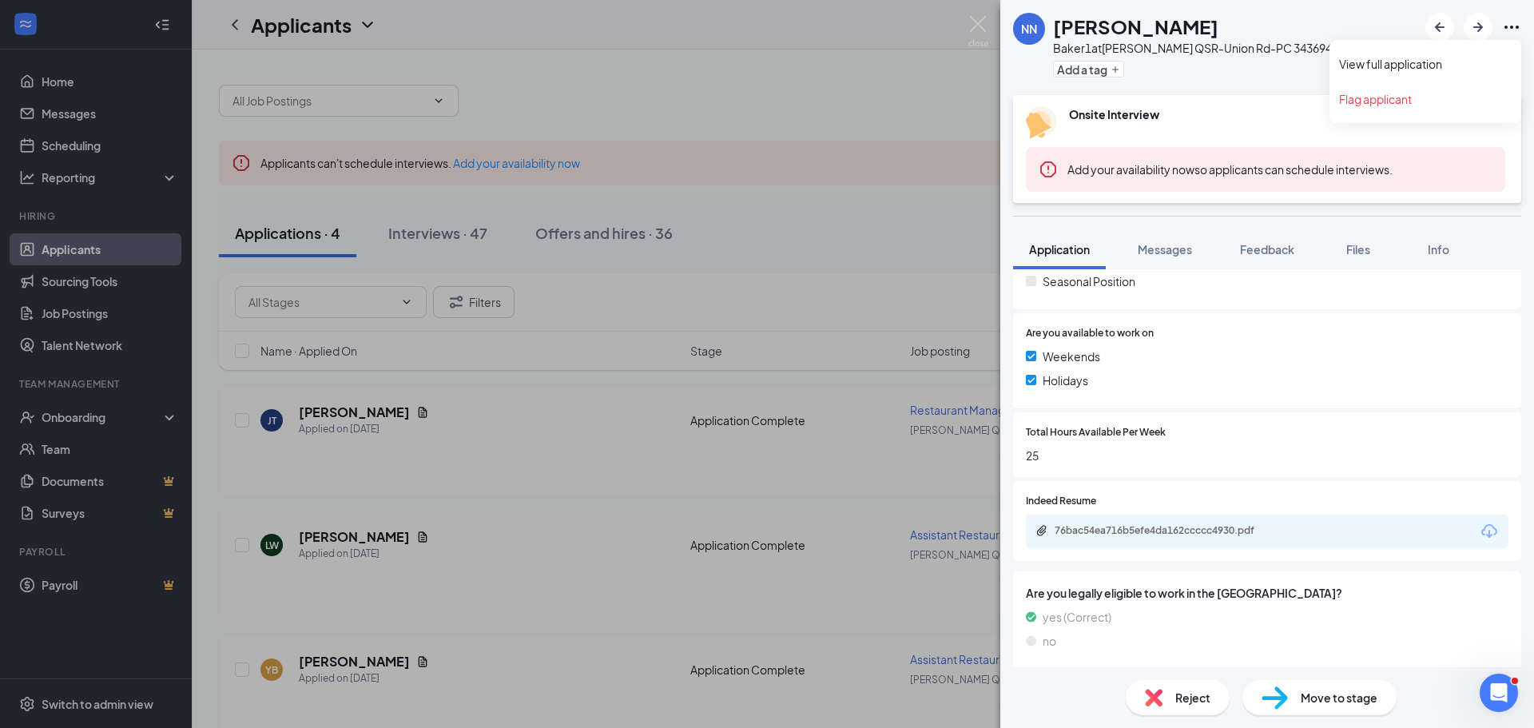
click at [1510, 31] on icon "Ellipses" at bounding box center [1511, 27] width 19 height 19
click at [1417, 61] on link "View full application" at bounding box center [1425, 64] width 173 height 16
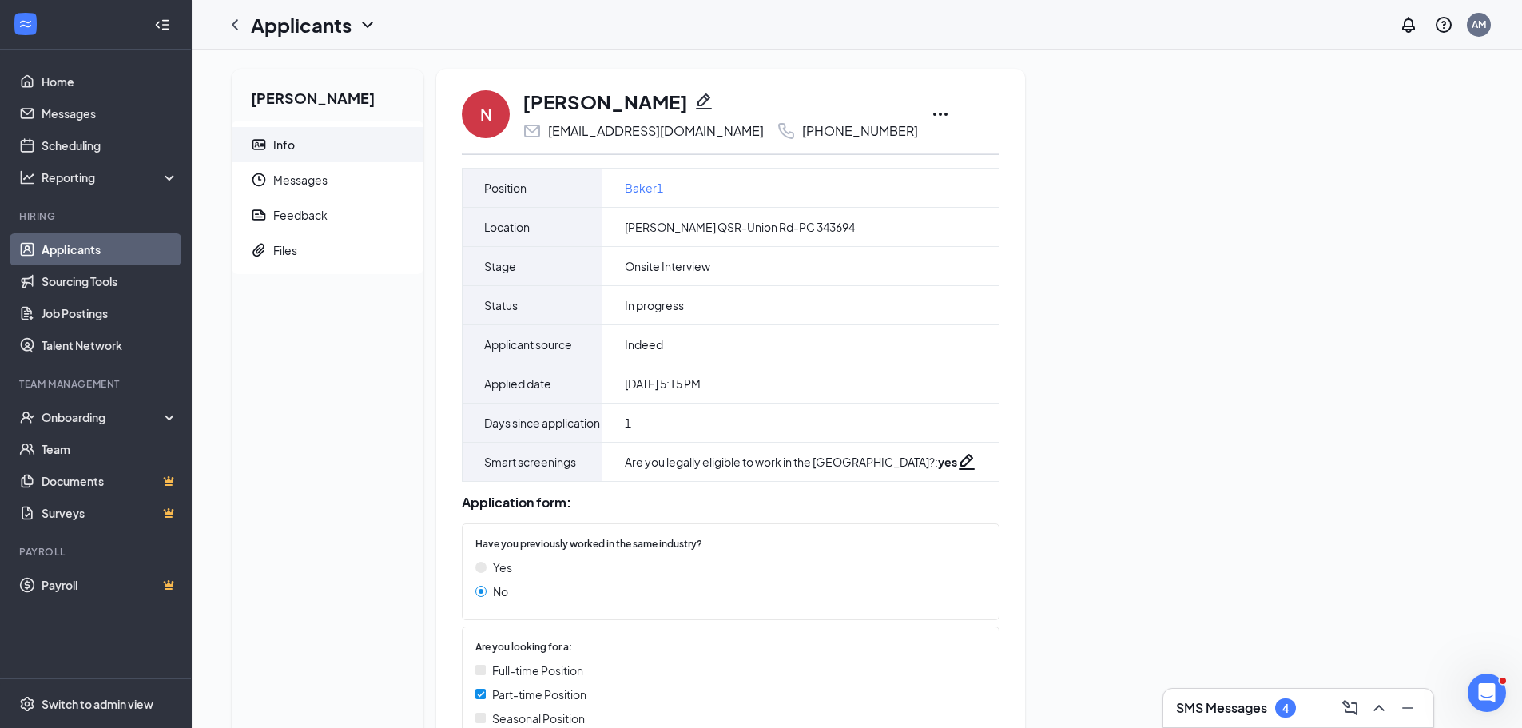
click at [950, 113] on icon "Ellipses" at bounding box center [940, 114] width 19 height 19
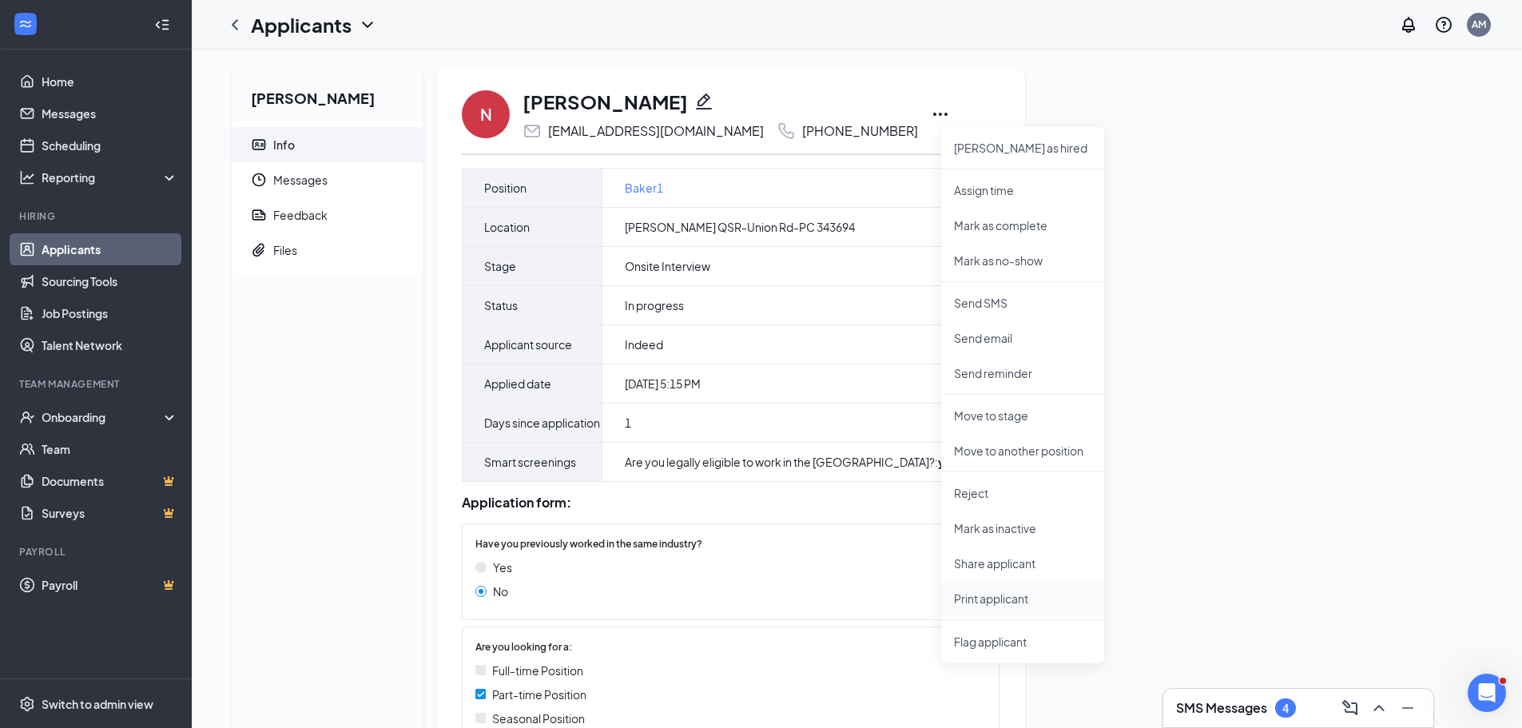
click at [993, 598] on p "Print applicant" at bounding box center [1022, 598] width 137 height 16
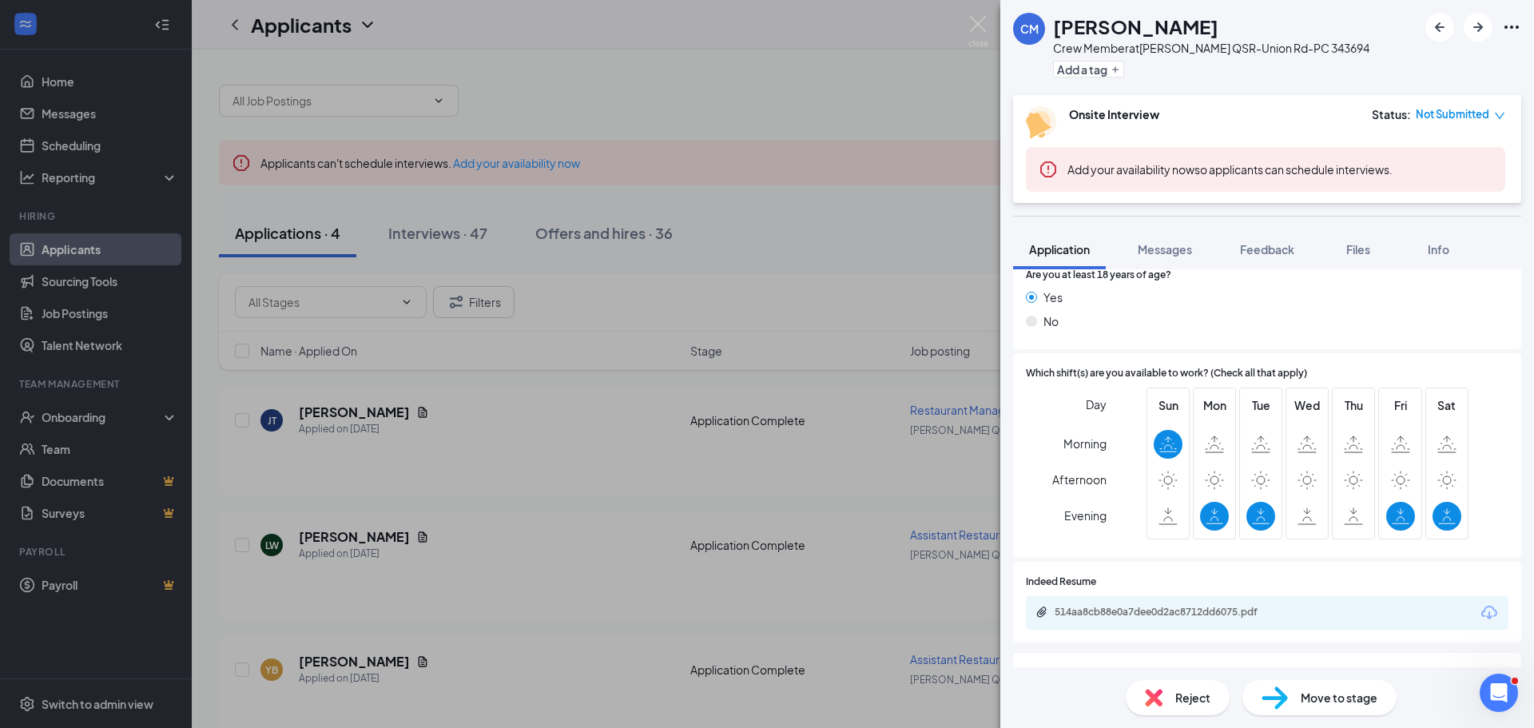
scroll to position [719, 0]
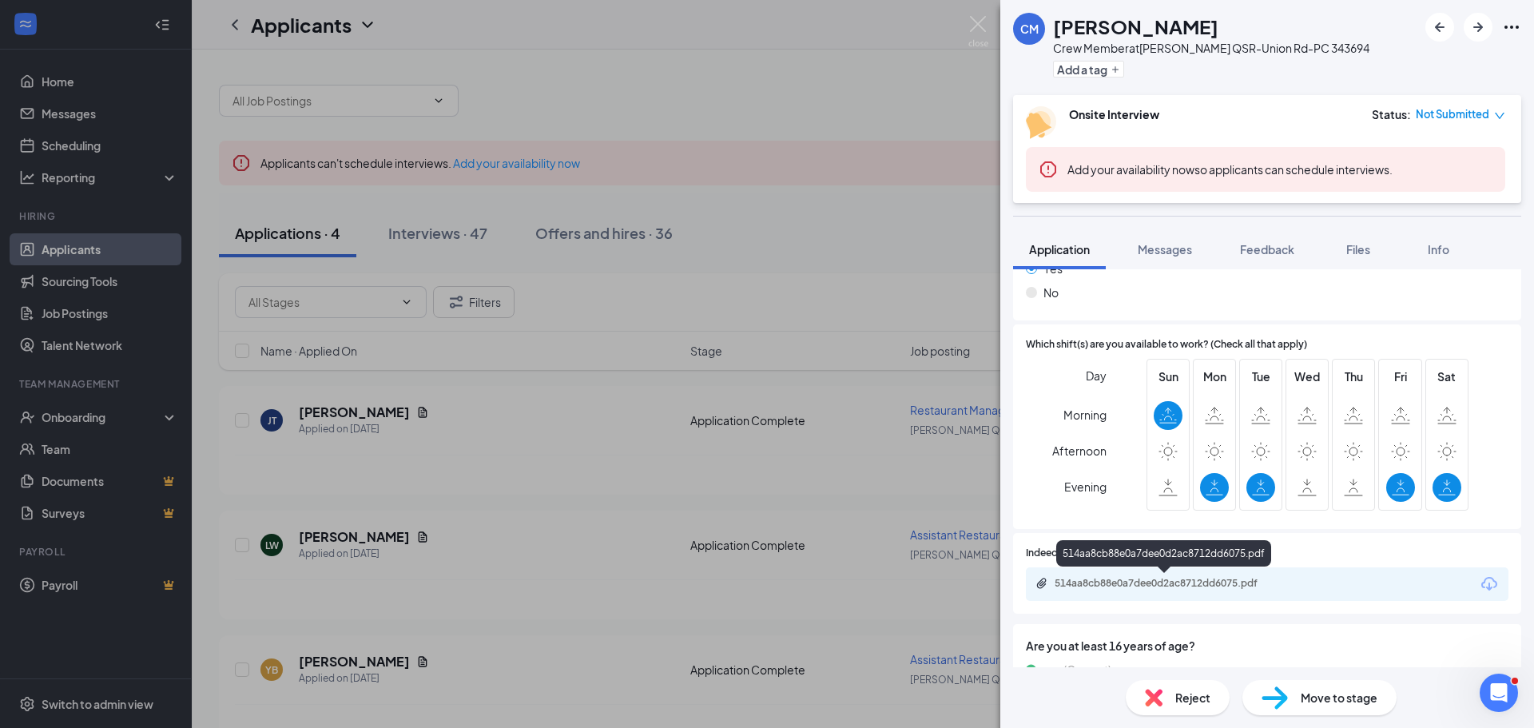
click at [1100, 583] on div "514aa8cb88e0a7dee0d2ac8712dd6075.pdf" at bounding box center [1167, 583] width 224 height 13
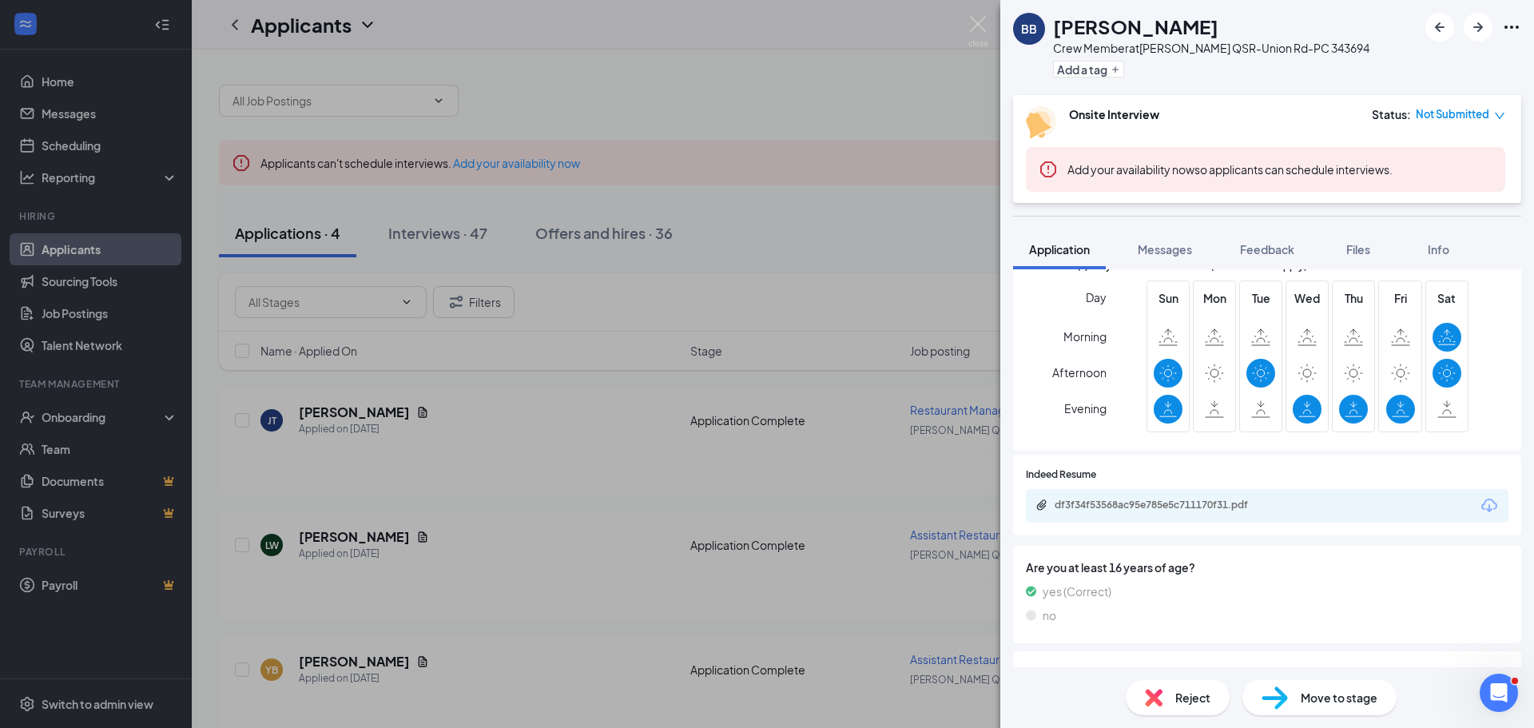
scroll to position [799, 0]
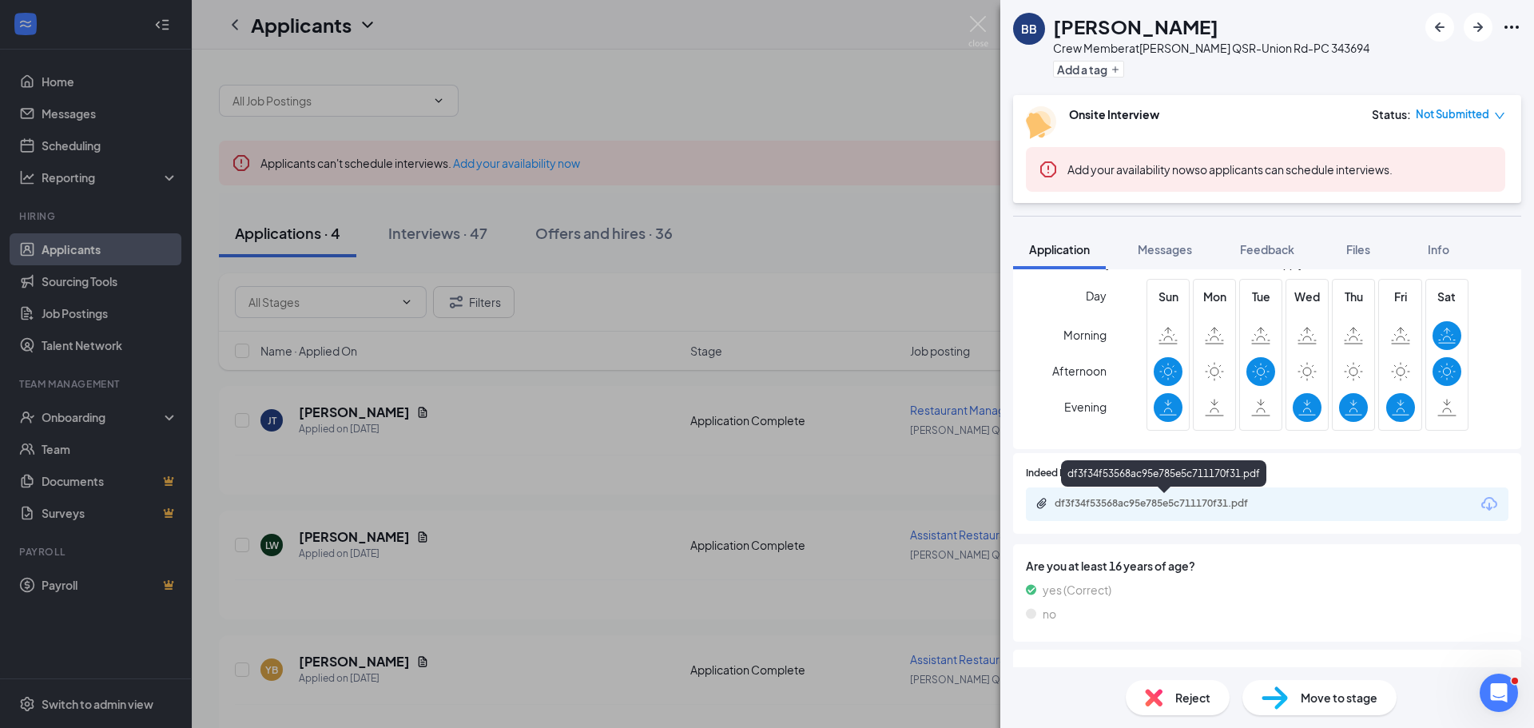
click at [1176, 503] on div "df3f34f53568ac95e785e5c711170f31.pdf" at bounding box center [1167, 503] width 224 height 13
